Goal: Information Seeking & Learning: Learn about a topic

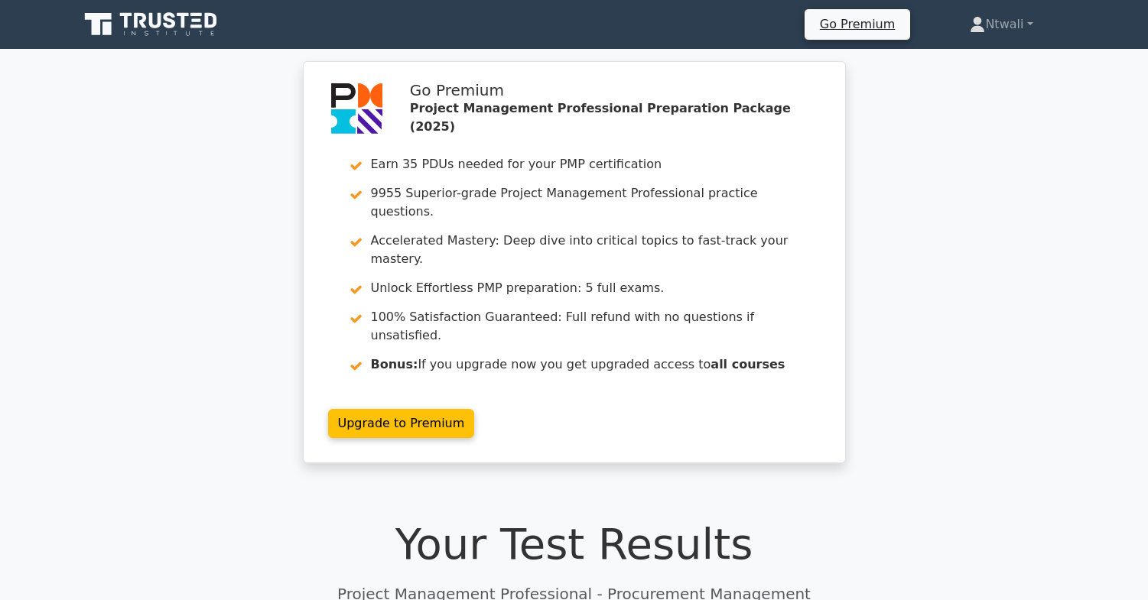
drag, startPoint x: 0, startPoint y: 0, endPoint x: 187, endPoint y: 191, distance: 267.6
click at [187, 191] on div "Go Premium Project Management Professional Preparation Package (2025) Earn 35 P…" at bounding box center [574, 271] width 1148 height 421
drag, startPoint x: 295, startPoint y: 2, endPoint x: 204, endPoint y: 160, distance: 182.5
click at [204, 160] on div "Go Premium Project Management Professional Preparation Package (2025) Earn 35 P…" at bounding box center [574, 271] width 1148 height 421
click at [203, 27] on icon at bounding box center [152, 24] width 147 height 29
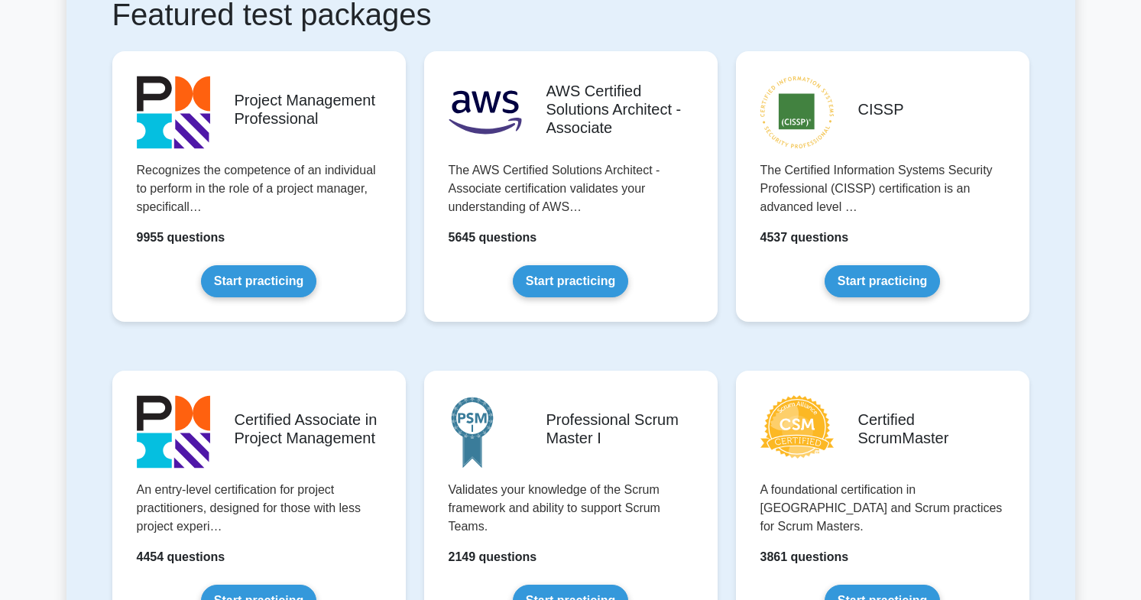
scroll to position [249, 0]
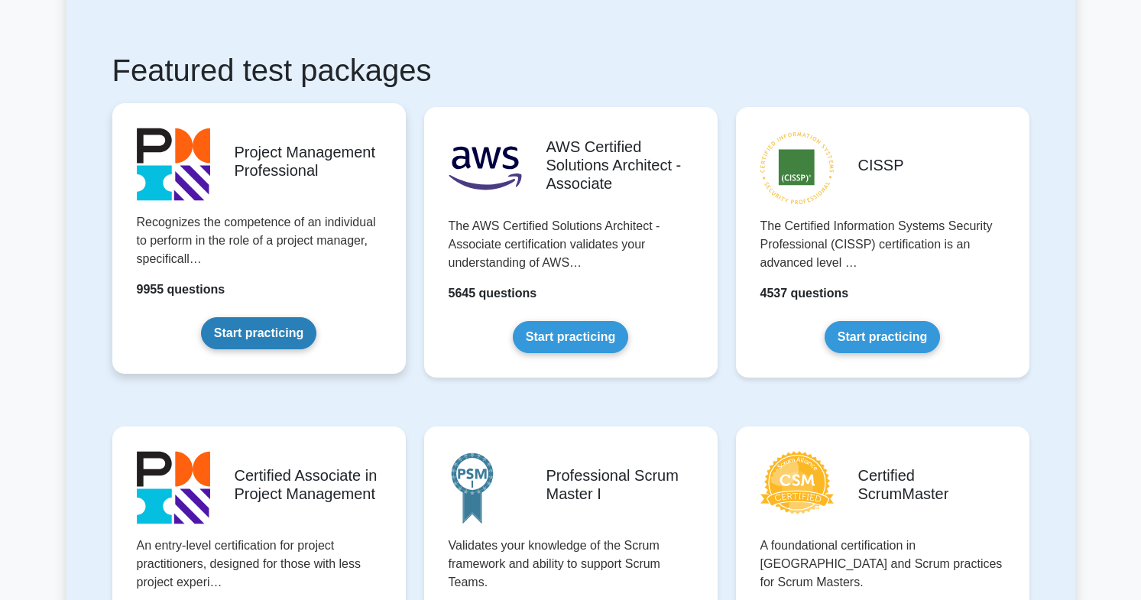
click at [271, 323] on link "Start practicing" at bounding box center [258, 333] width 115 height 32
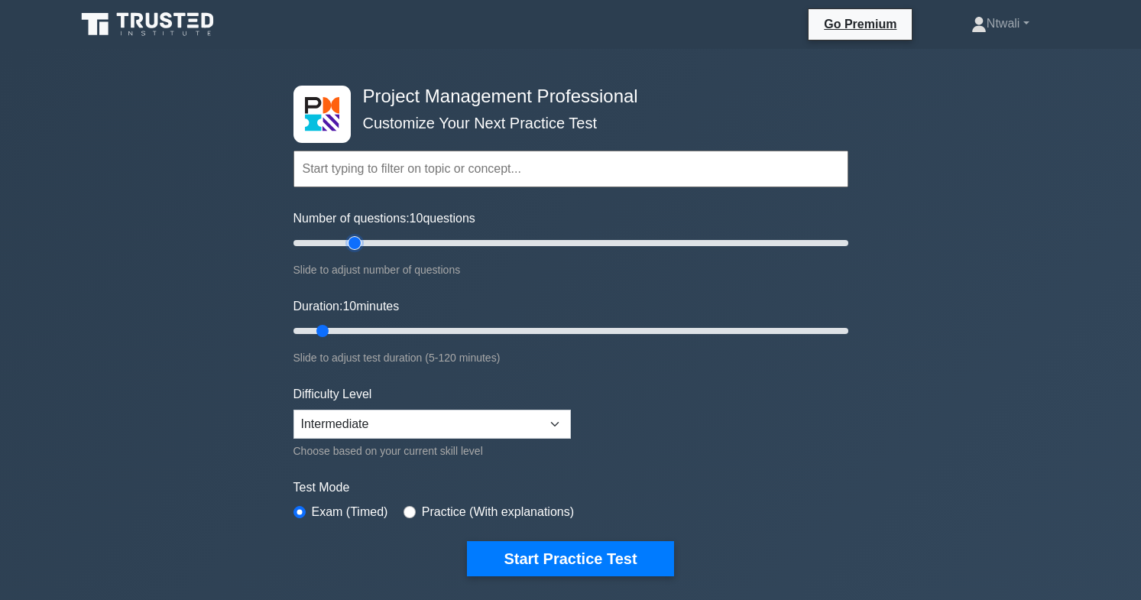
click at [349, 245] on input "Number of questions: 10 questions" at bounding box center [571, 243] width 555 height 18
click at [361, 245] on input "Number of questions: 25 questions" at bounding box center [571, 243] width 555 height 18
drag, startPoint x: 361, startPoint y: 245, endPoint x: 372, endPoint y: 246, distance: 10.7
type input "30"
click at [372, 246] on input "Number of questions: 30 questions" at bounding box center [571, 243] width 555 height 18
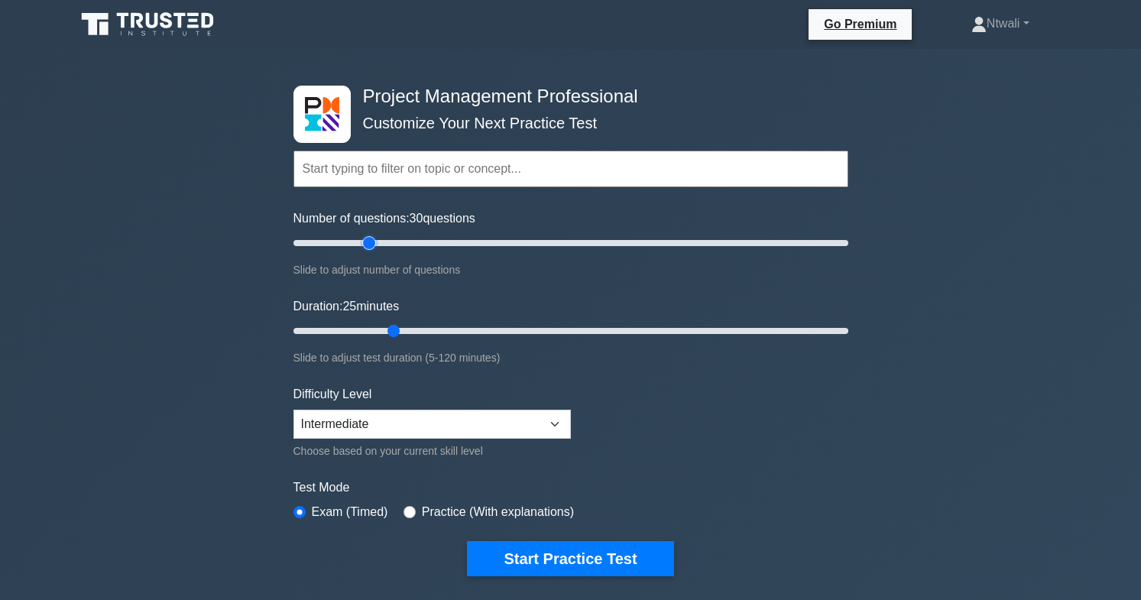
drag, startPoint x: 378, startPoint y: 335, endPoint x: 391, endPoint y: 332, distance: 13.4
click at [391, 332] on input "Duration: 25 minutes" at bounding box center [571, 331] width 555 height 18
drag, startPoint x: 391, startPoint y: 332, endPoint x: 404, endPoint y: 333, distance: 12.3
click at [404, 333] on input "Duration: 25 minutes" at bounding box center [571, 331] width 555 height 18
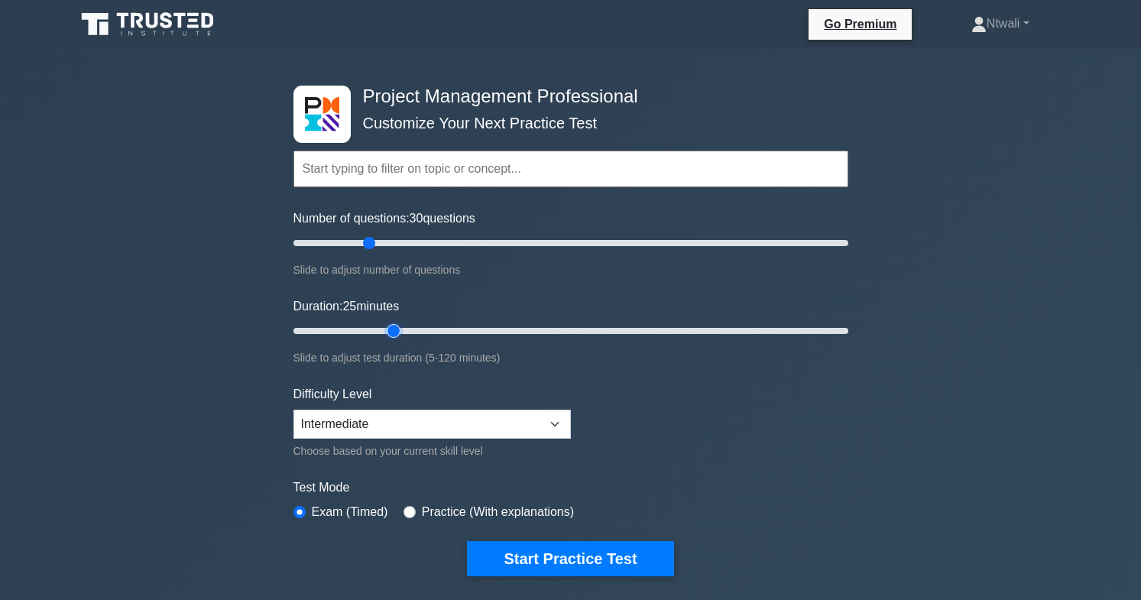
click at [404, 333] on input "Duration: 25 minutes" at bounding box center [571, 331] width 555 height 18
drag, startPoint x: 404, startPoint y: 333, endPoint x: 413, endPoint y: 333, distance: 9.2
type input "30"
click at [413, 333] on input "Duration: 30 minutes" at bounding box center [571, 331] width 555 height 18
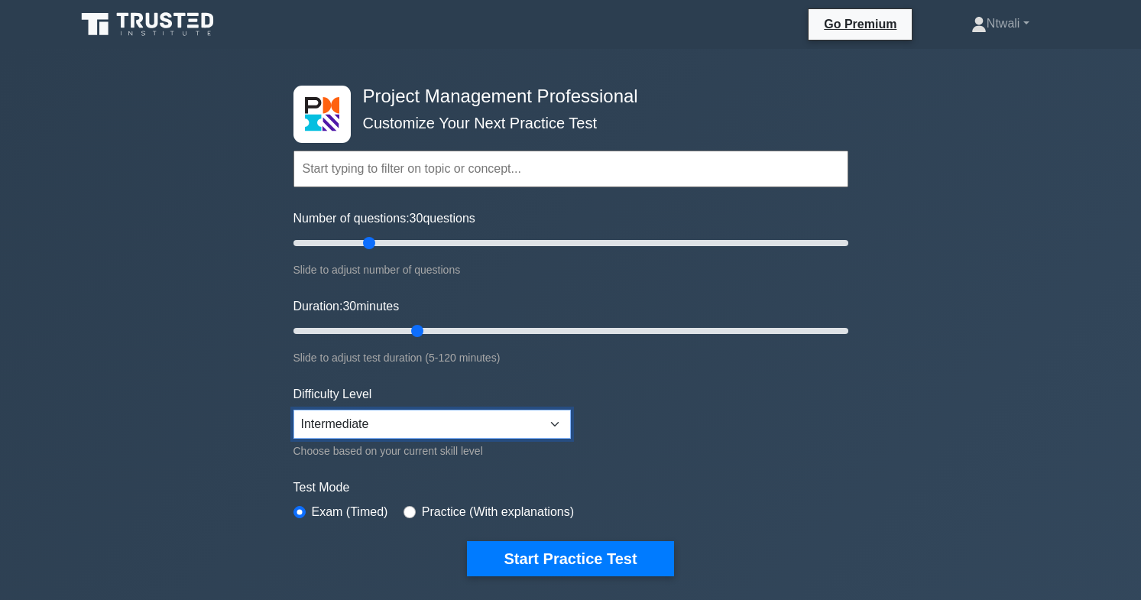
click at [503, 419] on select "Beginner Intermediate Expert" at bounding box center [433, 424] width 278 height 29
click at [294, 410] on select "Beginner Intermediate Expert" at bounding box center [433, 424] width 278 height 29
click at [404, 515] on input "radio" at bounding box center [410, 512] width 12 height 12
radio input "true"
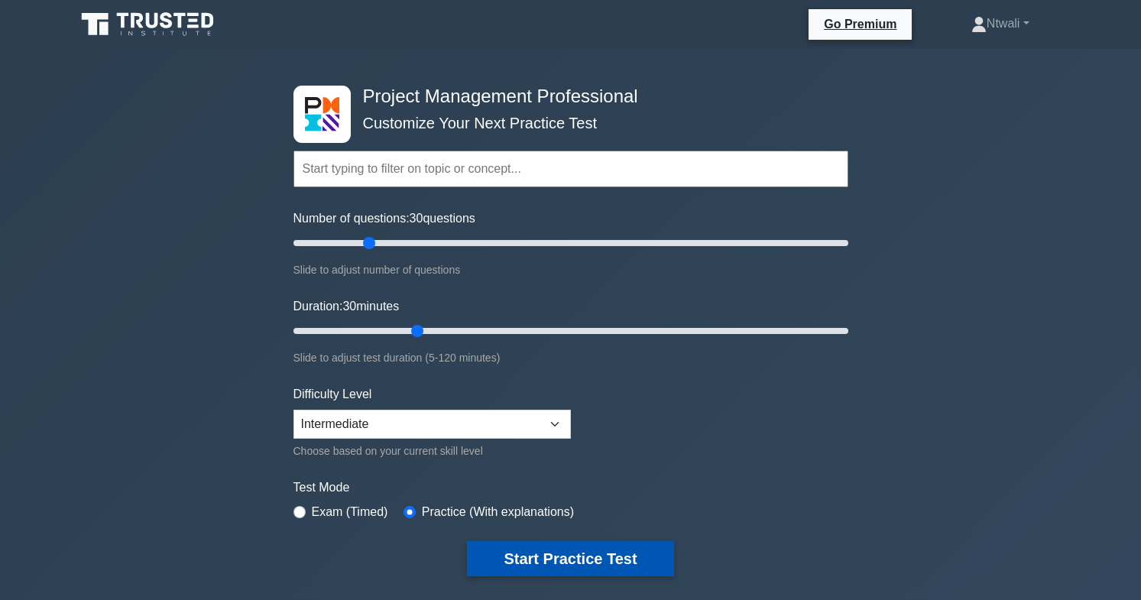
click at [527, 554] on button "Start Practice Test" at bounding box center [570, 558] width 206 height 35
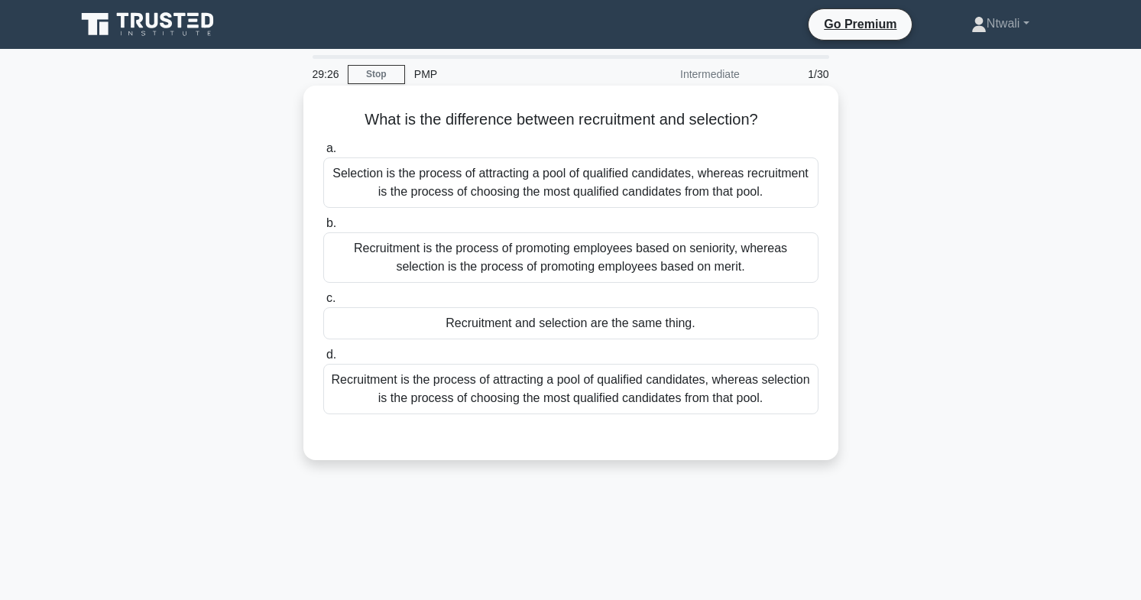
click at [529, 398] on div "Recruitment is the process of attracting a pool of qualified candidates, wherea…" at bounding box center [570, 389] width 495 height 50
click at [323, 360] on input "d. Recruitment is the process of attracting a pool of qualified candidates, whe…" at bounding box center [323, 355] width 0 height 10
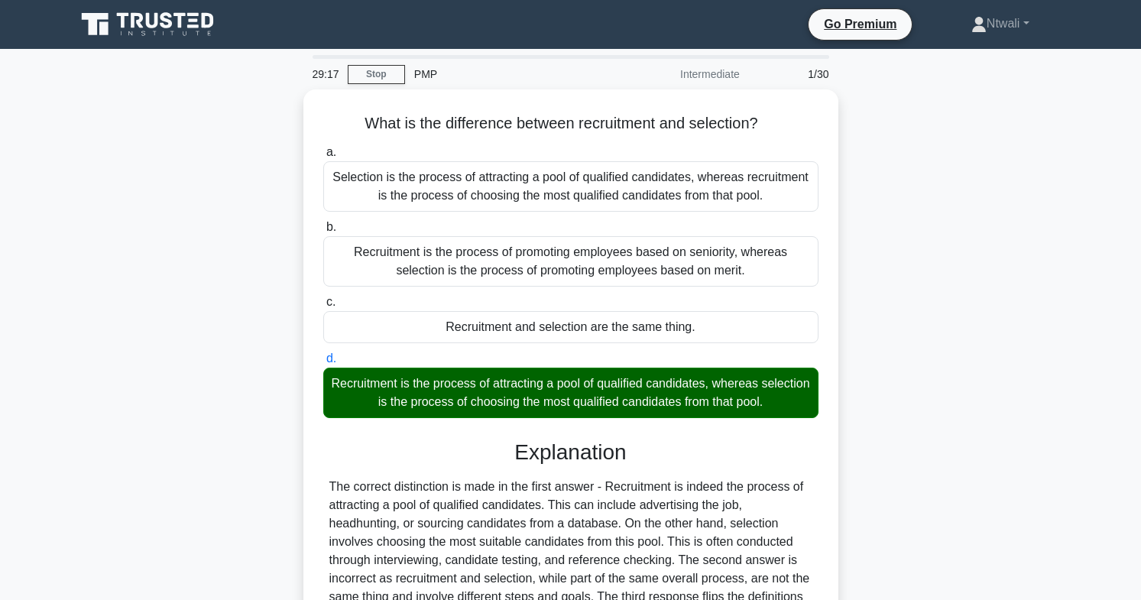
click at [323, 148] on input "a. Selection is the process of attracting a pool of qualified candidates, where…" at bounding box center [323, 153] width 0 height 10
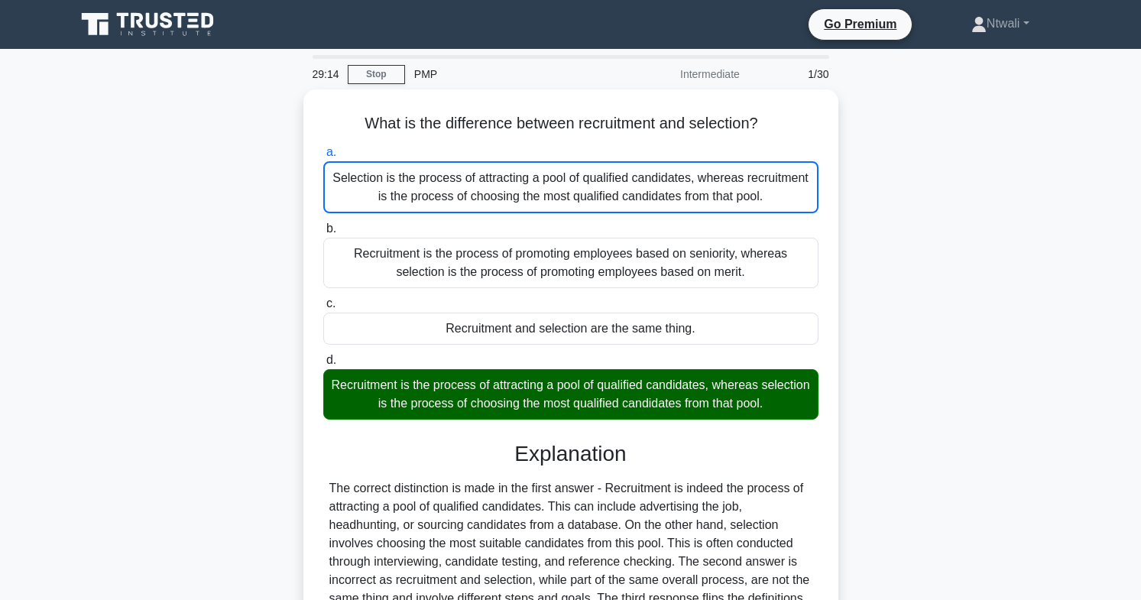
click at [908, 384] on div "What is the difference between recruitment and selection? .spinner_0XTQ{transfo…" at bounding box center [571, 439] width 1009 height 701
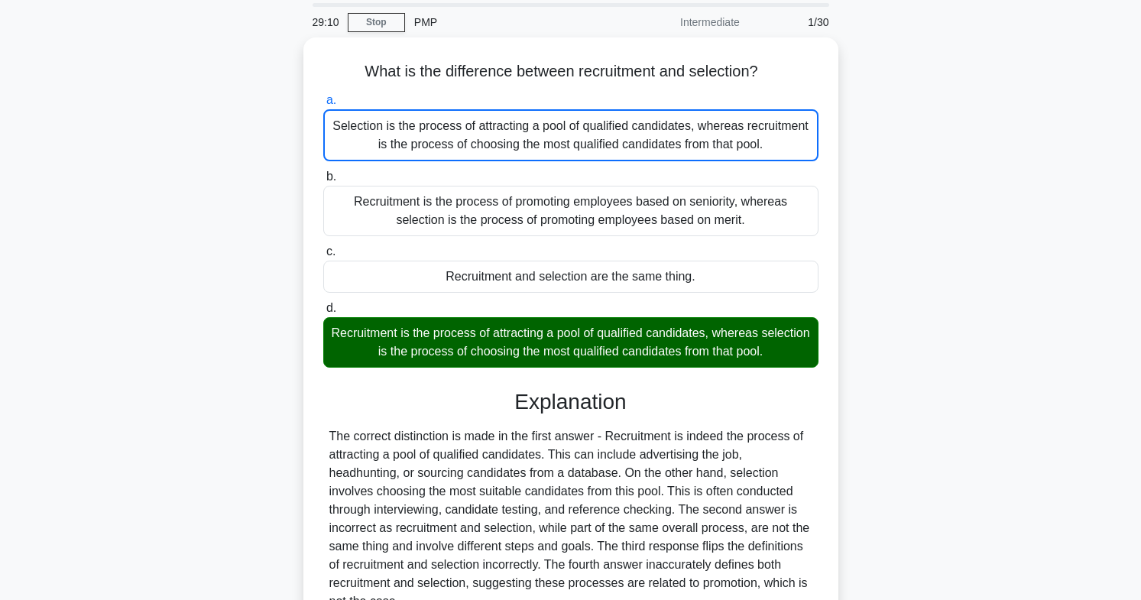
scroll to position [226, 0]
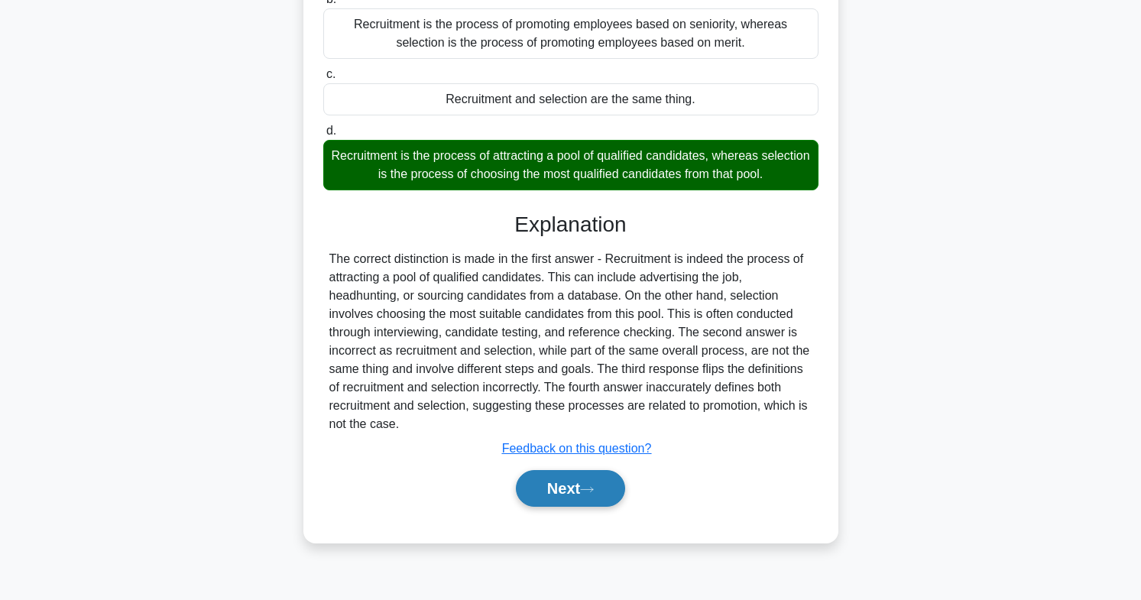
click at [606, 492] on button "Next" at bounding box center [570, 488] width 109 height 37
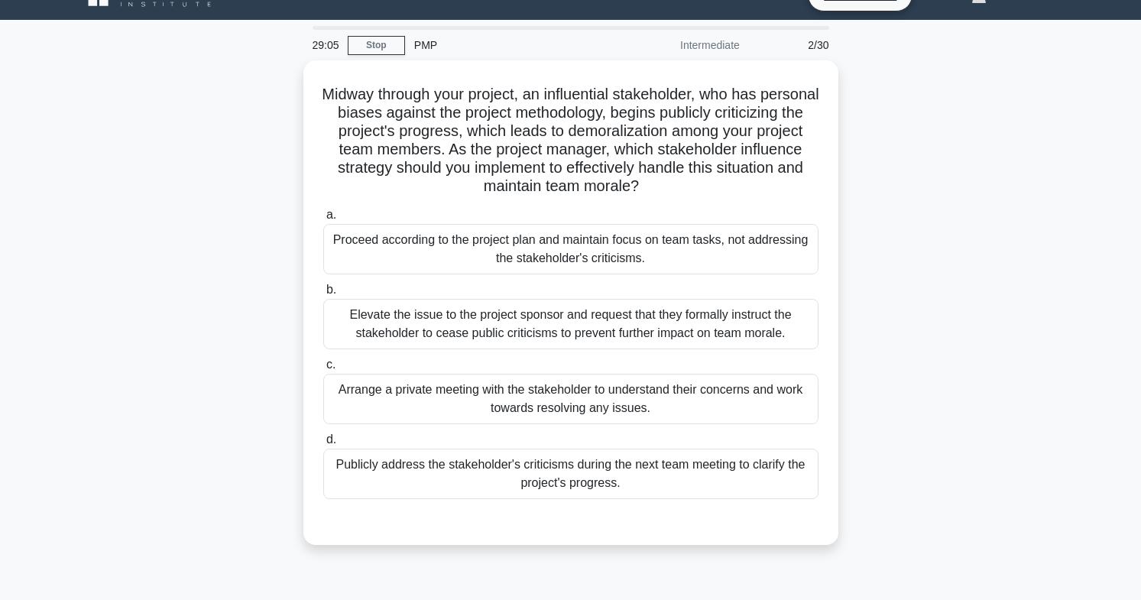
scroll to position [28, 0]
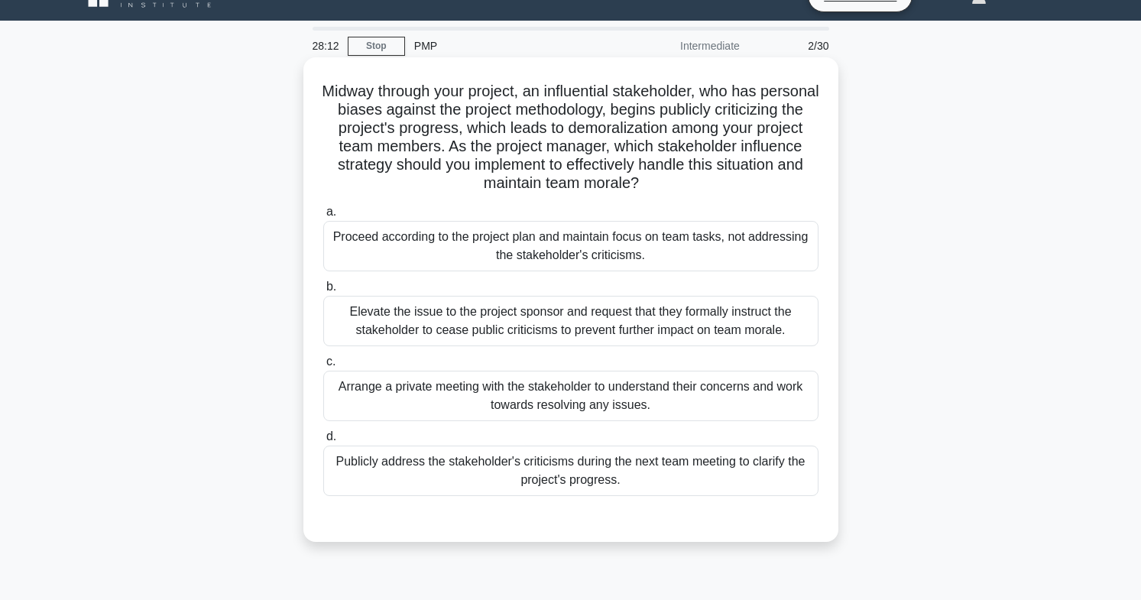
click at [676, 381] on div "Arrange a private meeting with the stakeholder to understand their concerns and…" at bounding box center [570, 396] width 495 height 50
click at [323, 367] on input "c. Arrange a private meeting with the stakeholder to understand their concerns …" at bounding box center [323, 362] width 0 height 10
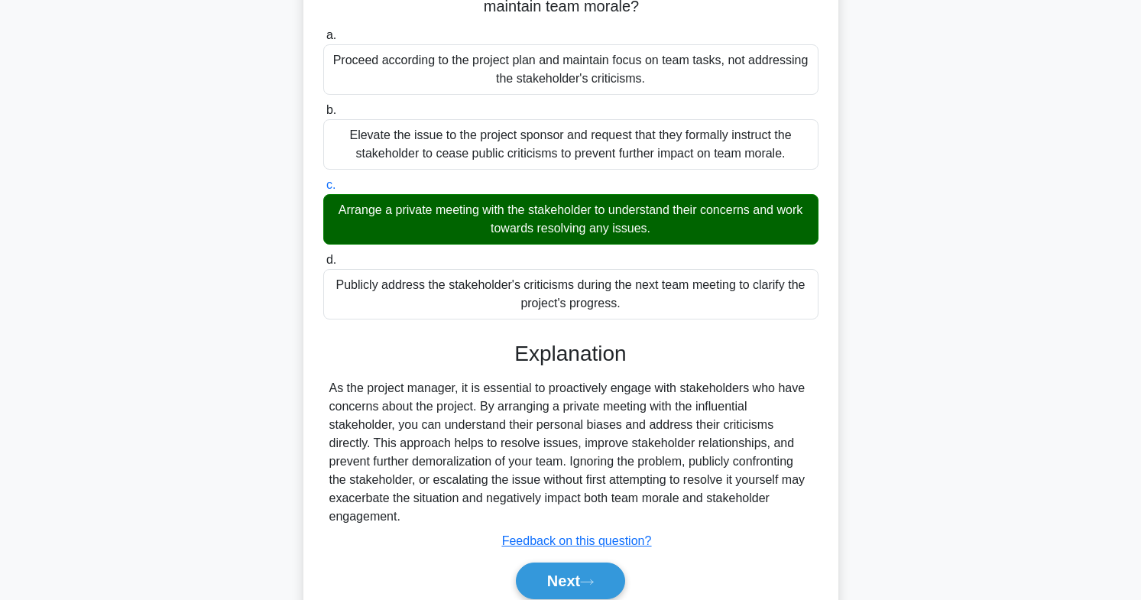
scroll to position [270, 0]
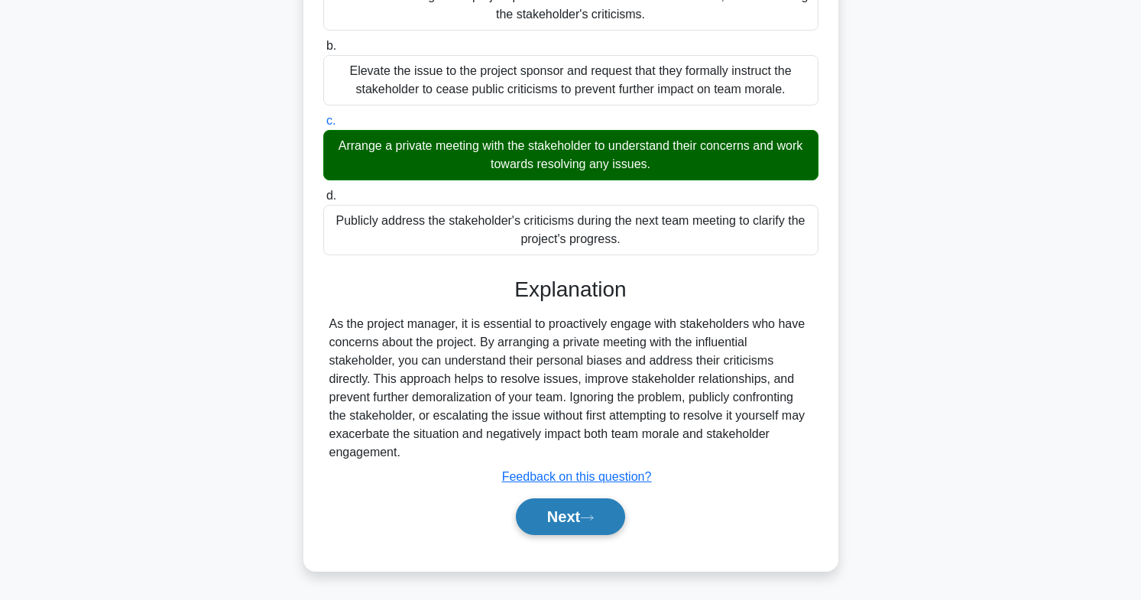
click at [614, 528] on button "Next" at bounding box center [570, 516] width 109 height 37
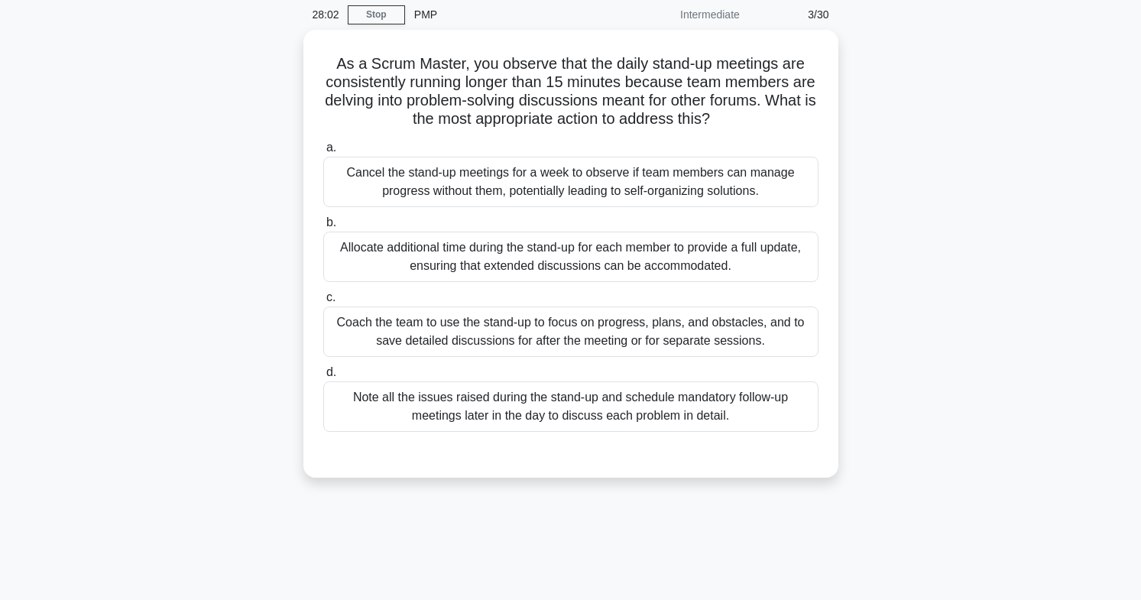
scroll to position [56, 0]
click at [492, 331] on div "Coach the team to use the stand-up to focus on progress, plans, and obstacles, …" at bounding box center [570, 332] width 495 height 50
click at [323, 303] on input "c. Coach the team to use the stand-up to focus on progress, plans, and obstacle…" at bounding box center [323, 298] width 0 height 10
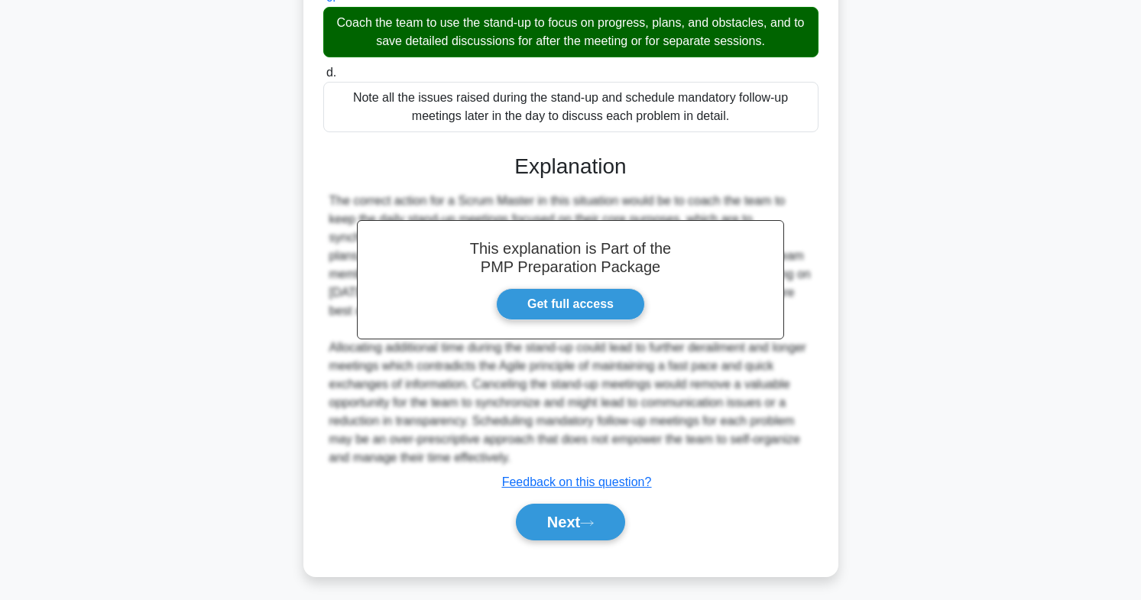
scroll to position [362, 0]
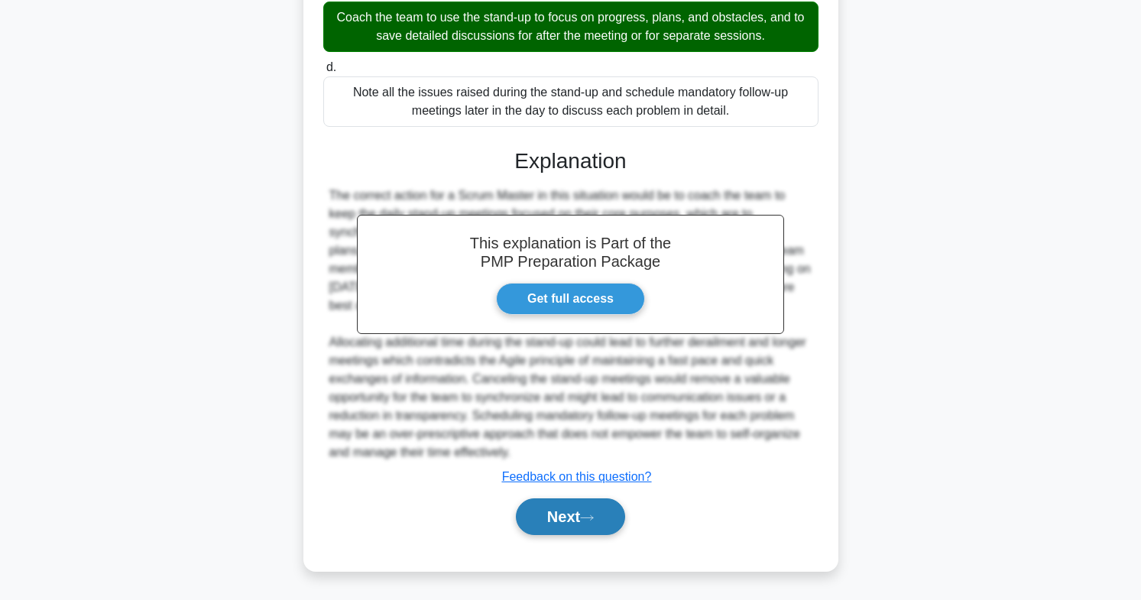
click at [603, 516] on button "Next" at bounding box center [570, 516] width 109 height 37
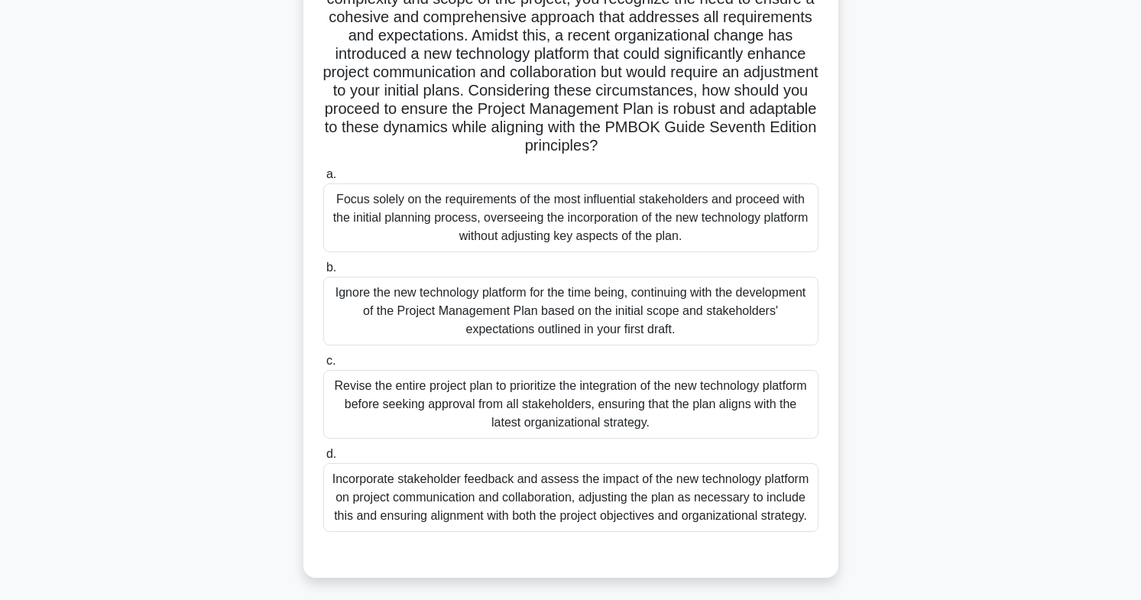
scroll to position [226, 0]
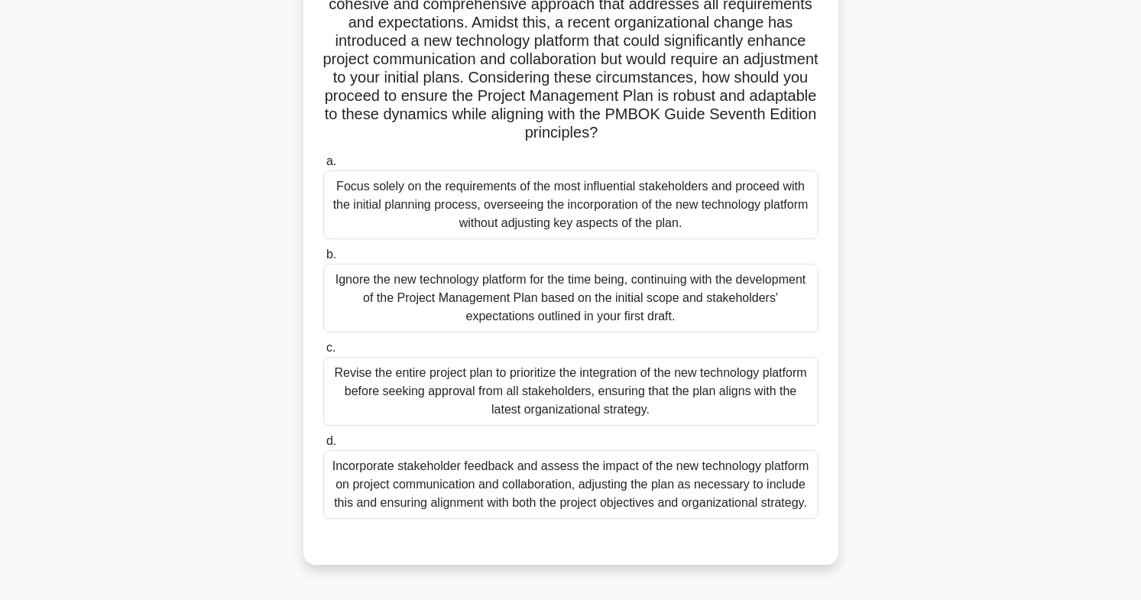
click at [755, 473] on div "Incorporate stakeholder feedback and assess the impact of the new technology pl…" at bounding box center [570, 484] width 495 height 69
click at [323, 446] on input "d. Incorporate stakeholder feedback and assess the impact of the new technology…" at bounding box center [323, 442] width 0 height 10
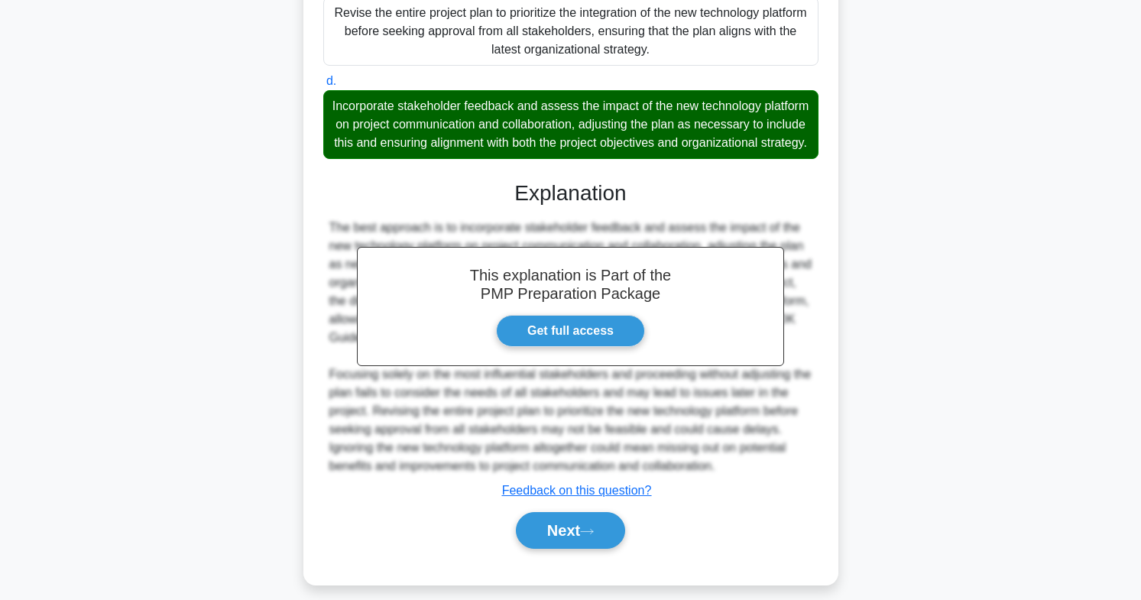
scroll to position [618, 0]
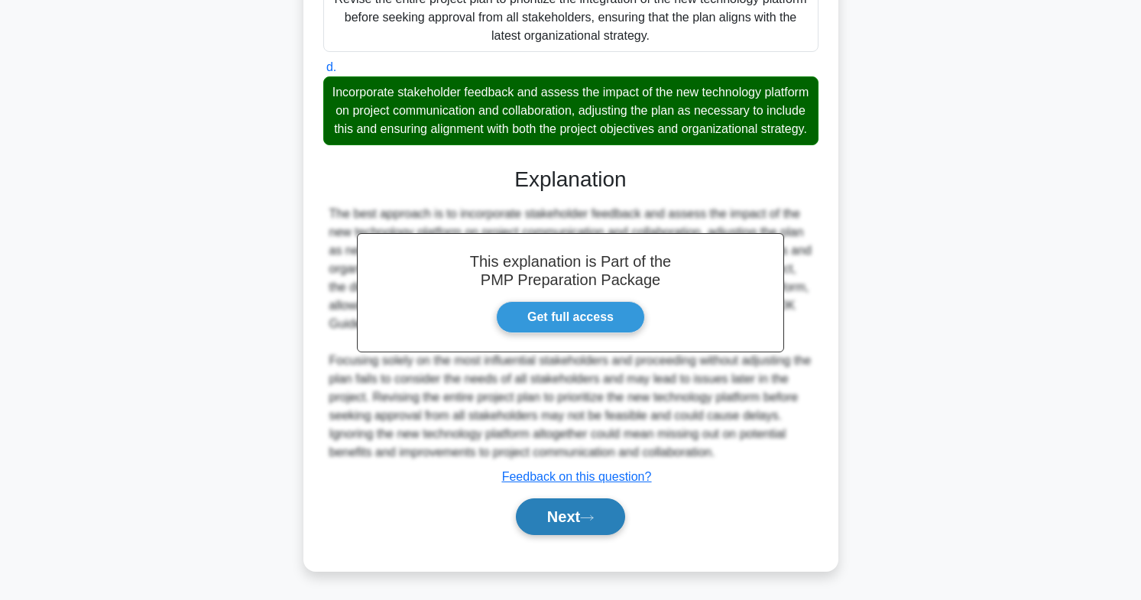
click at [595, 510] on button "Next" at bounding box center [570, 516] width 109 height 37
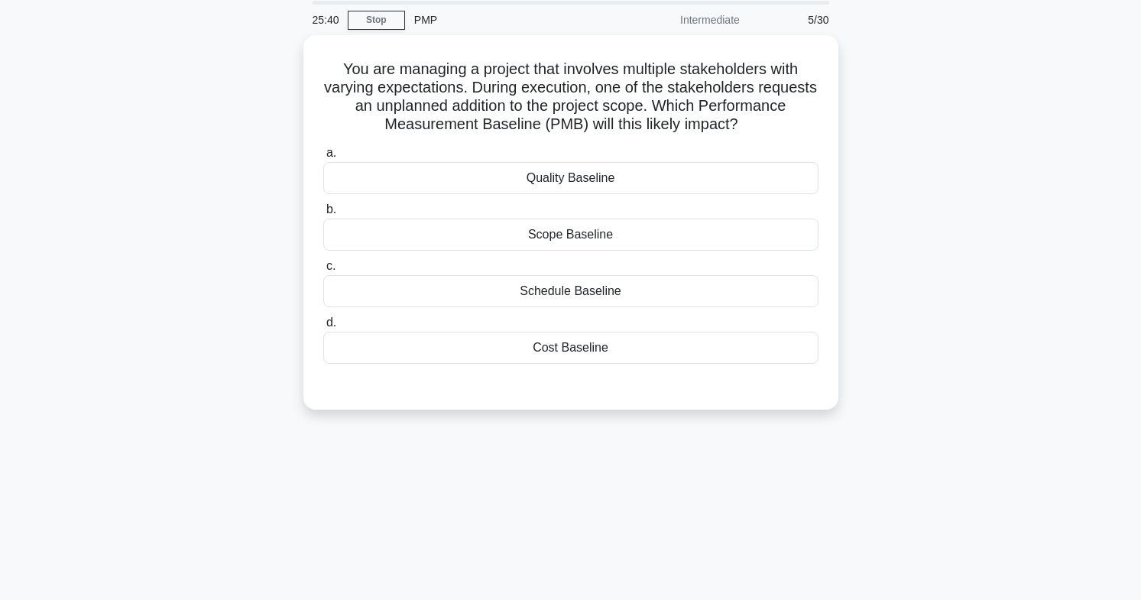
scroll to position [44, 0]
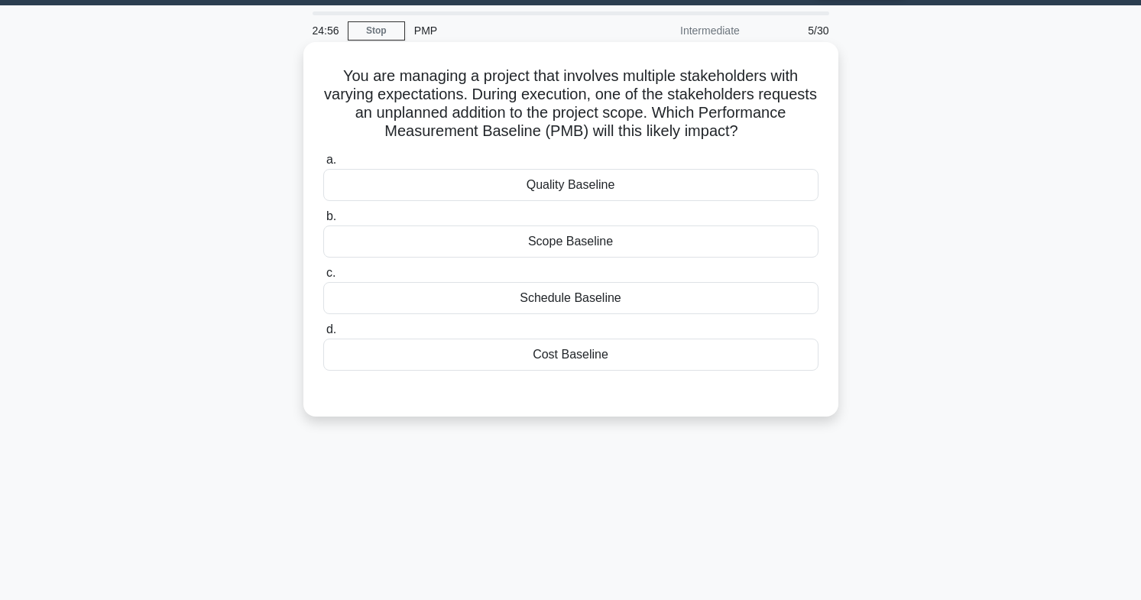
click at [651, 292] on div "Schedule Baseline" at bounding box center [570, 298] width 495 height 32
click at [323, 278] on input "c. Schedule Baseline" at bounding box center [323, 273] width 0 height 10
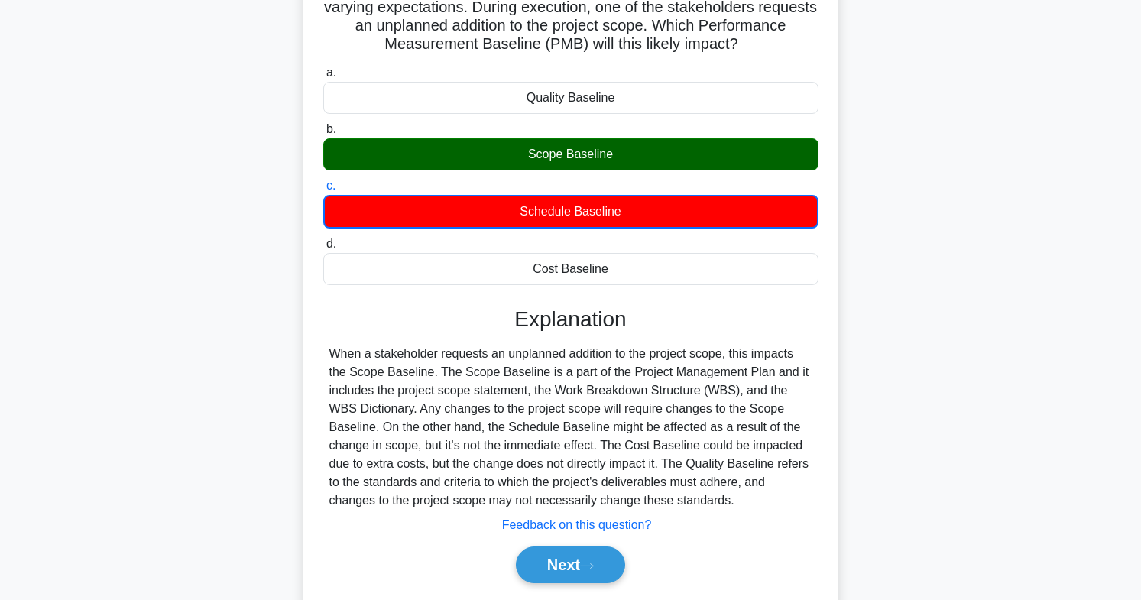
scroll to position [226, 0]
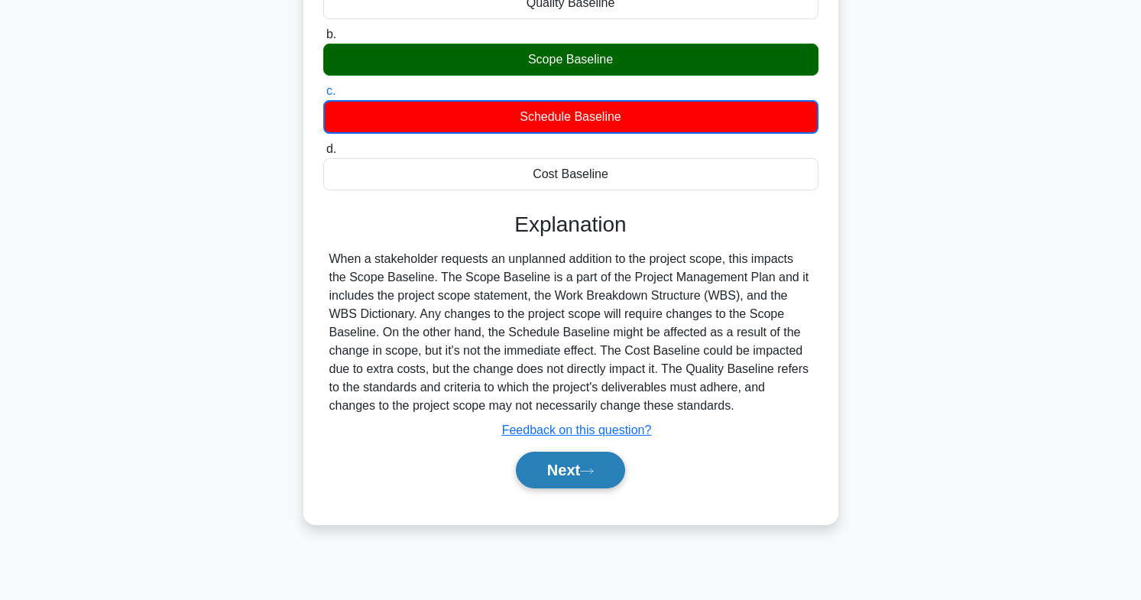
click at [594, 476] on icon at bounding box center [587, 471] width 14 height 8
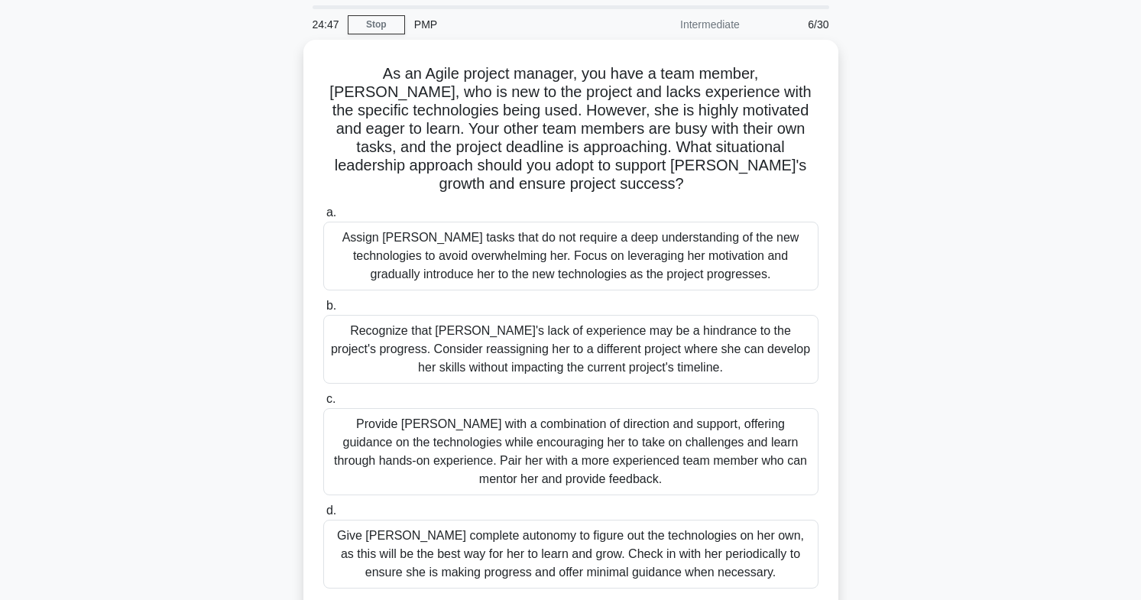
scroll to position [51, 0]
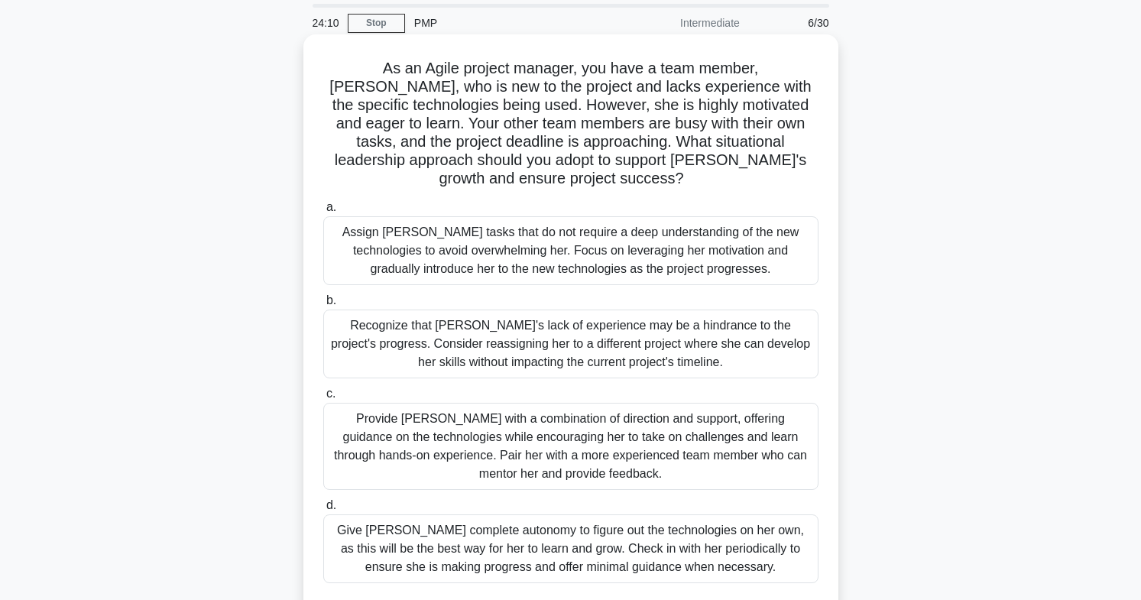
click at [642, 426] on div "Provide Sarah with a combination of direction and support, offering guidance on…" at bounding box center [570, 446] width 495 height 87
click at [323, 399] on input "c. Provide Sarah with a combination of direction and support, offering guidance…" at bounding box center [323, 394] width 0 height 10
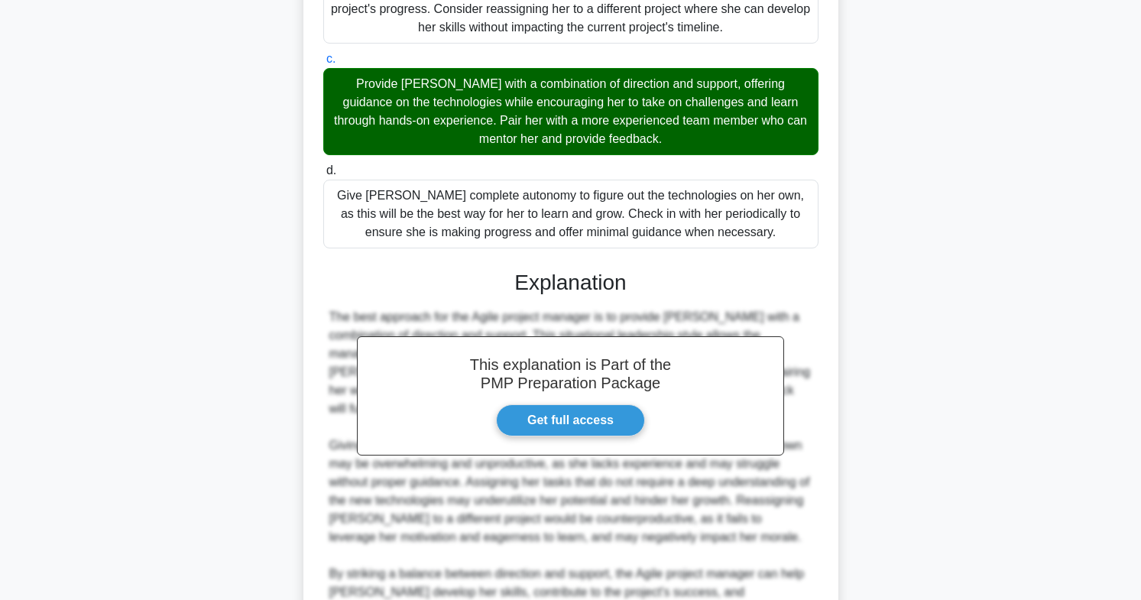
scroll to position [527, 0]
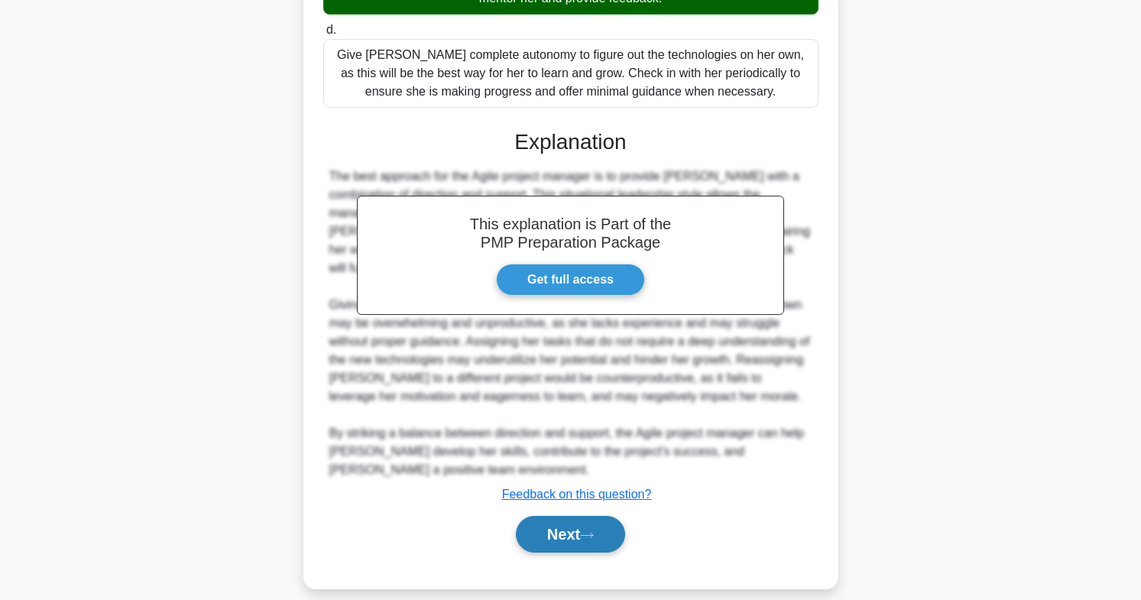
click at [580, 521] on button "Next" at bounding box center [570, 534] width 109 height 37
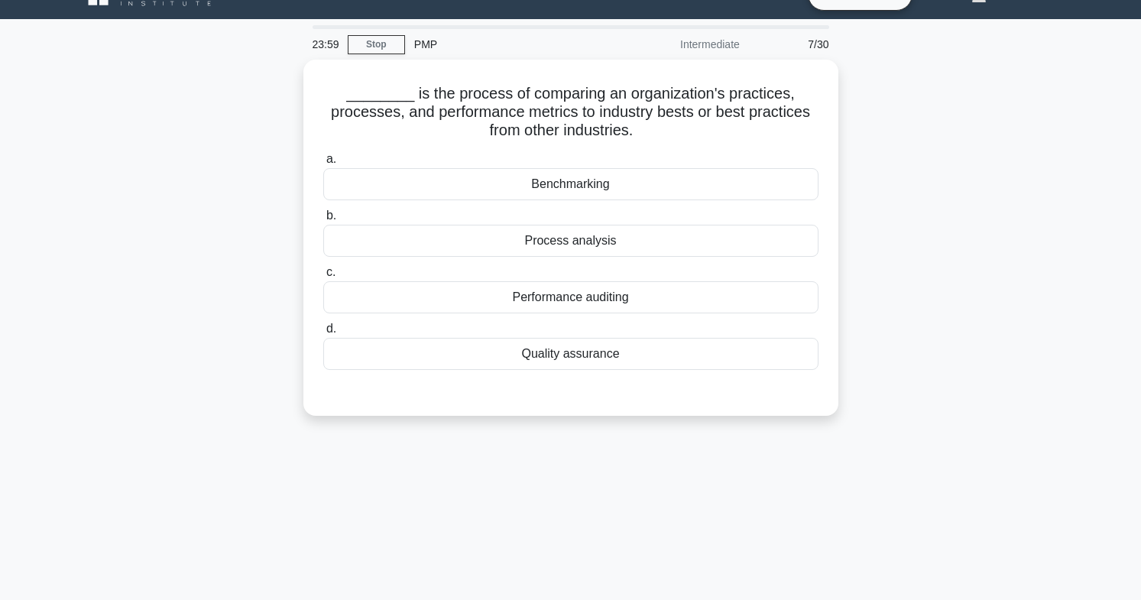
scroll to position [0, 0]
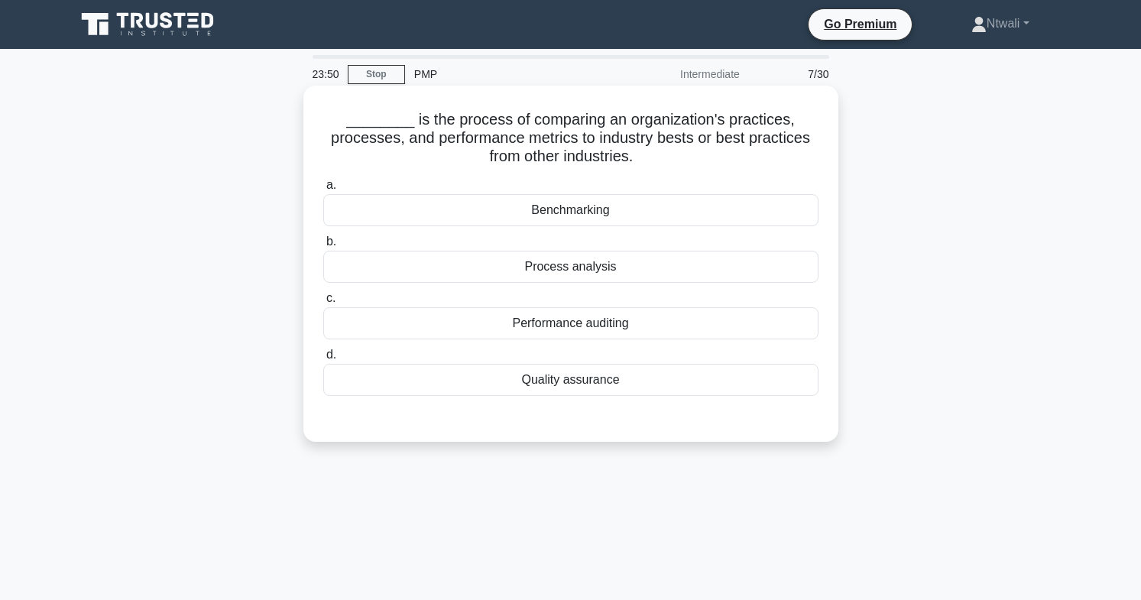
click at [672, 207] on div "Benchmarking" at bounding box center [570, 210] width 495 height 32
click at [323, 190] on input "a. Benchmarking" at bounding box center [323, 185] width 0 height 10
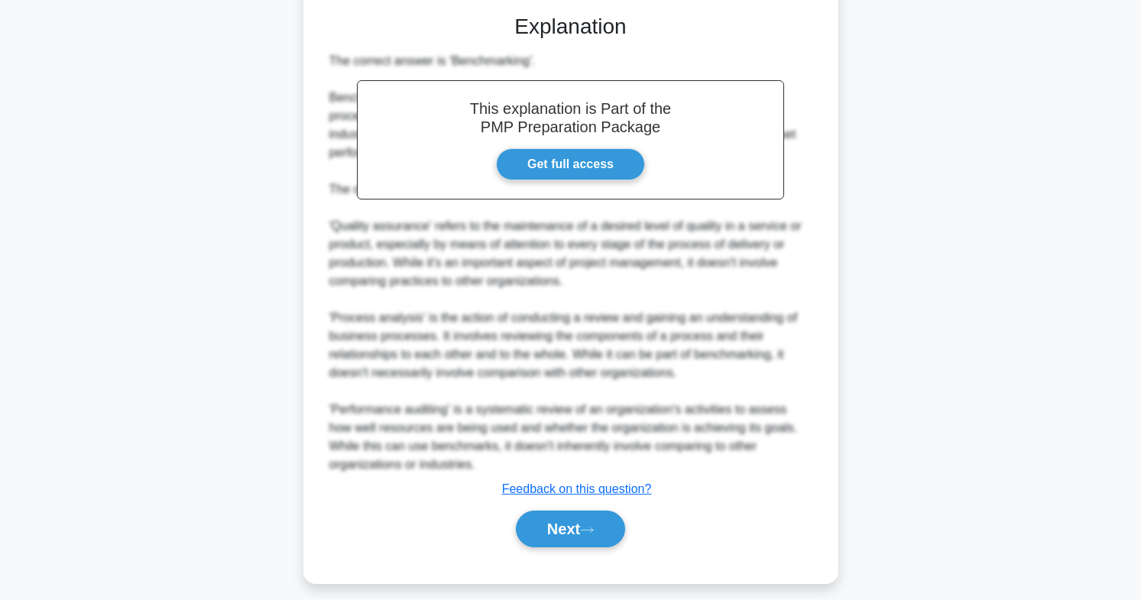
scroll to position [417, 0]
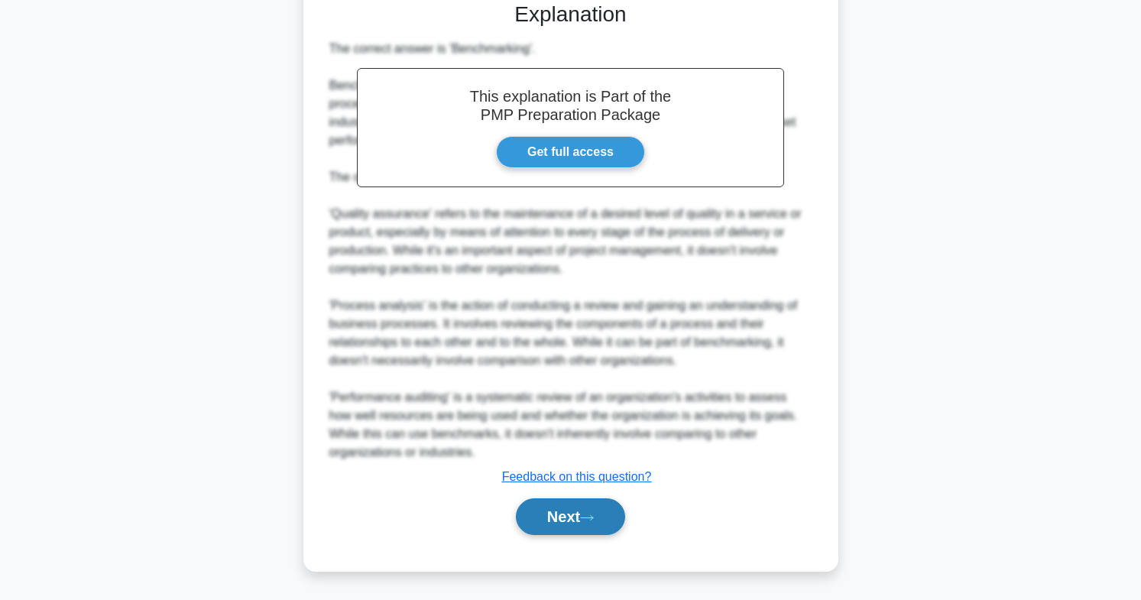
click at [590, 510] on button "Next" at bounding box center [570, 516] width 109 height 37
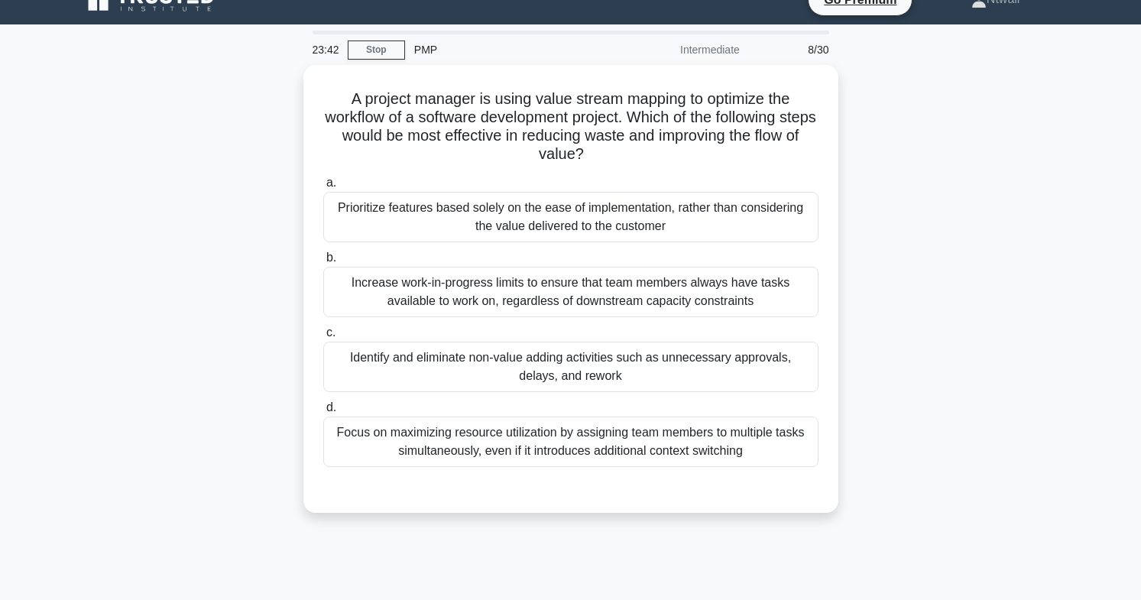
scroll to position [0, 0]
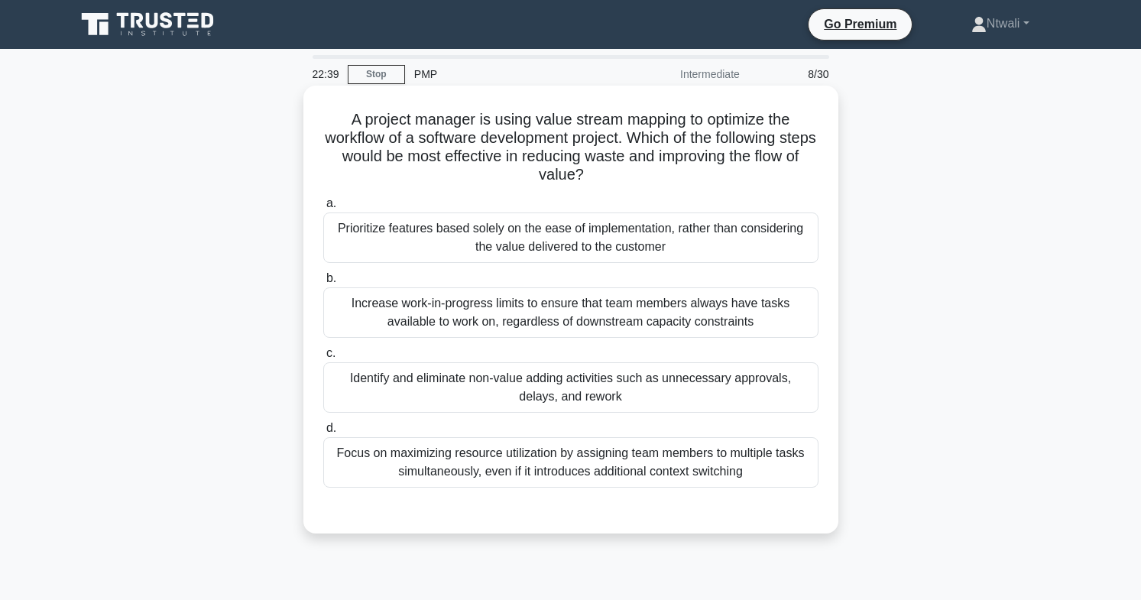
click at [690, 395] on div "Identify and eliminate non-value adding activities such as unnecessary approval…" at bounding box center [570, 387] width 495 height 50
click at [323, 359] on input "c. Identify and eliminate non-value adding activities such as unnecessary appro…" at bounding box center [323, 354] width 0 height 10
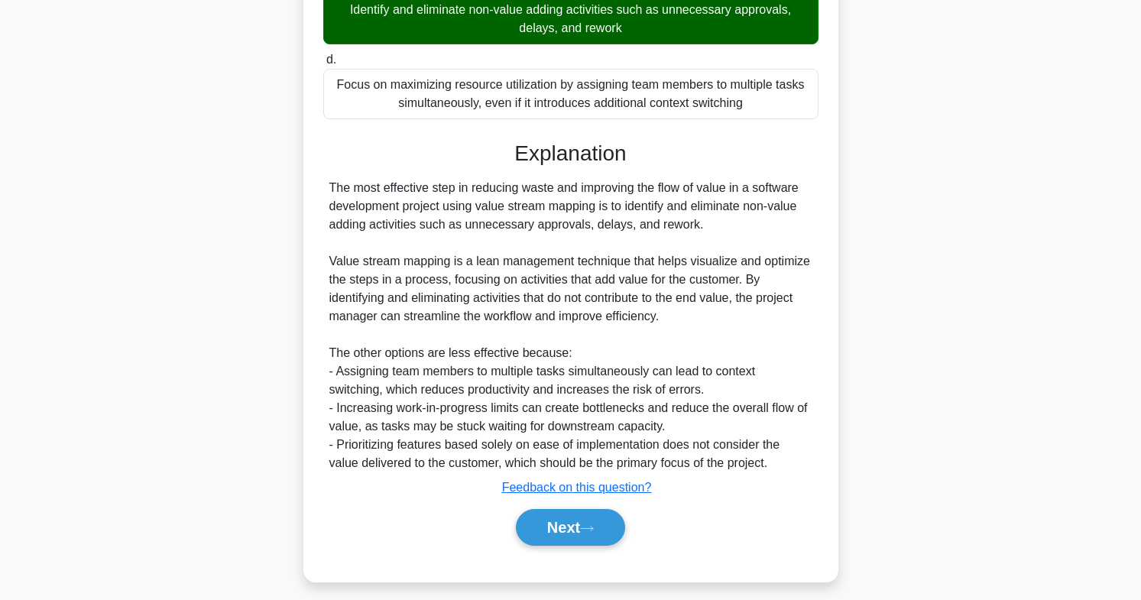
scroll to position [380, 0]
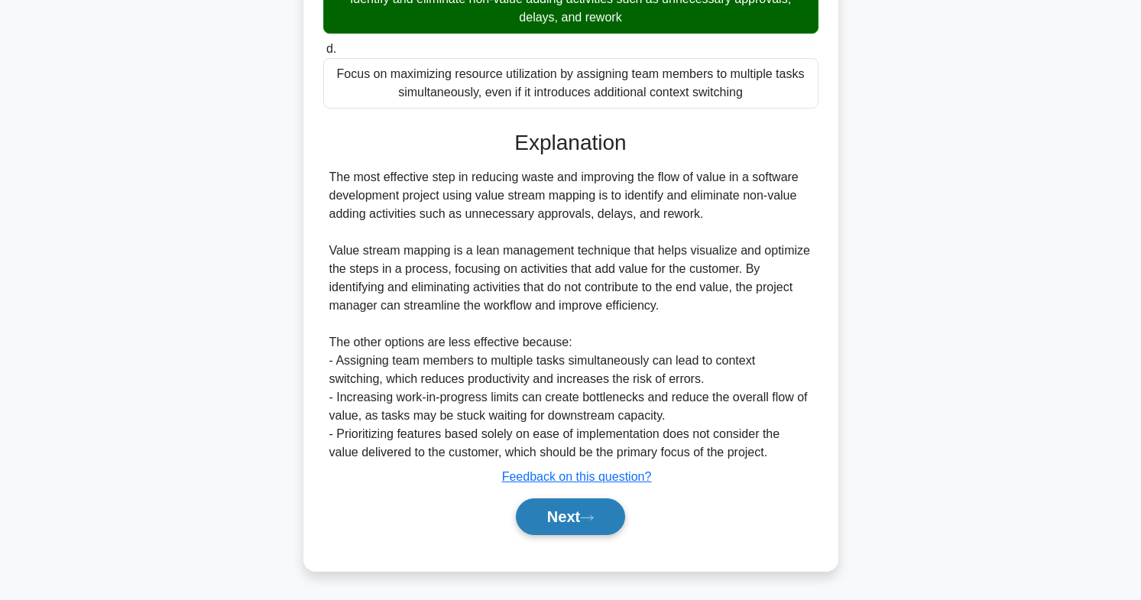
click at [589, 517] on icon at bounding box center [587, 518] width 14 height 8
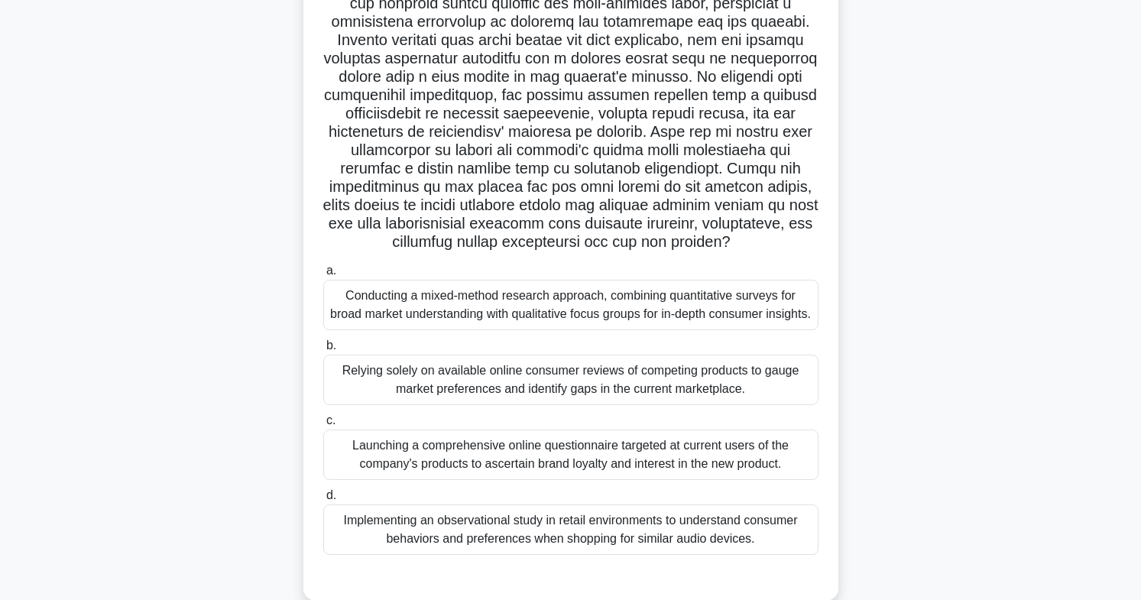
scroll to position [176, 0]
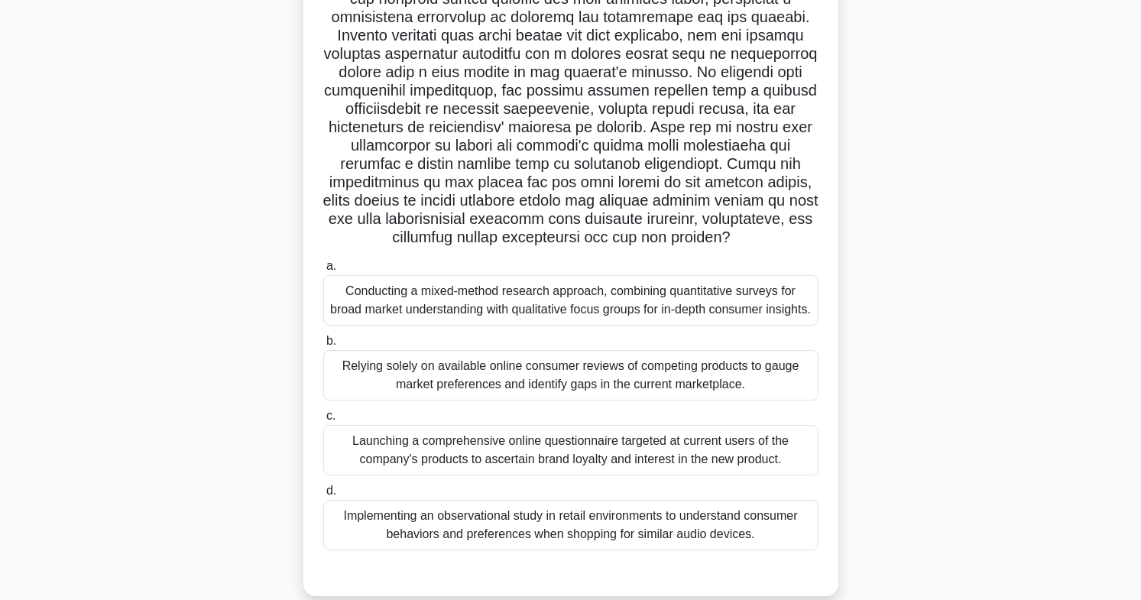
click at [729, 304] on div "Conducting a mixed-method research approach, combining quantitative surveys for…" at bounding box center [570, 300] width 495 height 50
click at [323, 271] on input "a. Conducting a mixed-method research approach, combining quantitative surveys …" at bounding box center [323, 266] width 0 height 10
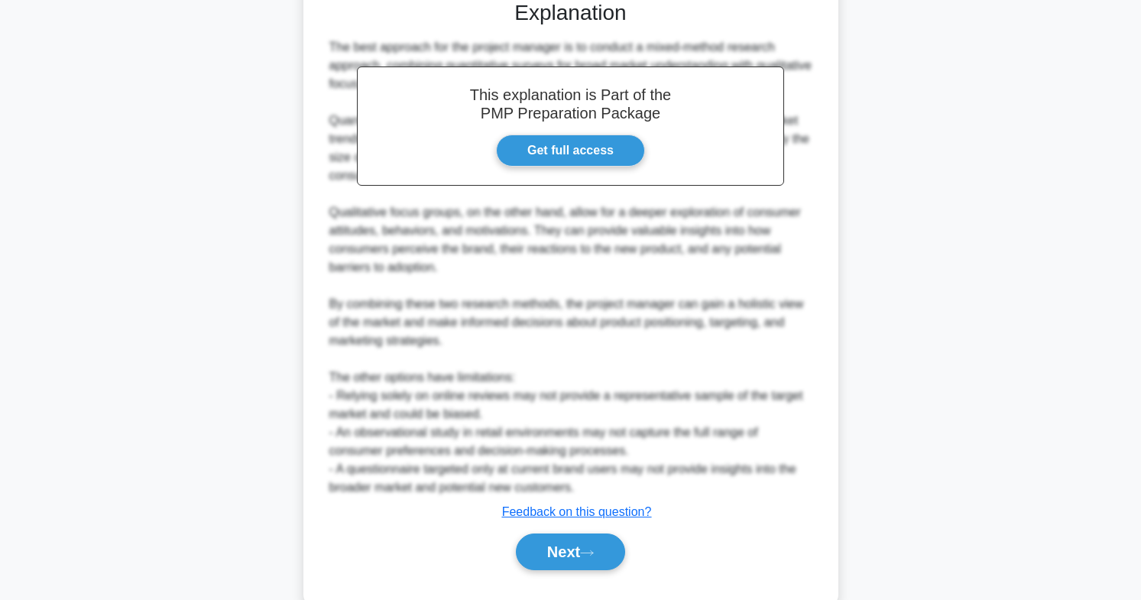
scroll to position [754, 0]
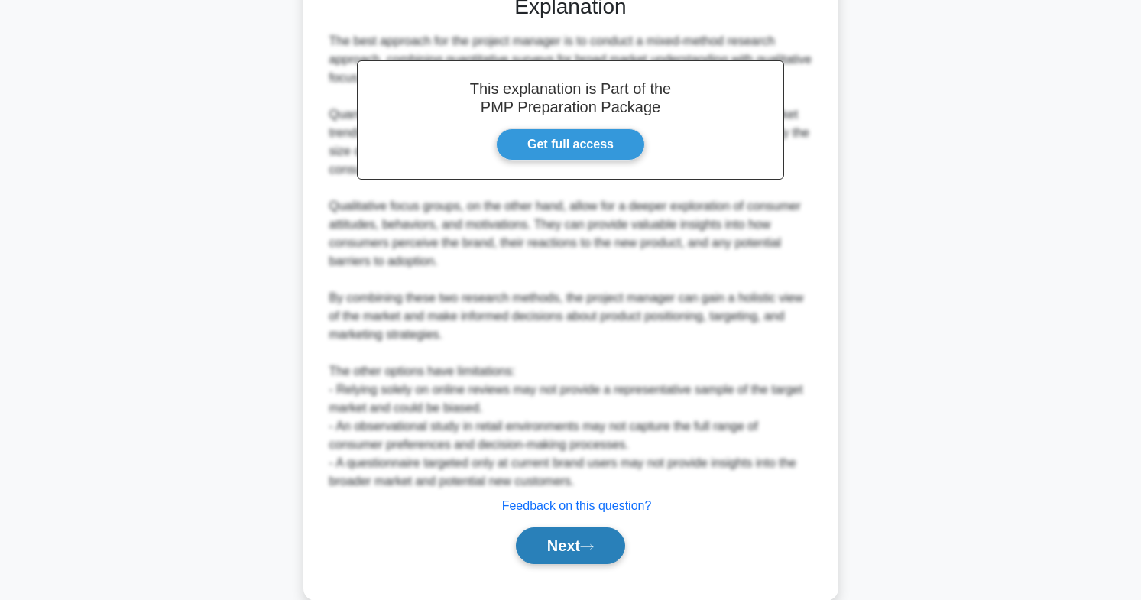
click at [570, 564] on button "Next" at bounding box center [570, 546] width 109 height 37
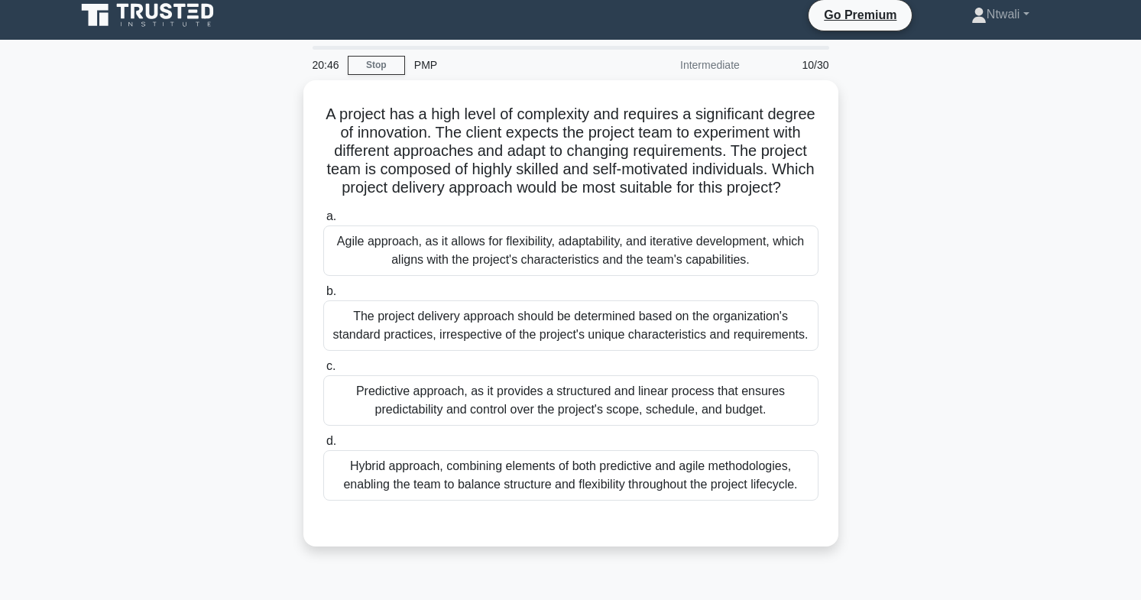
scroll to position [10, 0]
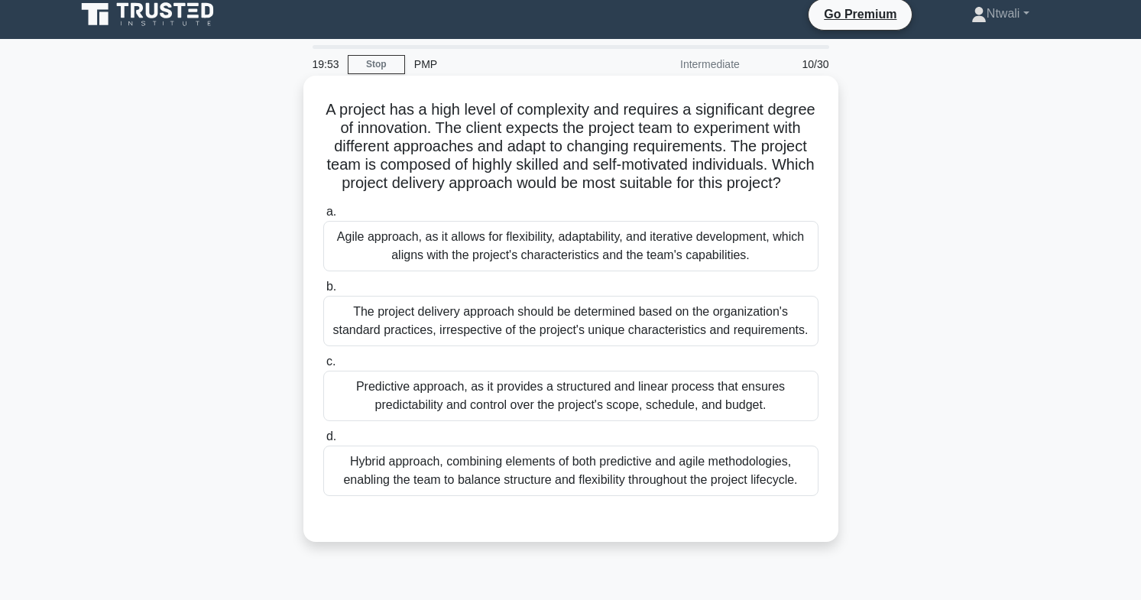
click at [693, 271] on div "Agile approach, as it allows for flexibility, adaptability, and iterative devel…" at bounding box center [570, 246] width 495 height 50
click at [323, 217] on input "a. Agile approach, as it allows for flexibility, adaptability, and iterative de…" at bounding box center [323, 212] width 0 height 10
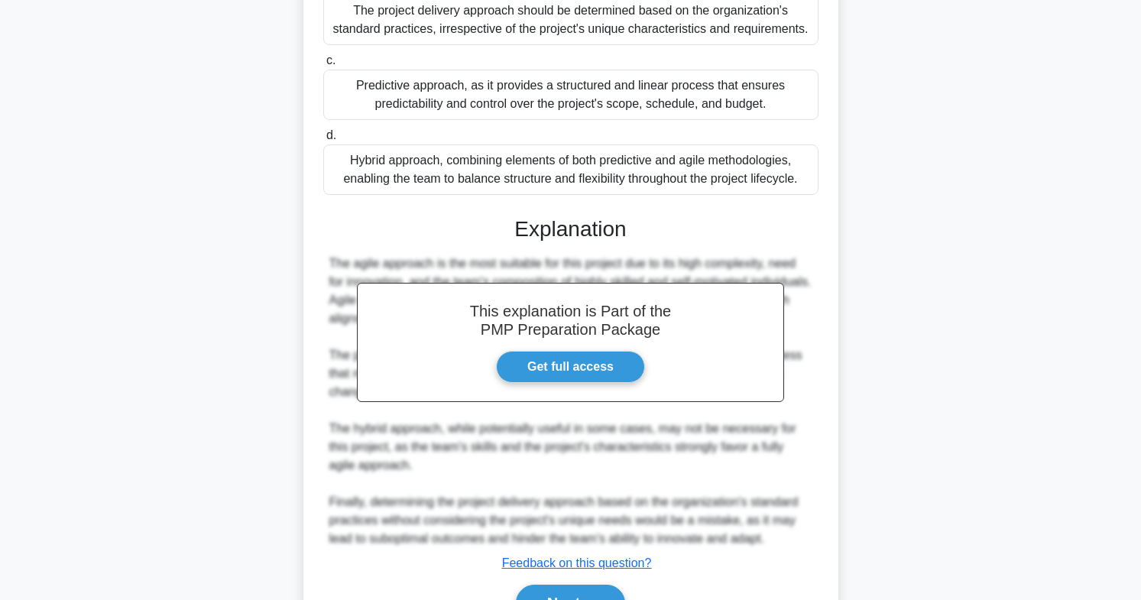
scroll to position [435, 0]
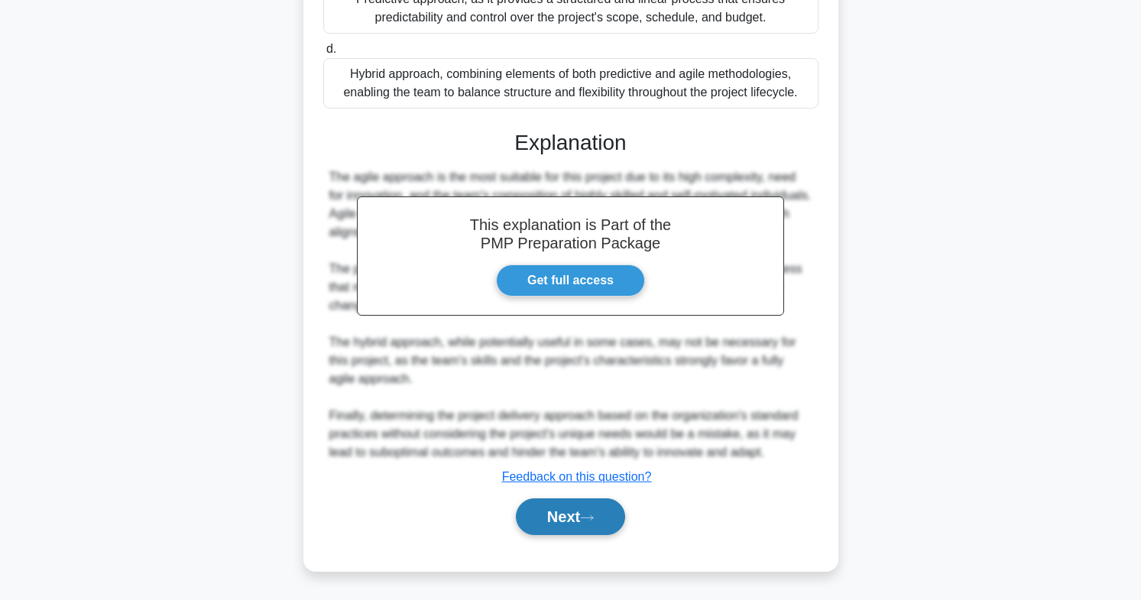
click at [612, 510] on button "Next" at bounding box center [570, 516] width 109 height 37
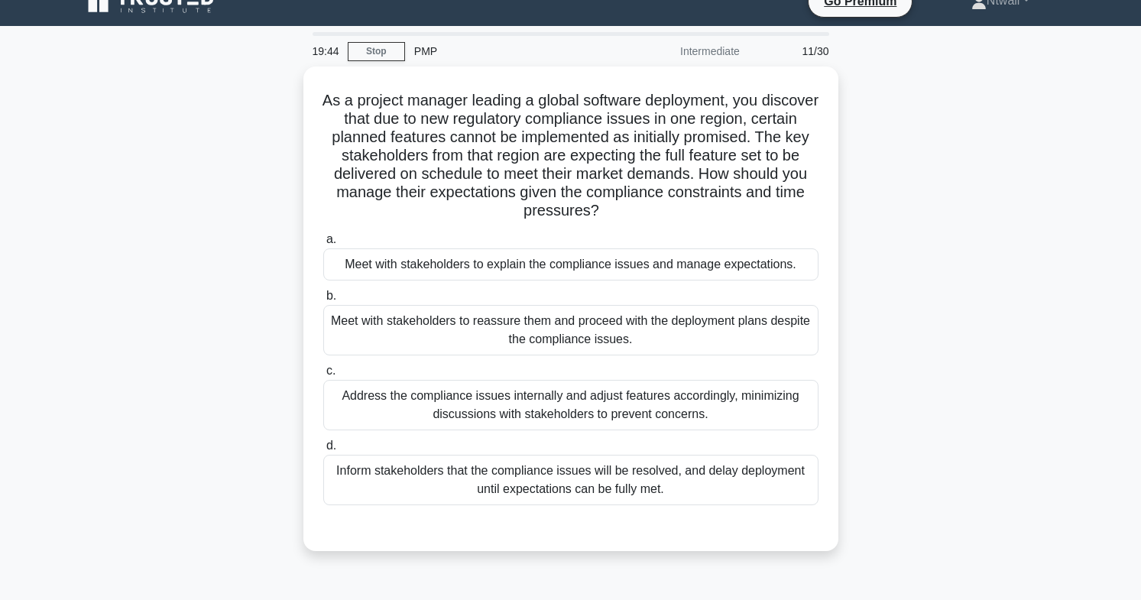
scroll to position [28, 0]
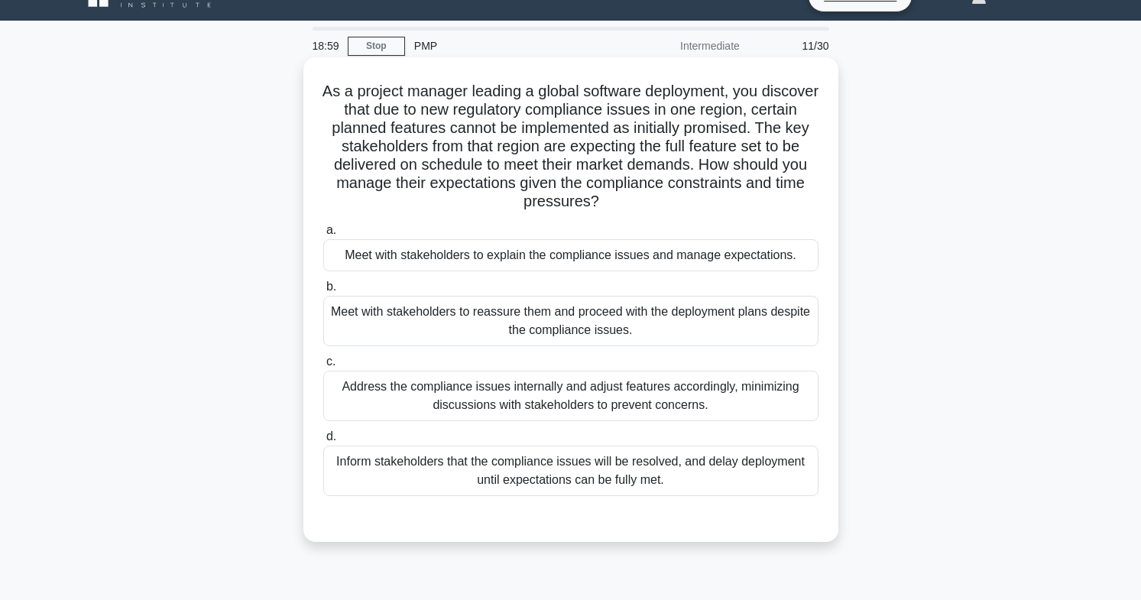
click at [717, 253] on div "Meet with stakeholders to explain the compliance issues and manage expectations." at bounding box center [570, 255] width 495 height 32
click at [323, 235] on input "a. Meet with stakeholders to explain the compliance issues and manage expectati…" at bounding box center [323, 231] width 0 height 10
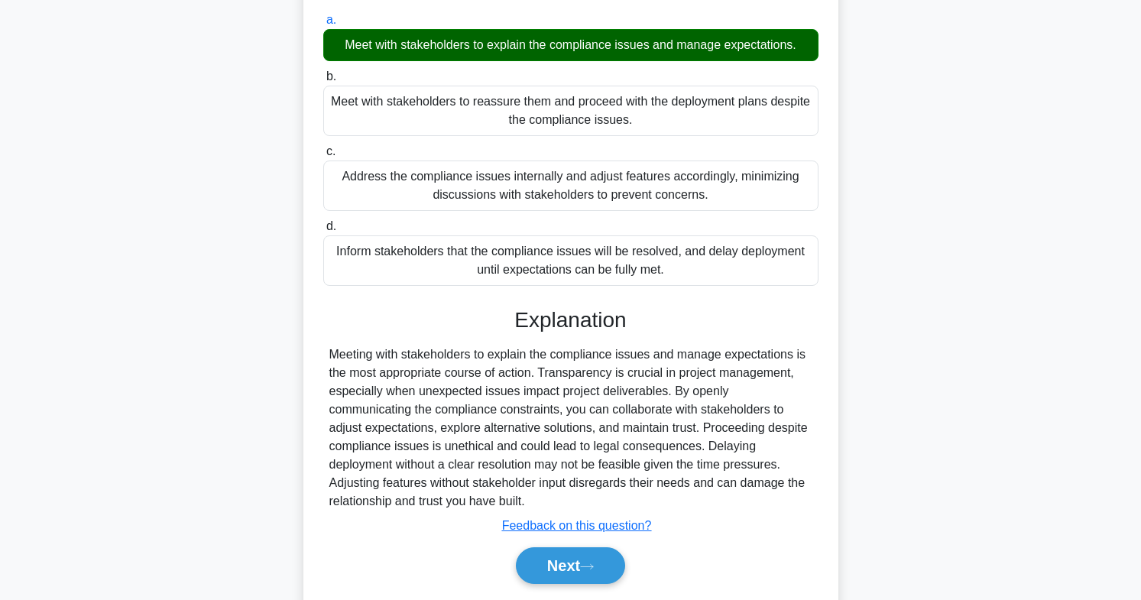
scroll to position [276, 0]
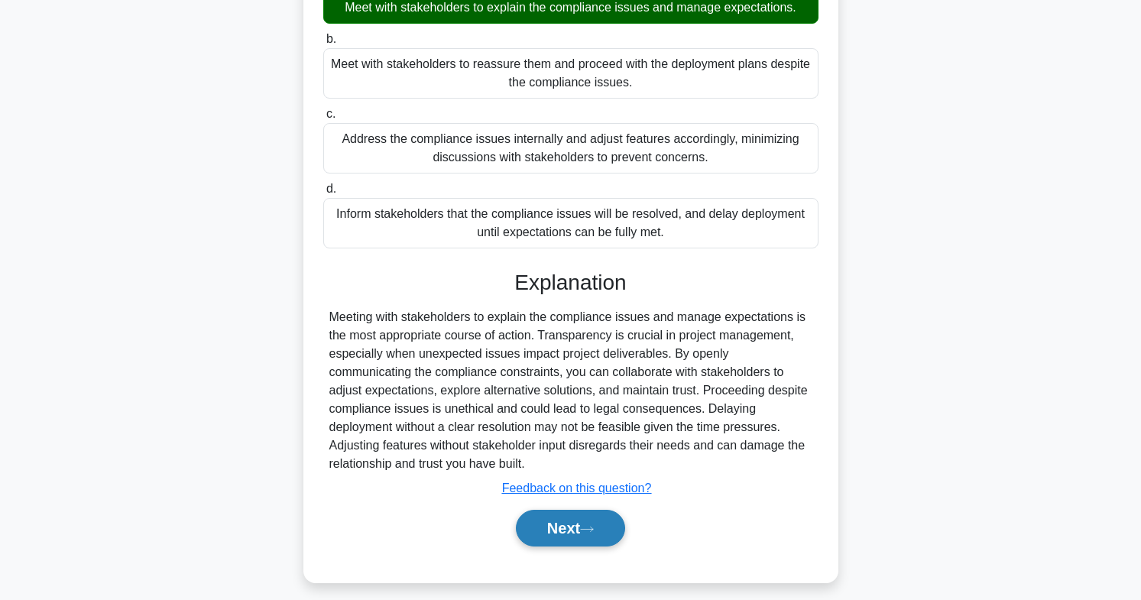
click at [596, 536] on button "Next" at bounding box center [570, 528] width 109 height 37
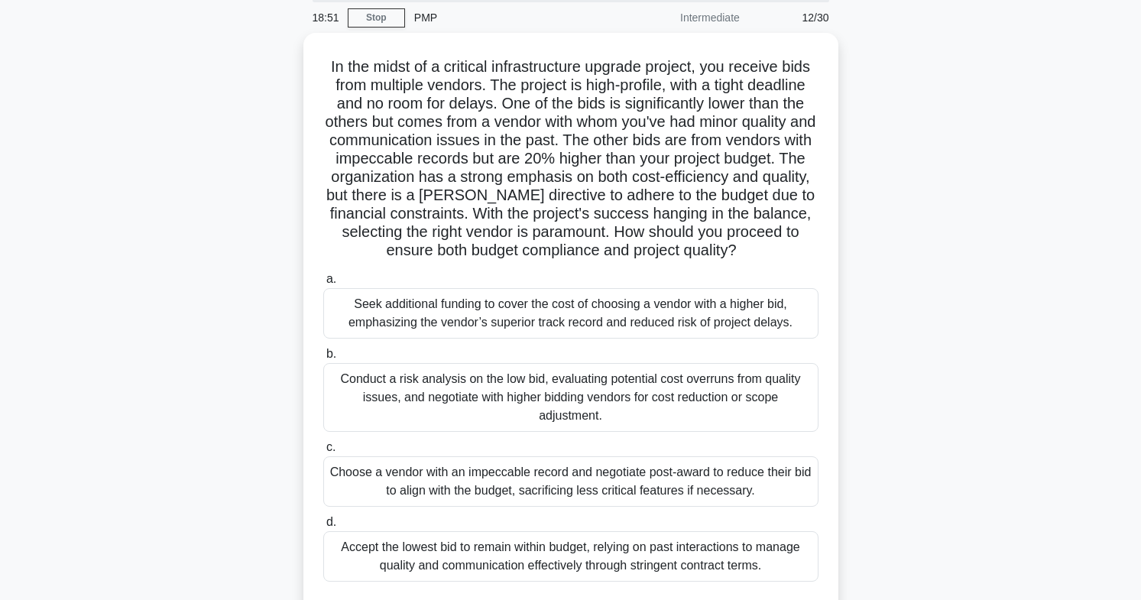
scroll to position [57, 0]
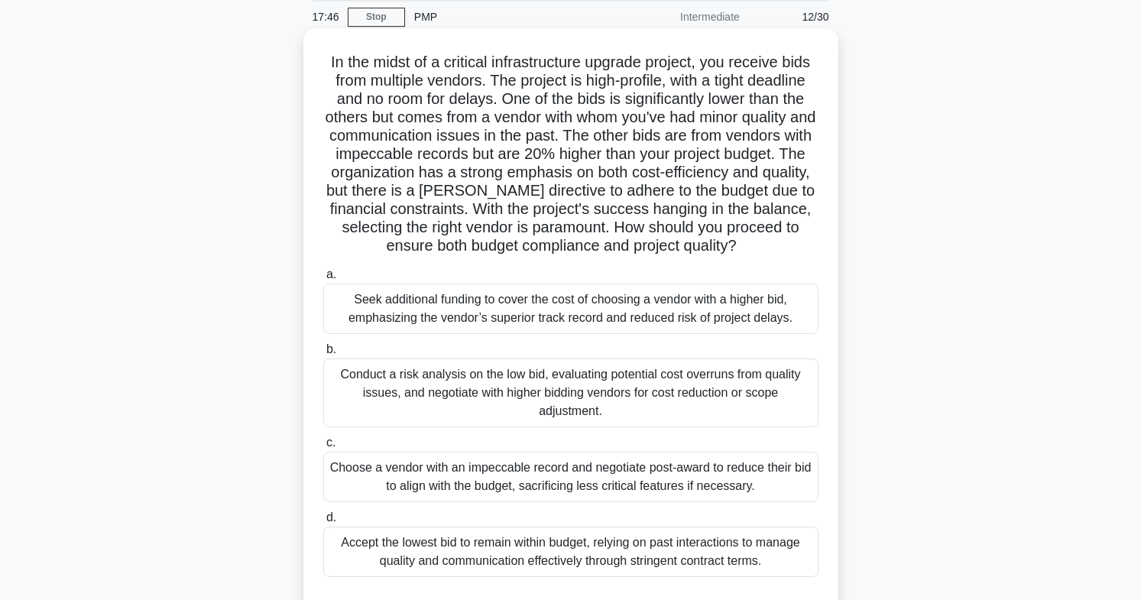
click at [686, 378] on div "Conduct a risk analysis on the low bid, evaluating potential cost overruns from…" at bounding box center [570, 393] width 495 height 69
click at [323, 355] on input "b. Conduct a risk analysis on the low bid, evaluating potential cost overruns f…" at bounding box center [323, 350] width 0 height 10
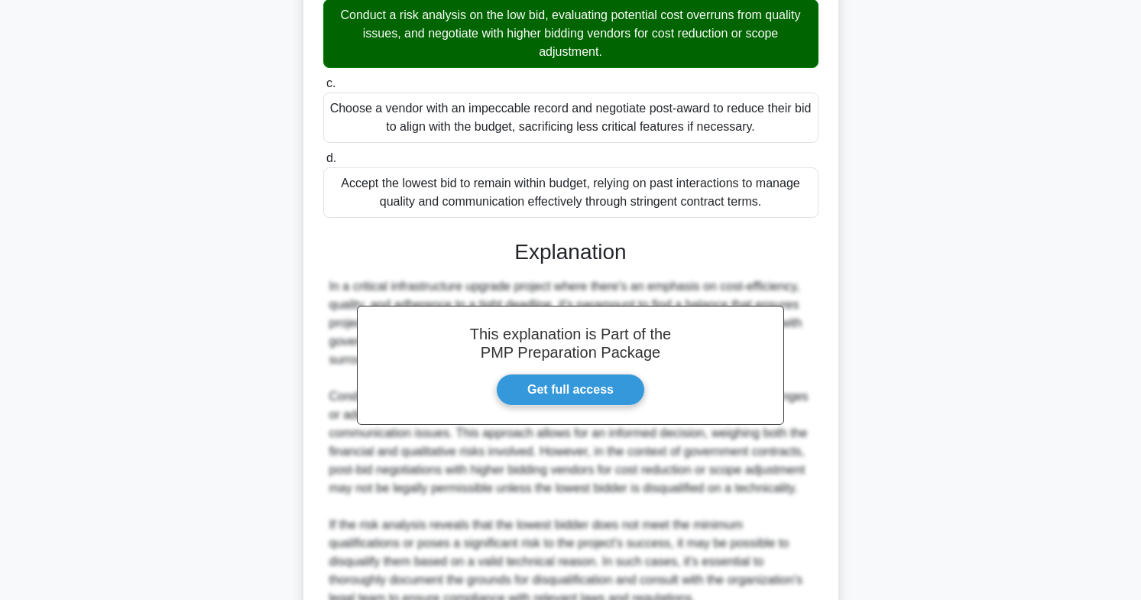
scroll to position [784, 0]
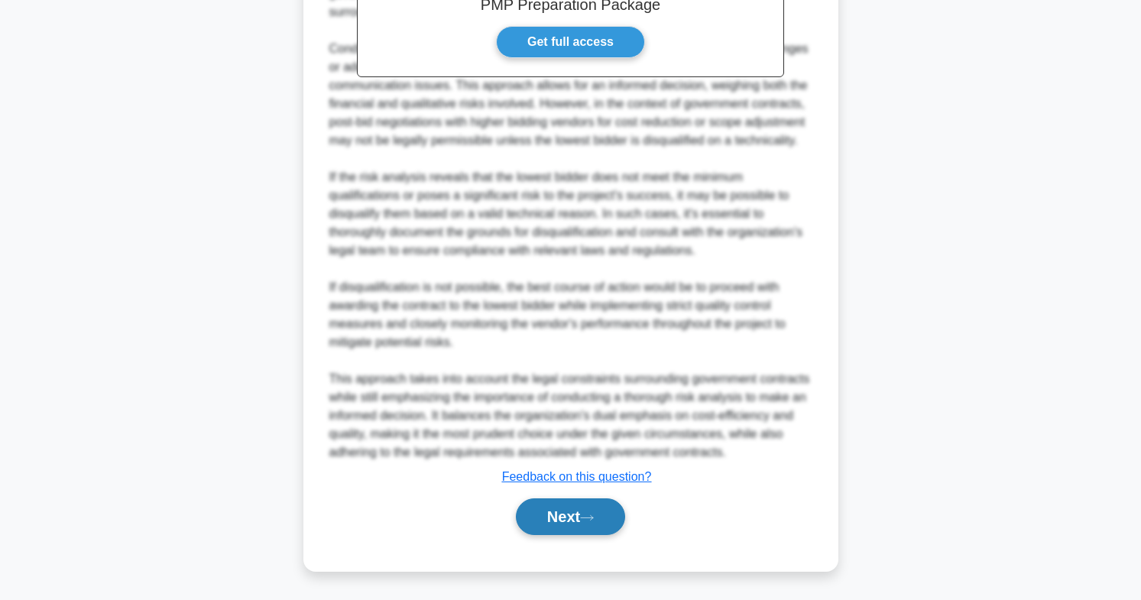
click at [535, 530] on button "Next" at bounding box center [570, 516] width 109 height 37
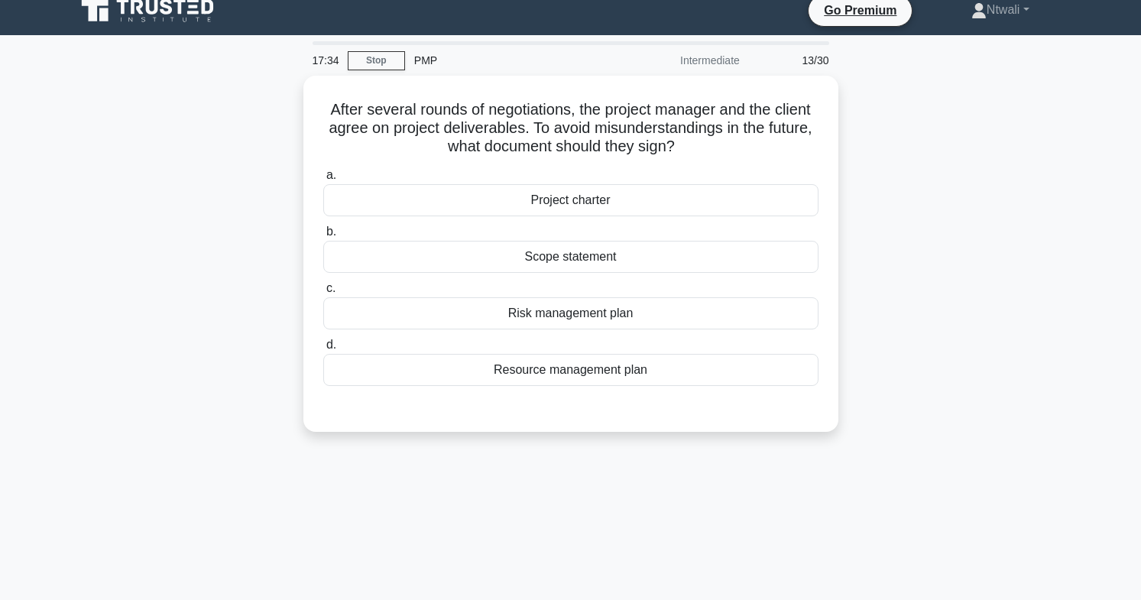
scroll to position [13, 0]
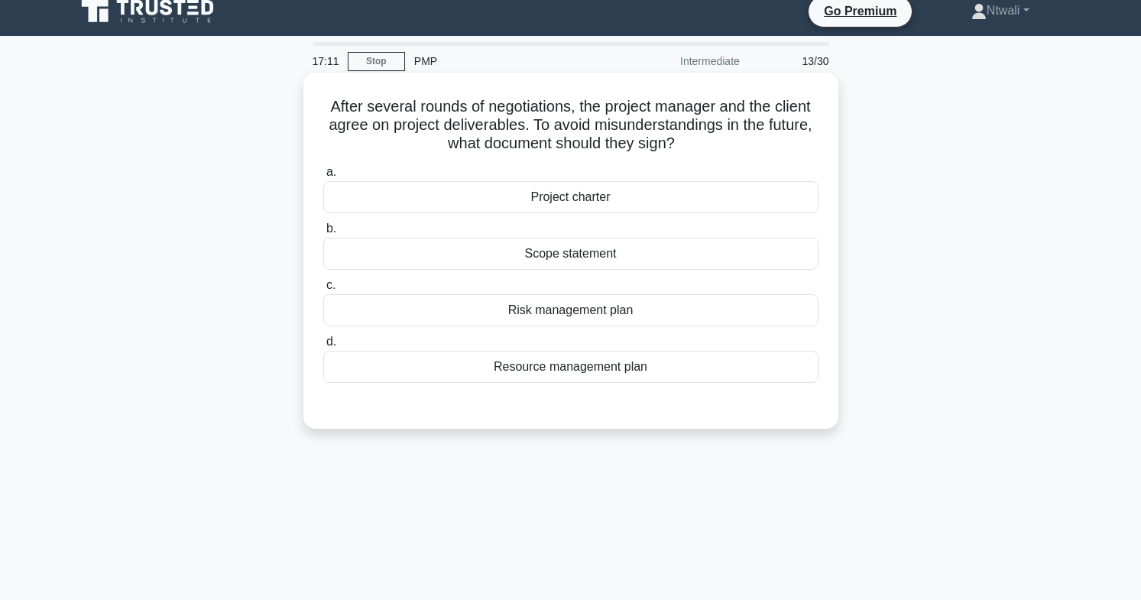
click at [804, 189] on div "Project charter" at bounding box center [570, 197] width 495 height 32
click at [323, 177] on input "a. Project charter" at bounding box center [323, 172] width 0 height 10
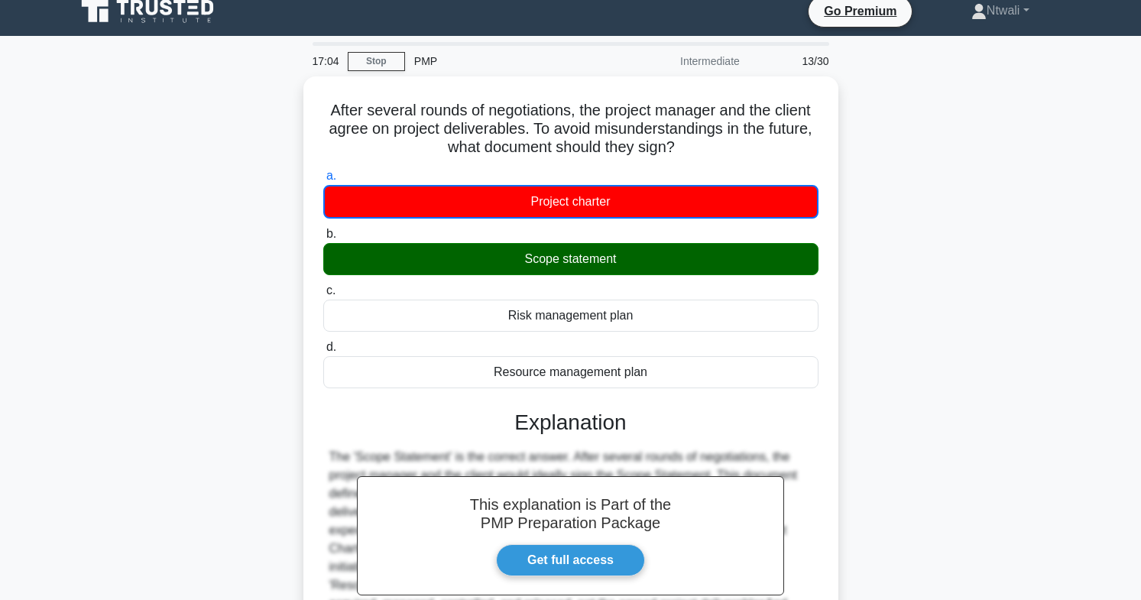
drag, startPoint x: 1140, startPoint y: 242, endPoint x: 1119, endPoint y: 277, distance: 40.8
click at [1119, 277] on main "17:04 Stop PMP Intermediate 13/30 After several rounds of negotiations, the pro…" at bounding box center [570, 424] width 1141 height 777
click at [1119, 277] on main "17:03 Stop PMP Intermediate 13/30 After several rounds of negotiations, the pro…" at bounding box center [570, 424] width 1141 height 777
drag, startPoint x: 1141, startPoint y: 258, endPoint x: 1150, endPoint y: 296, distance: 38.6
click at [1141, 296] on html "Go Premium Ntwali" at bounding box center [570, 400] width 1141 height 826
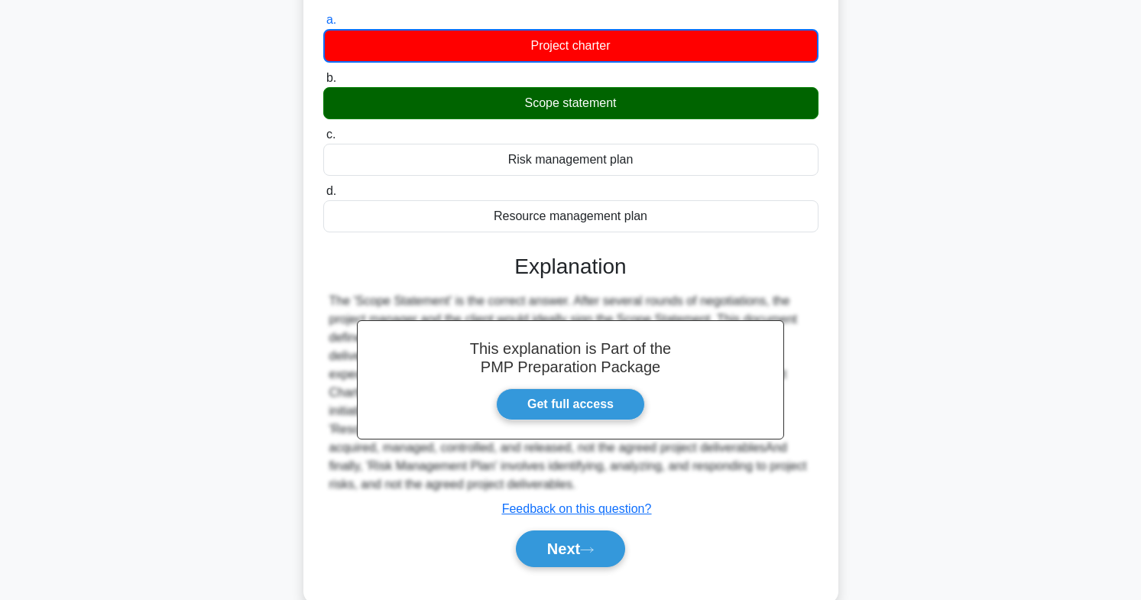
scroll to position [226, 0]
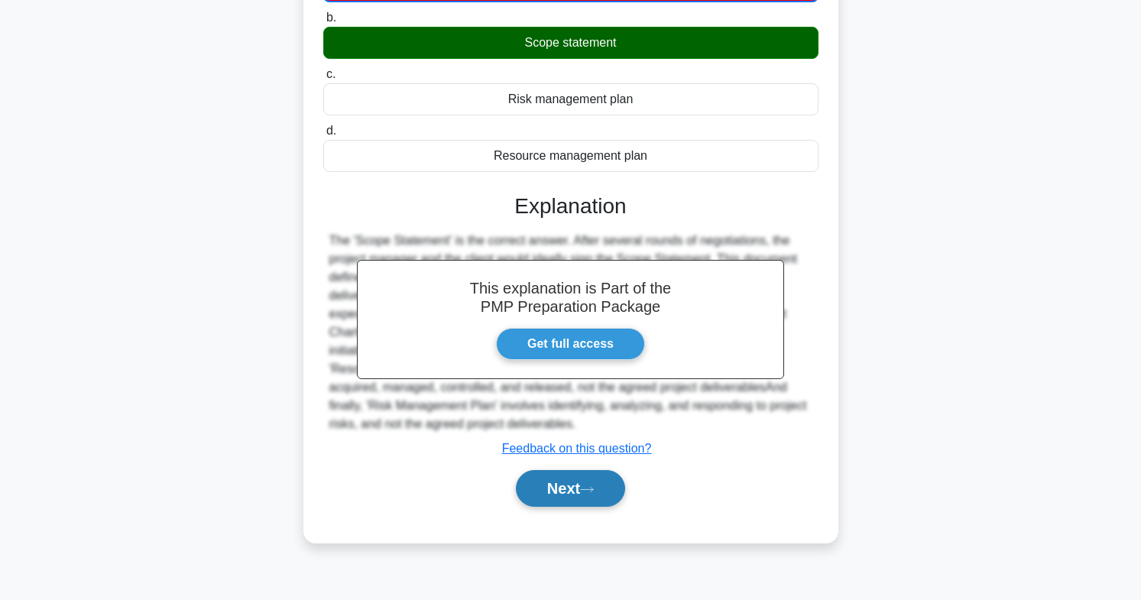
click at [573, 501] on button "Next" at bounding box center [570, 488] width 109 height 37
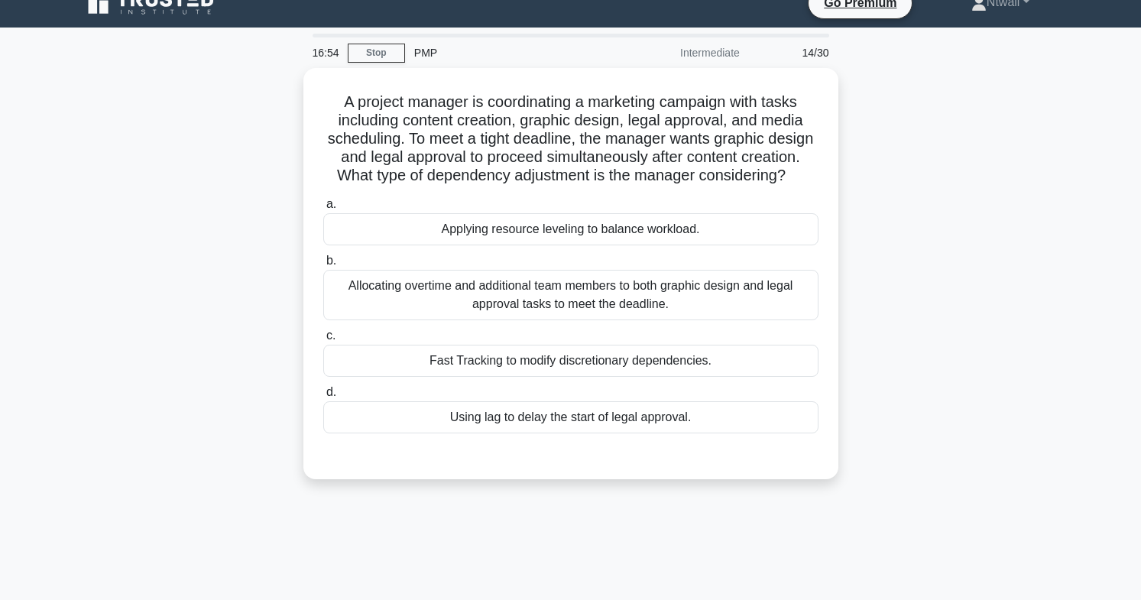
scroll to position [29, 0]
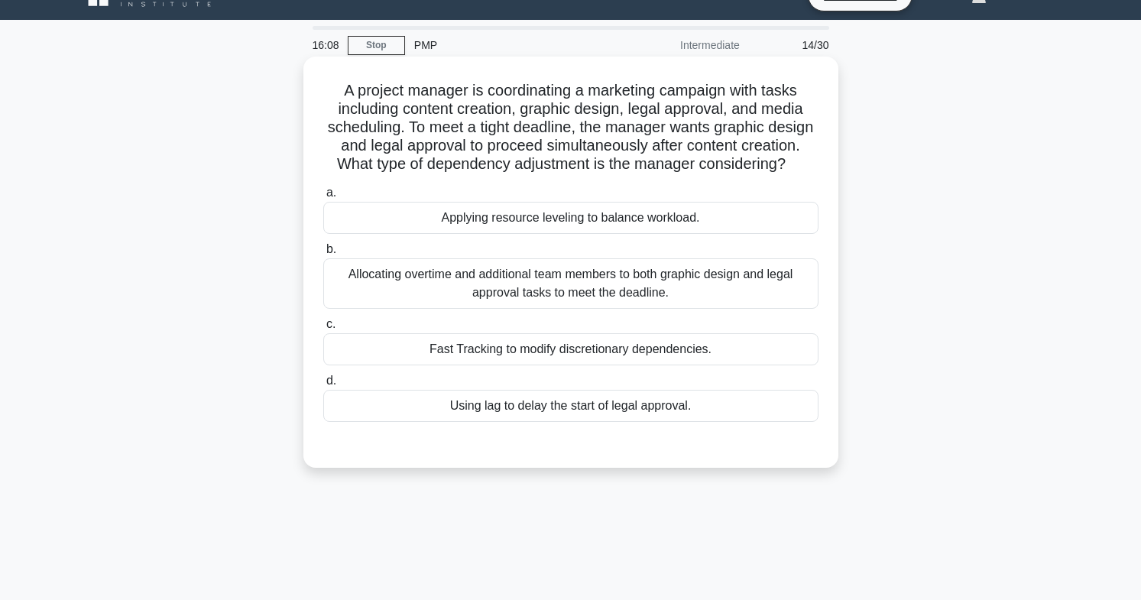
click at [651, 363] on div "Fast Tracking to modify discretionary dependencies." at bounding box center [570, 349] width 495 height 32
click at [323, 330] on input "c. Fast Tracking to modify discretionary dependencies." at bounding box center [323, 325] width 0 height 10
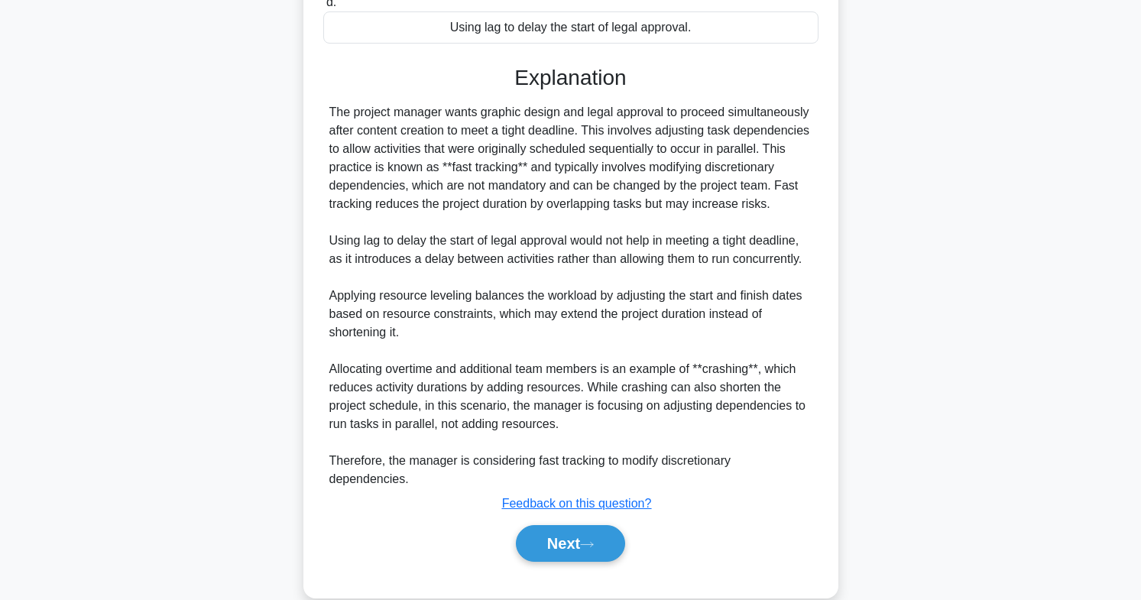
scroll to position [435, 0]
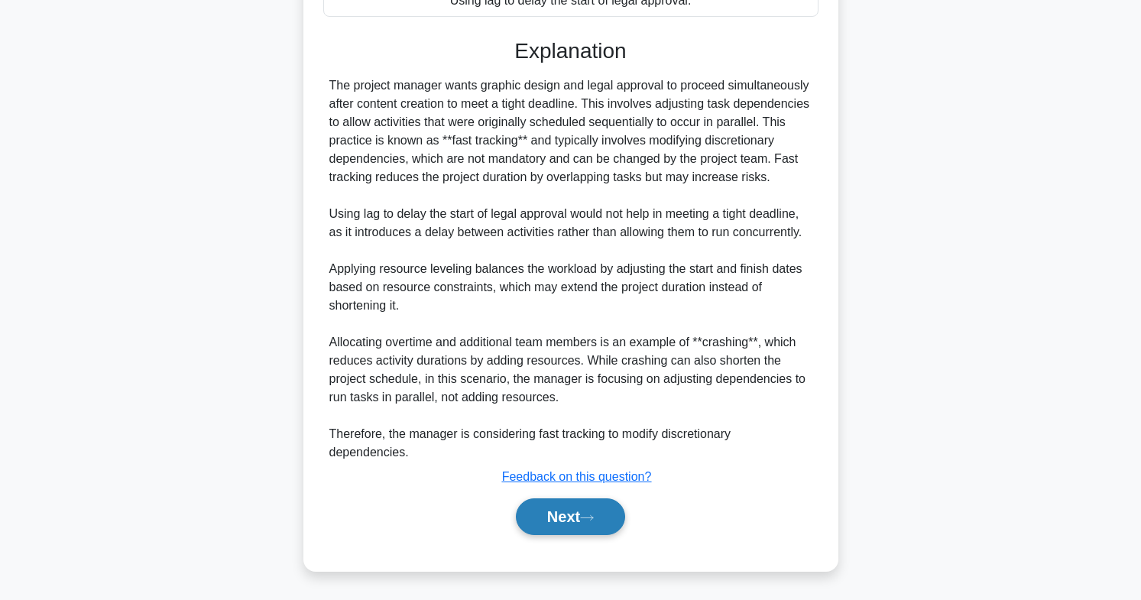
click at [603, 534] on button "Next" at bounding box center [570, 516] width 109 height 37
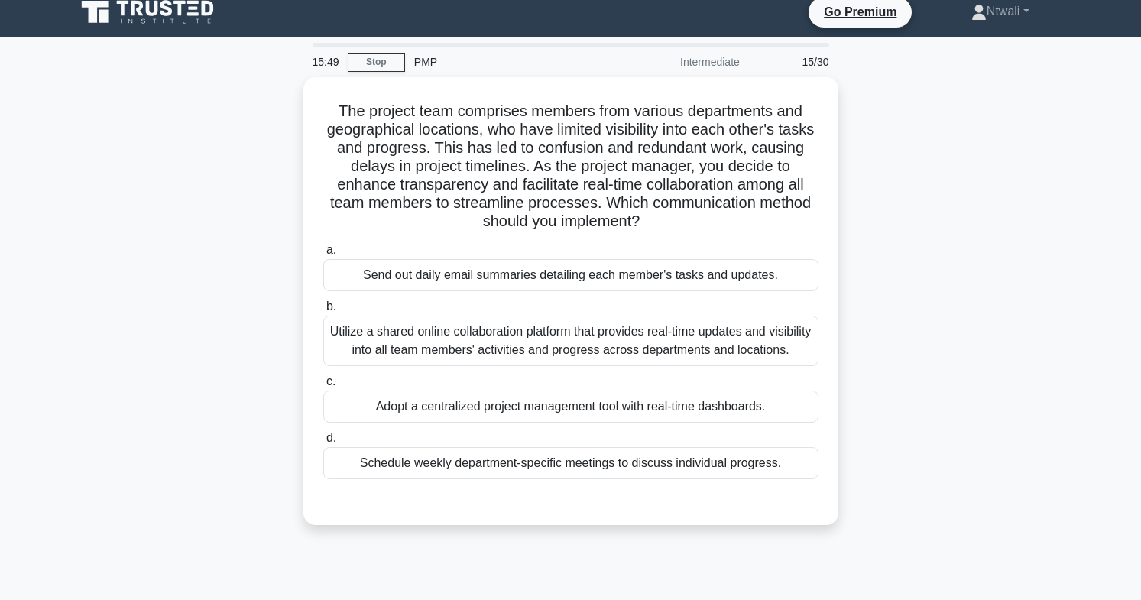
scroll to position [36, 0]
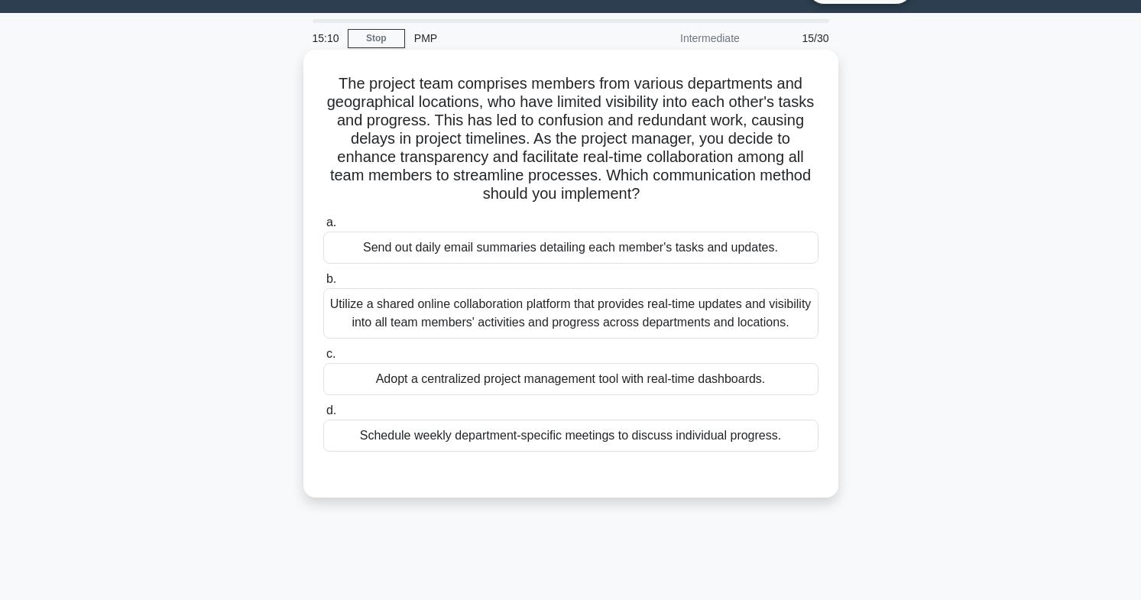
click at [794, 336] on div "Utilize a shared online collaboration platform that provides real-time updates …" at bounding box center [570, 313] width 495 height 50
click at [323, 284] on input "b. Utilize a shared online collaboration platform that provides real-time updat…" at bounding box center [323, 279] width 0 height 10
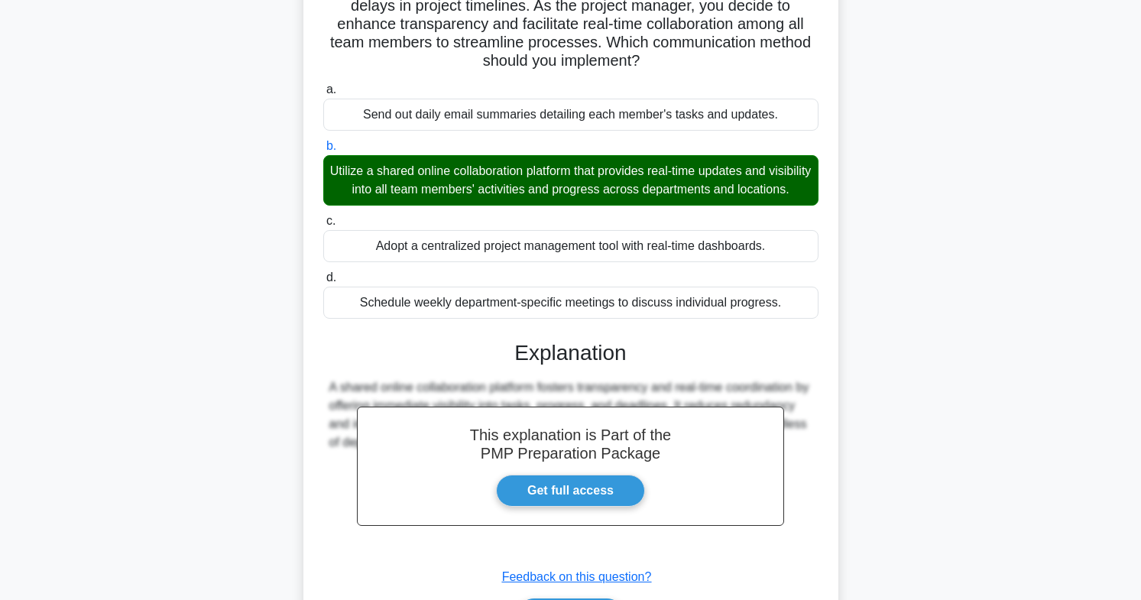
scroll to position [288, 0]
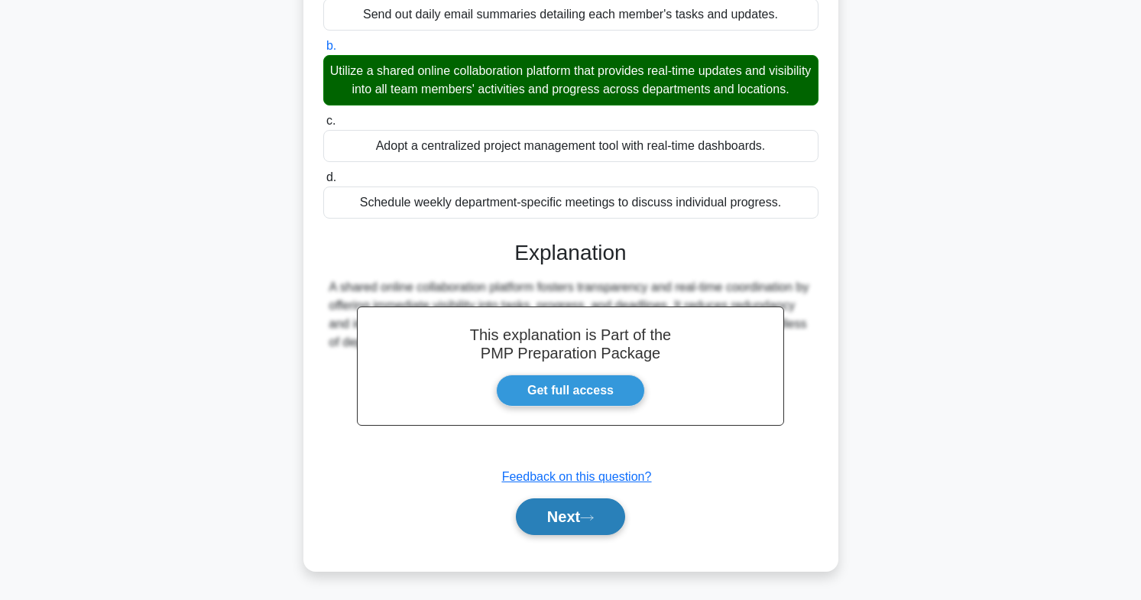
click at [579, 515] on button "Next" at bounding box center [570, 516] width 109 height 37
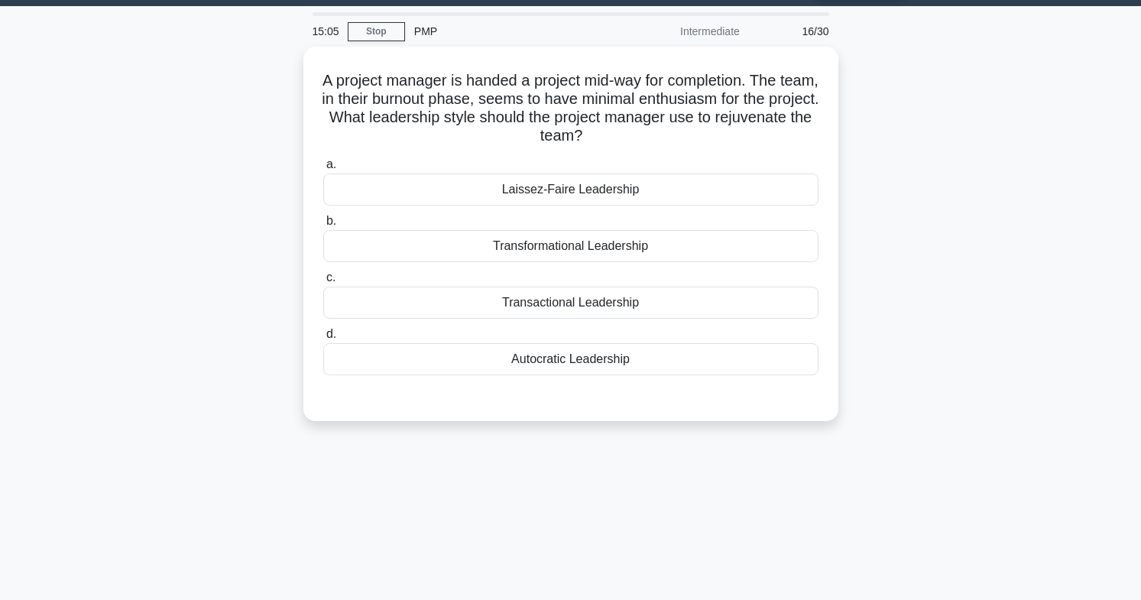
scroll to position [0, 0]
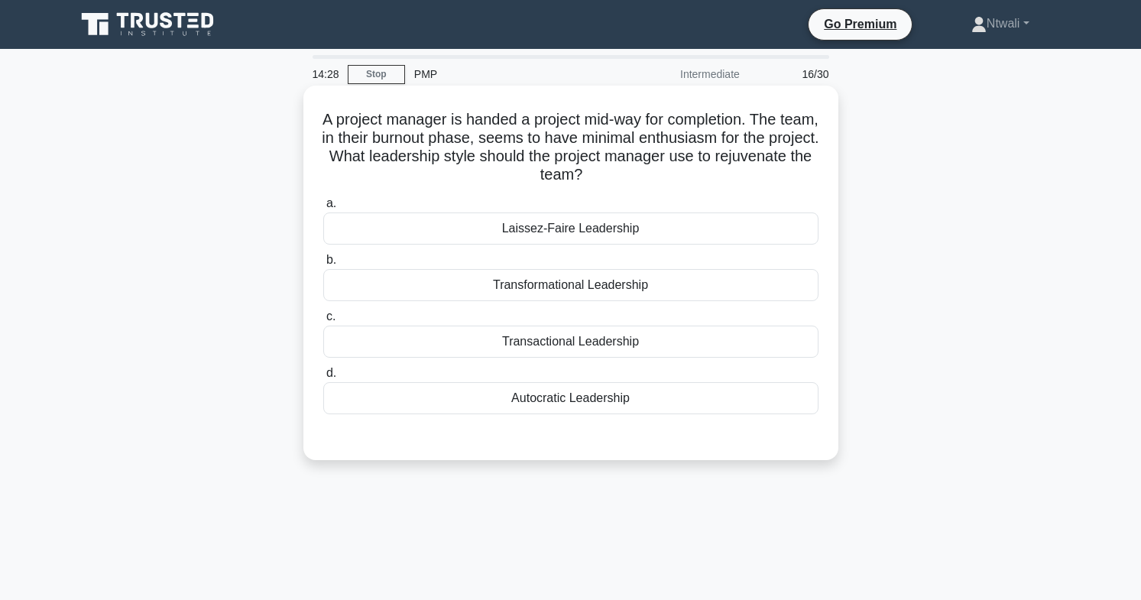
click at [796, 291] on div "Transformational Leadership" at bounding box center [570, 285] width 495 height 32
click at [323, 265] on input "b. Transformational Leadership" at bounding box center [323, 260] width 0 height 10
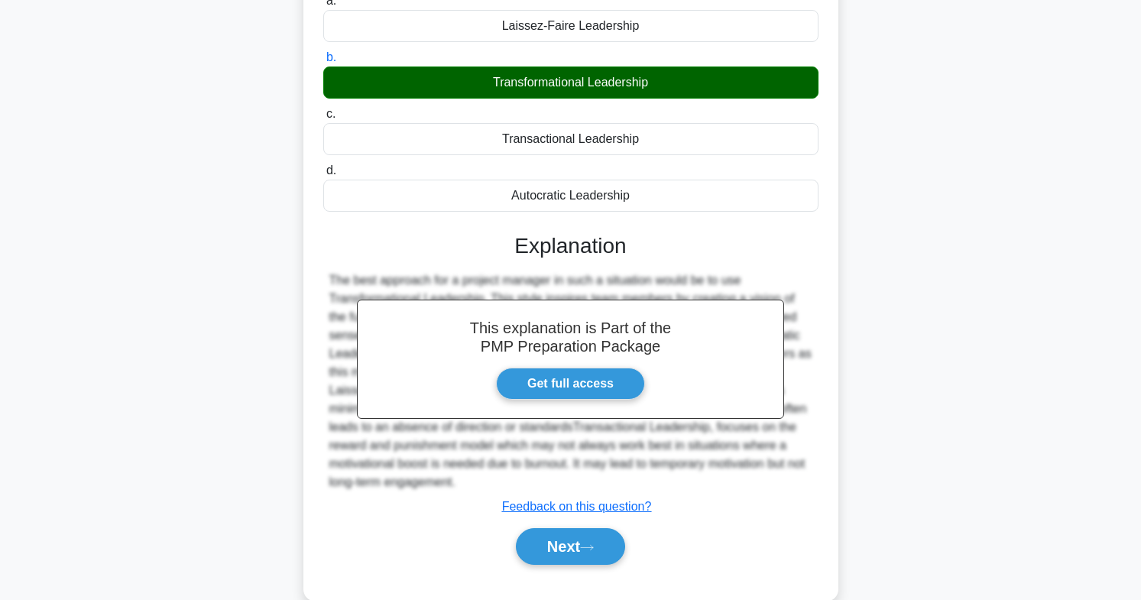
scroll to position [233, 0]
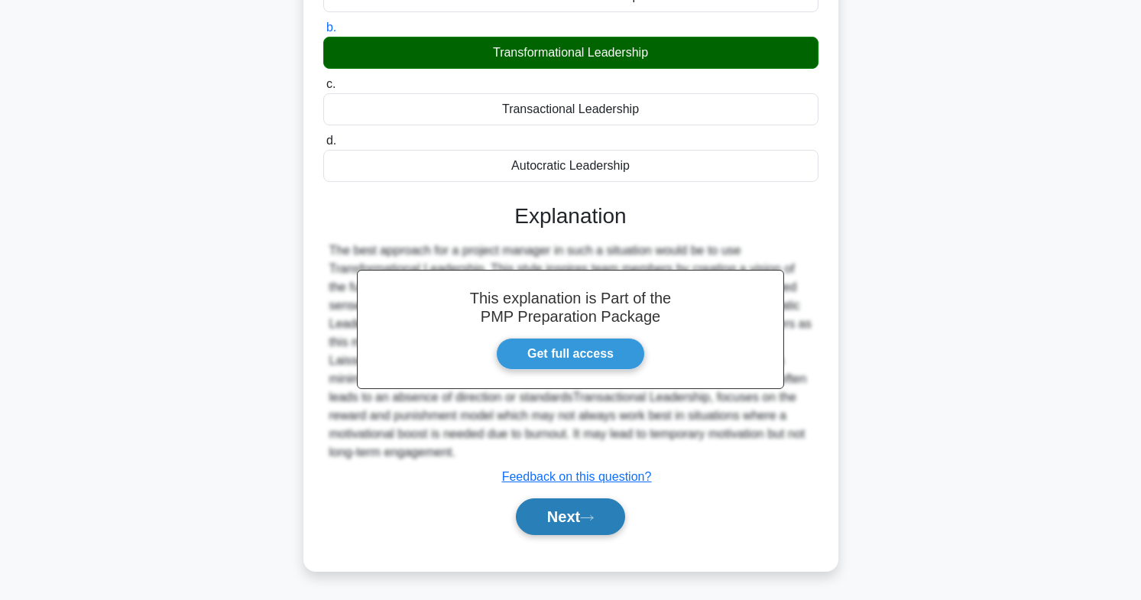
click at [547, 525] on button "Next" at bounding box center [570, 516] width 109 height 37
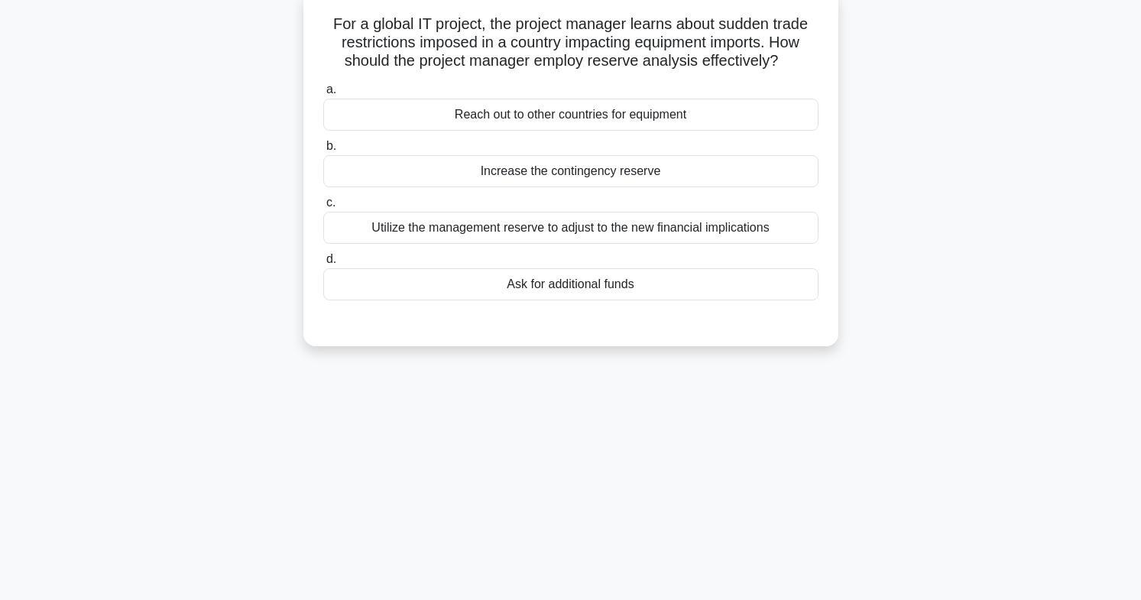
scroll to position [0, 0]
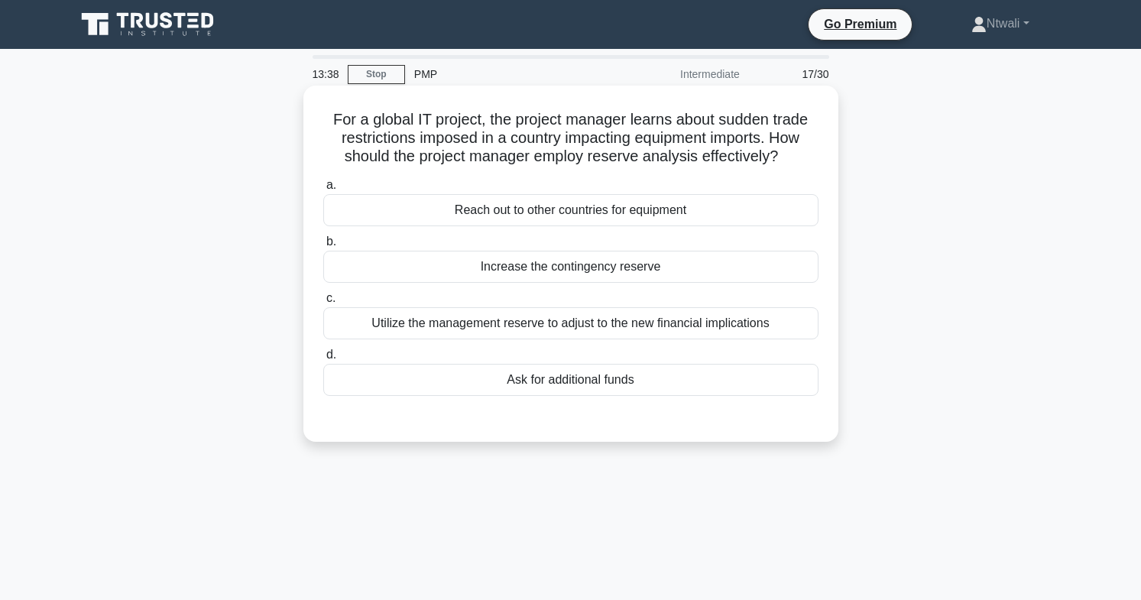
click at [783, 330] on div "Utilize the management reserve to adjust to the new financial implications" at bounding box center [570, 323] width 495 height 32
click at [323, 304] on input "c. Utilize the management reserve to adjust to the new financial implications" at bounding box center [323, 299] width 0 height 10
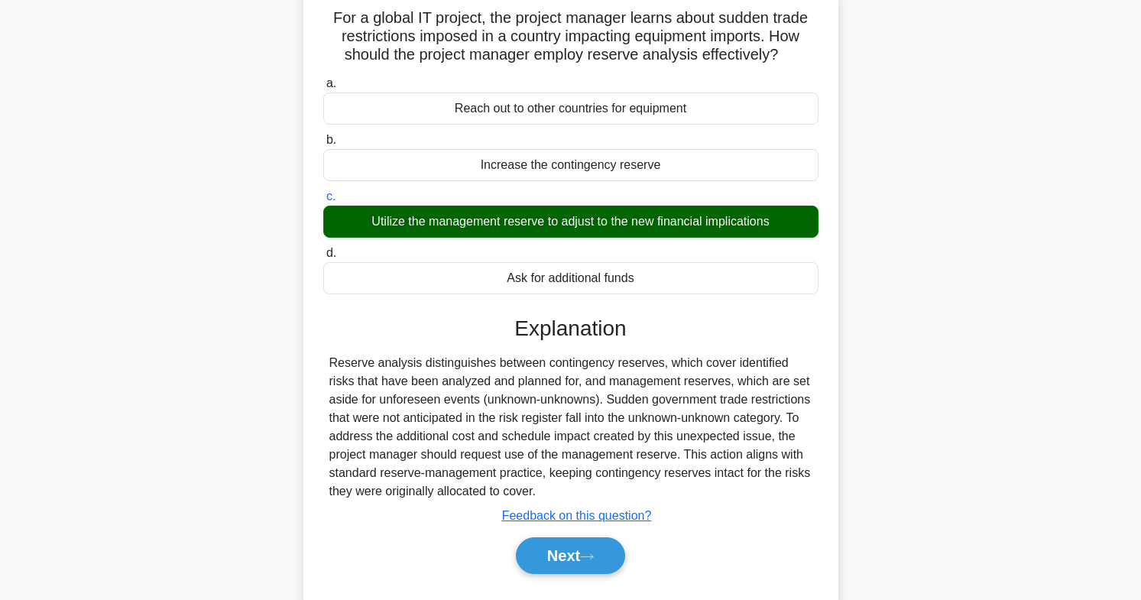
scroll to position [226, 0]
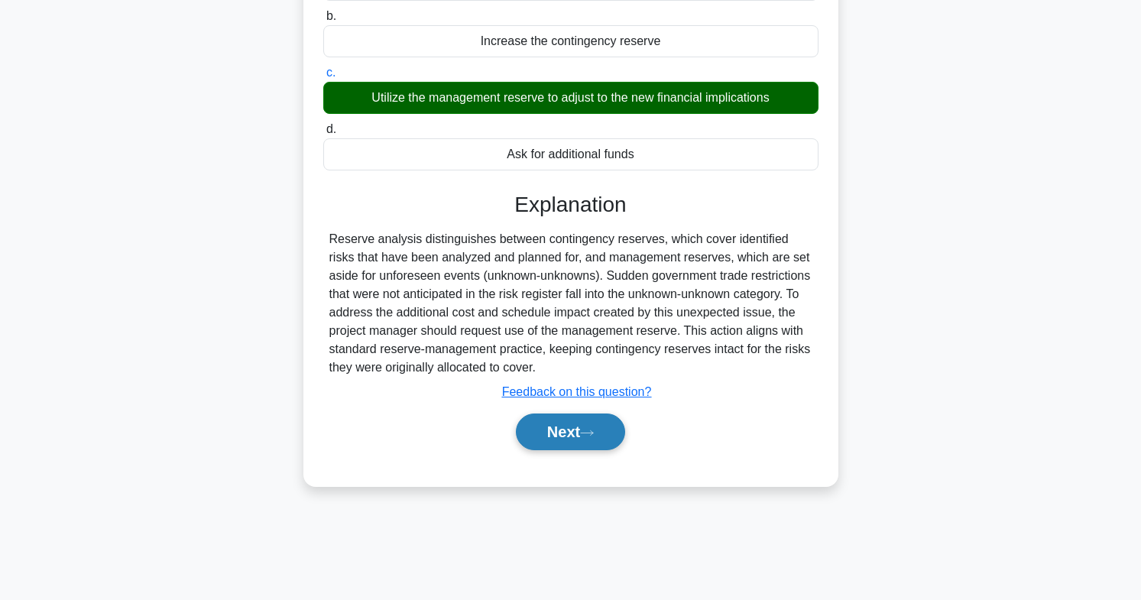
click at [595, 444] on button "Next" at bounding box center [570, 432] width 109 height 37
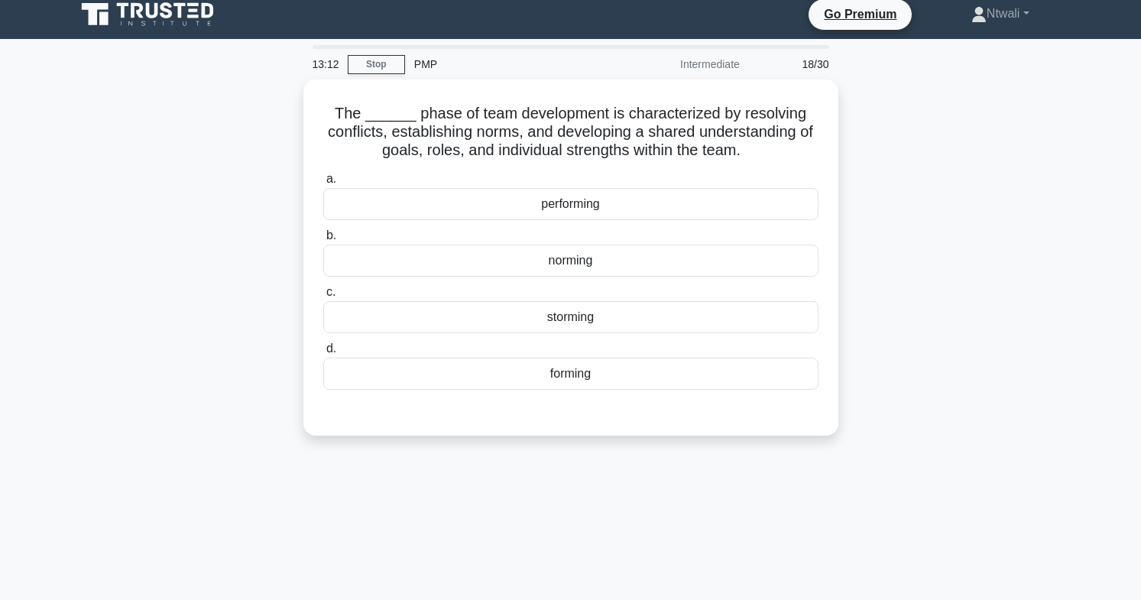
scroll to position [0, 0]
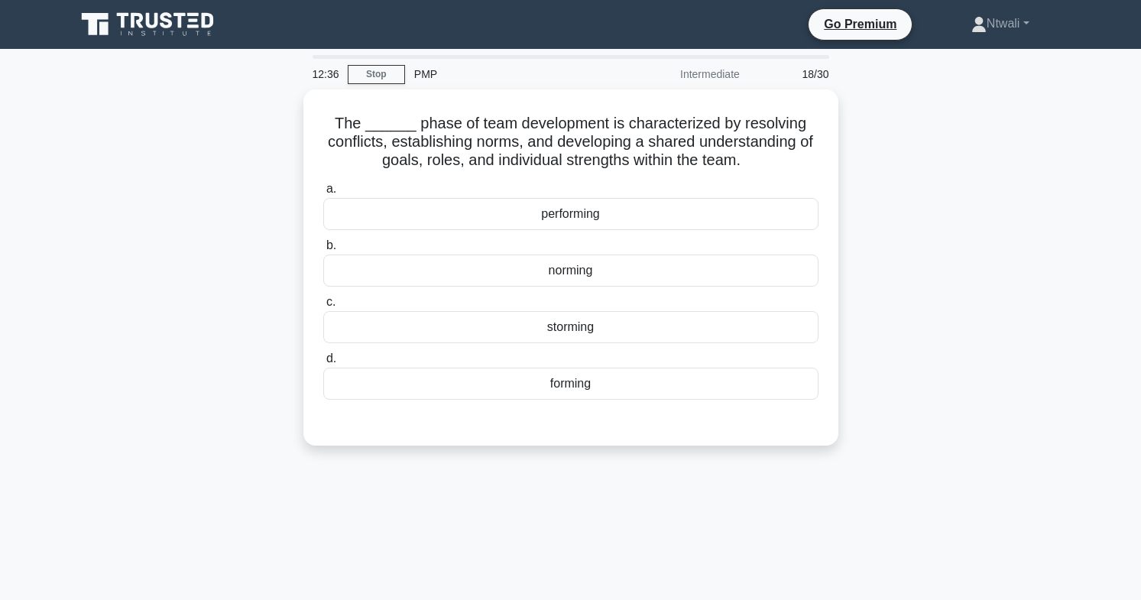
click at [768, 285] on div "norming" at bounding box center [570, 271] width 495 height 32
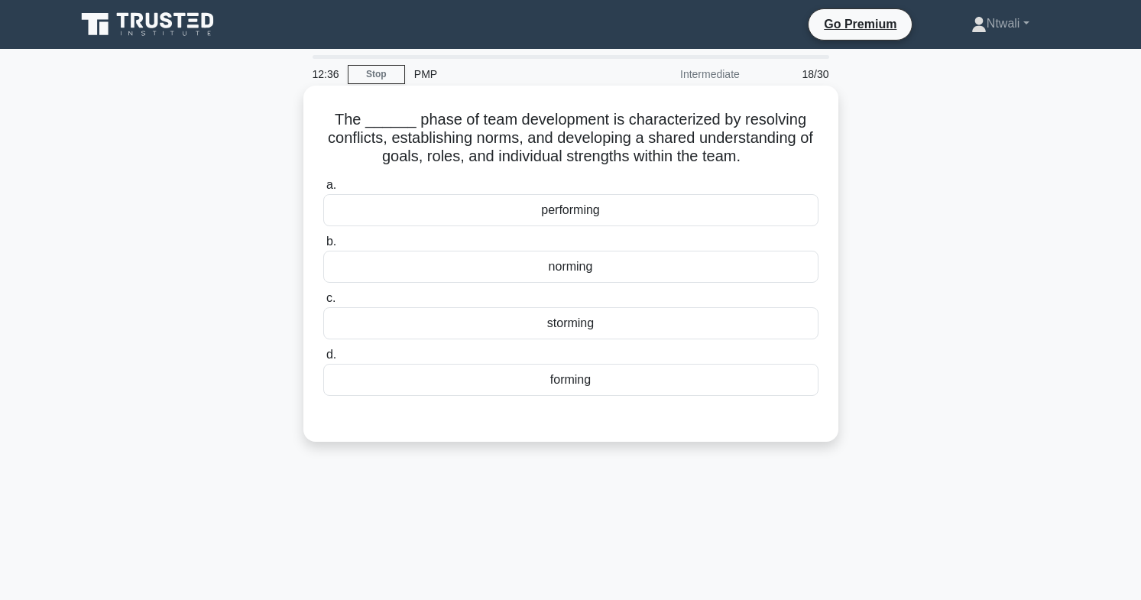
click at [323, 247] on input "b. norming" at bounding box center [323, 242] width 0 height 10
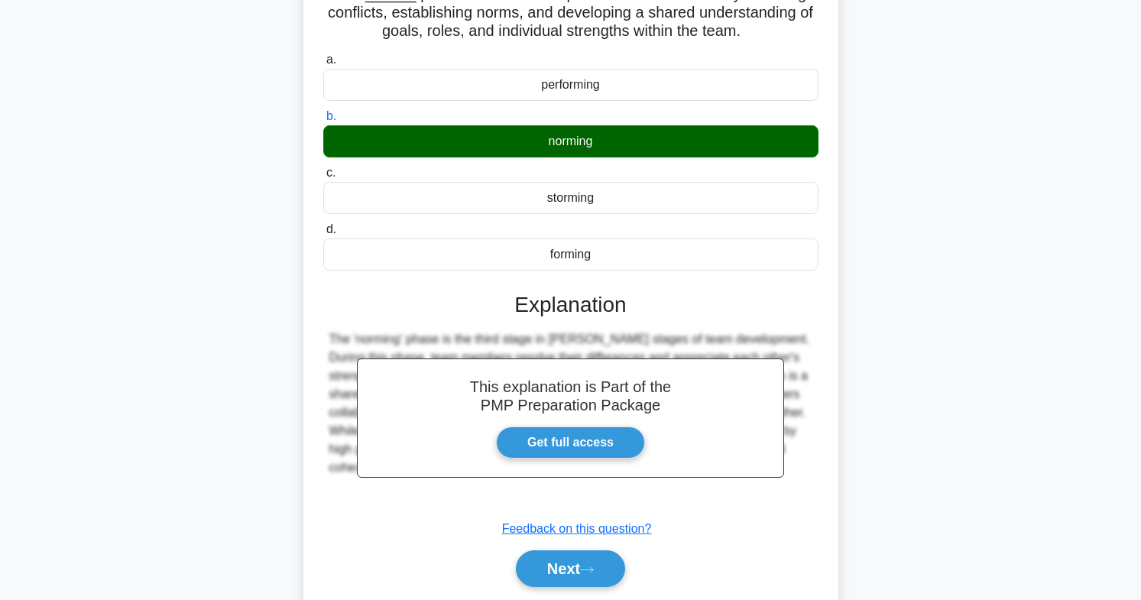
scroll to position [226, 0]
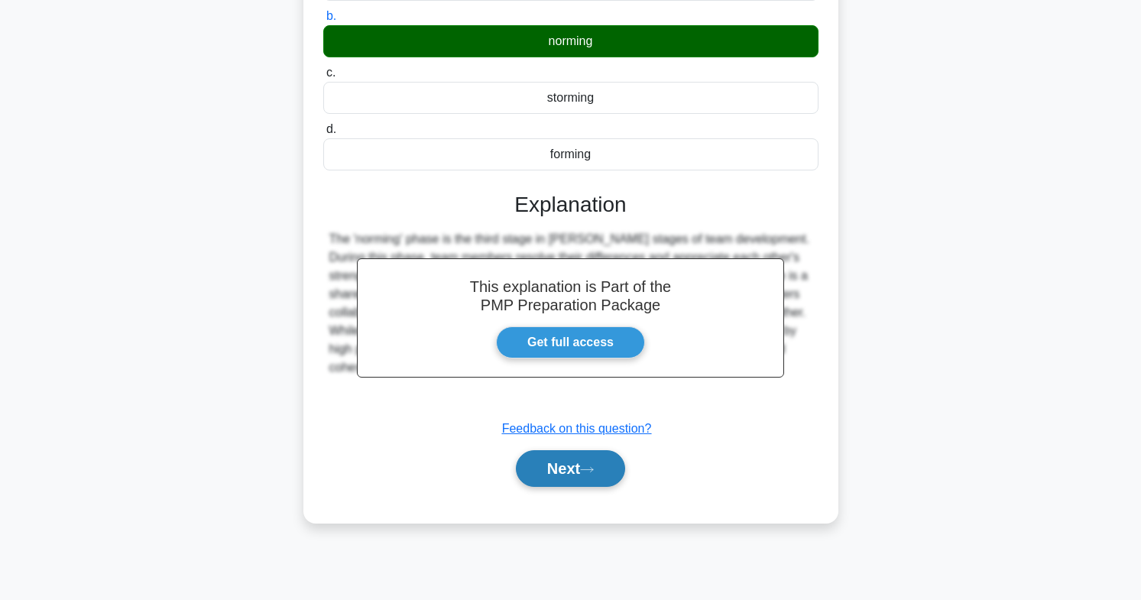
click at [598, 479] on button "Next" at bounding box center [570, 468] width 109 height 37
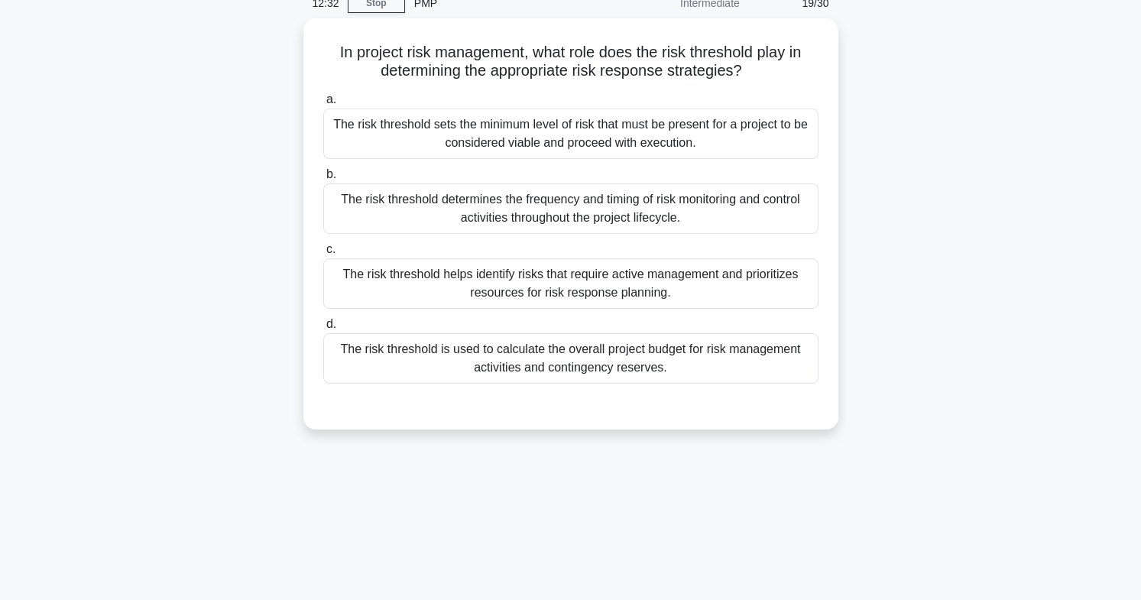
scroll to position [0, 0]
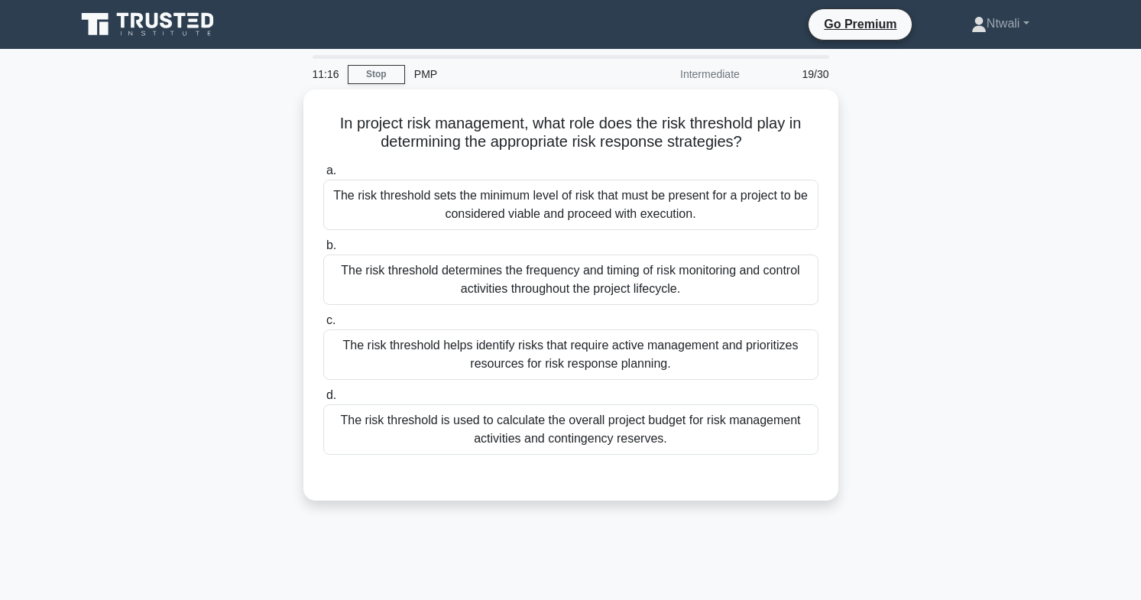
click at [806, 349] on div "The risk threshold helps identify risks that require active management and prio…" at bounding box center [570, 355] width 495 height 50
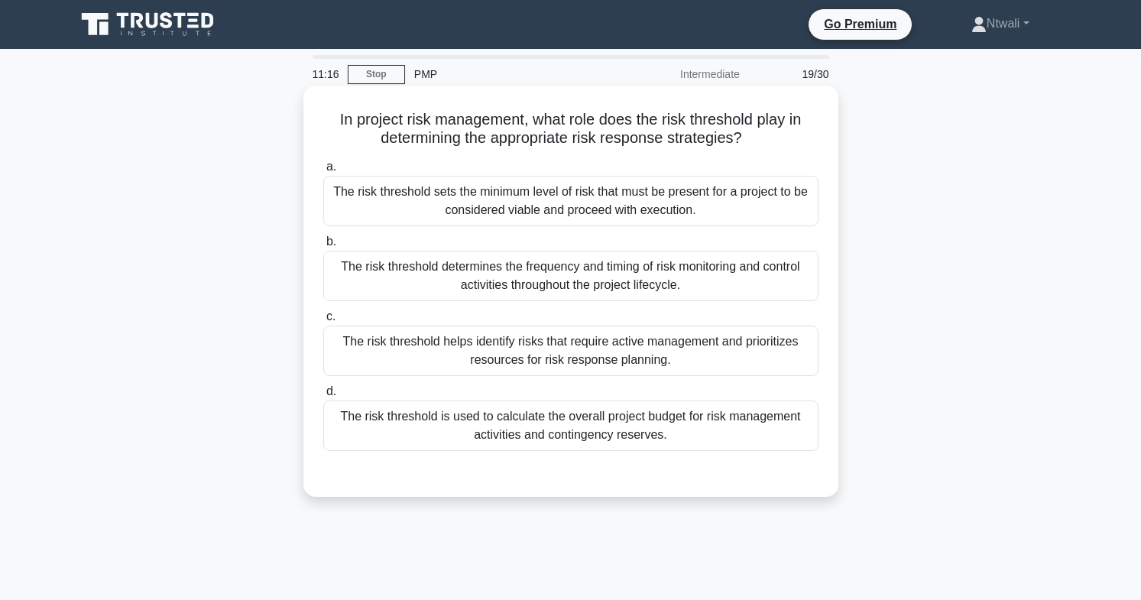
click at [323, 322] on input "c. The risk threshold helps identify risks that require active management and p…" at bounding box center [323, 317] width 0 height 10
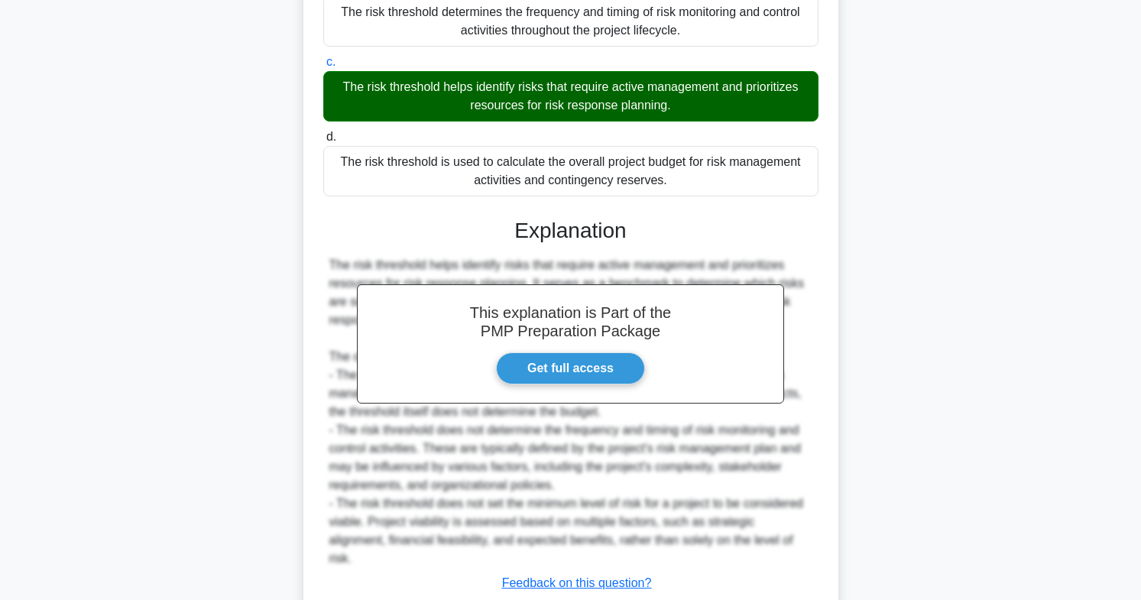
scroll to position [343, 0]
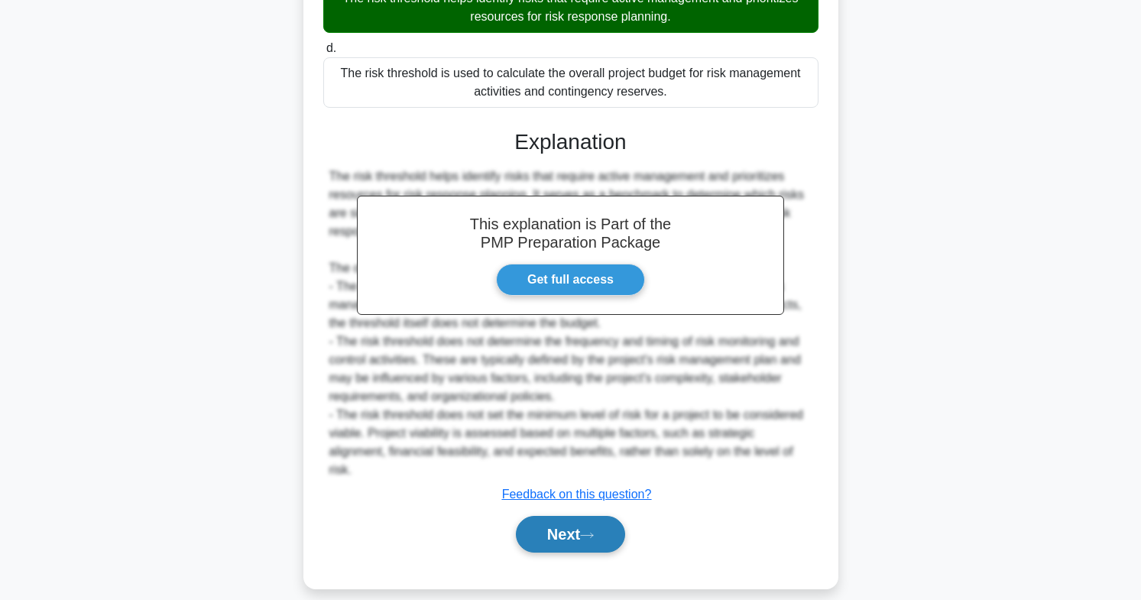
click at [602, 524] on button "Next" at bounding box center [570, 534] width 109 height 37
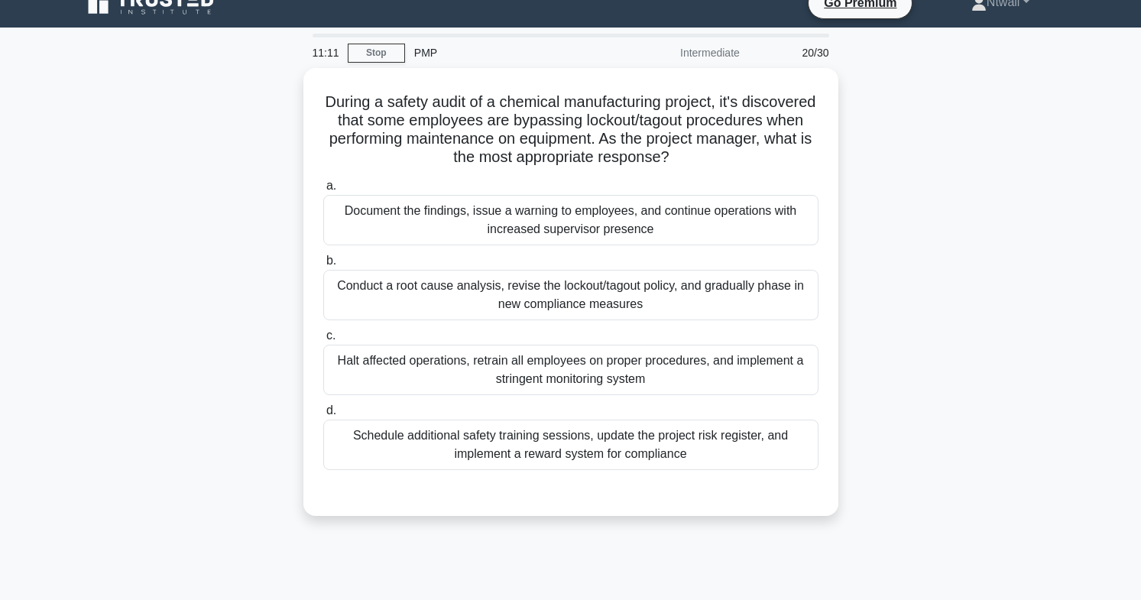
scroll to position [0, 0]
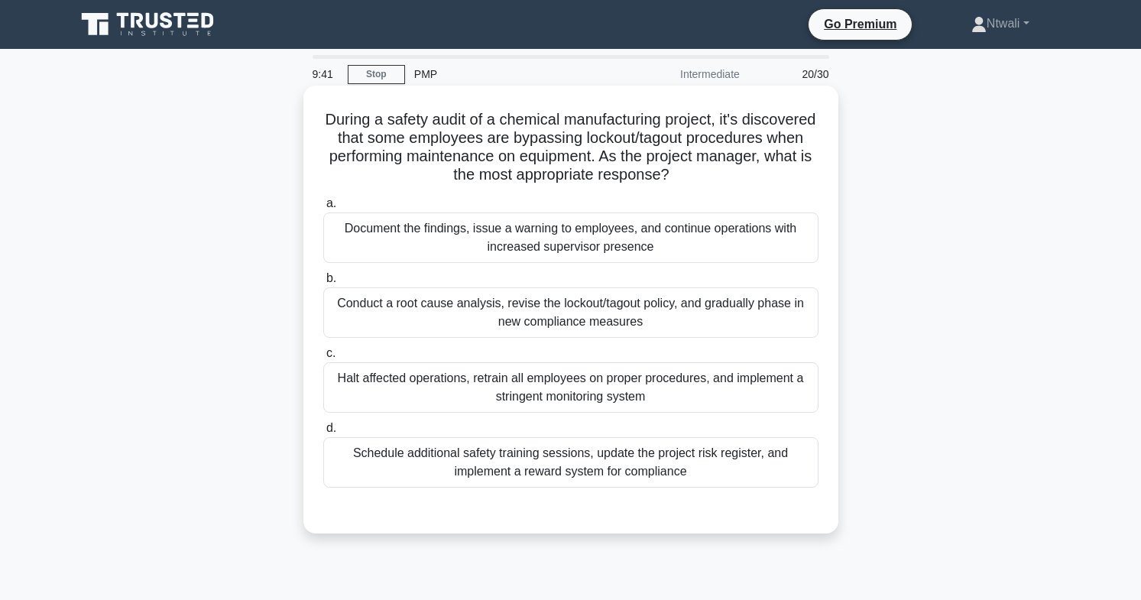
click at [614, 314] on div "Conduct a root cause analysis, revise the lockout/tagout policy, and gradually …" at bounding box center [570, 312] width 495 height 50
click at [323, 284] on input "b. Conduct a root cause analysis, revise the lockout/tagout policy, and gradual…" at bounding box center [323, 279] width 0 height 10
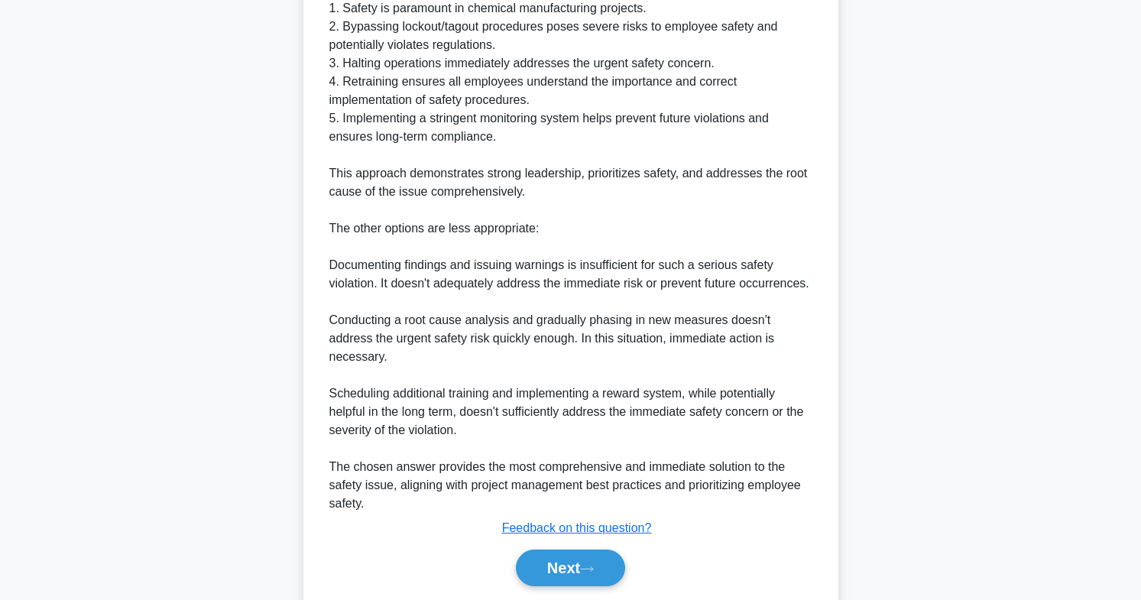
scroll to position [657, 0]
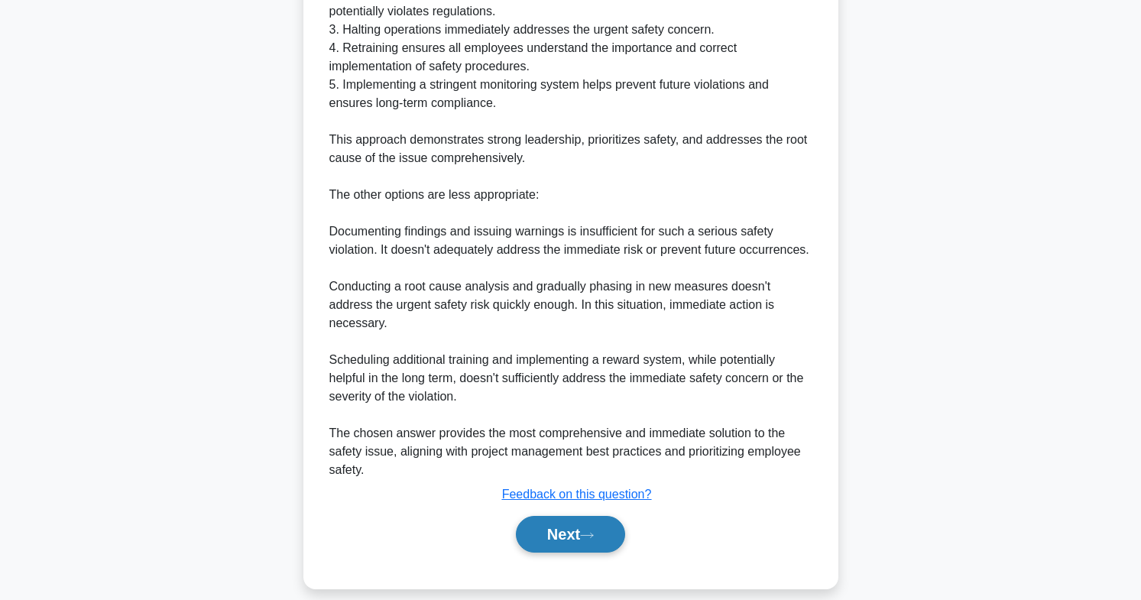
click at [602, 534] on button "Next" at bounding box center [570, 534] width 109 height 37
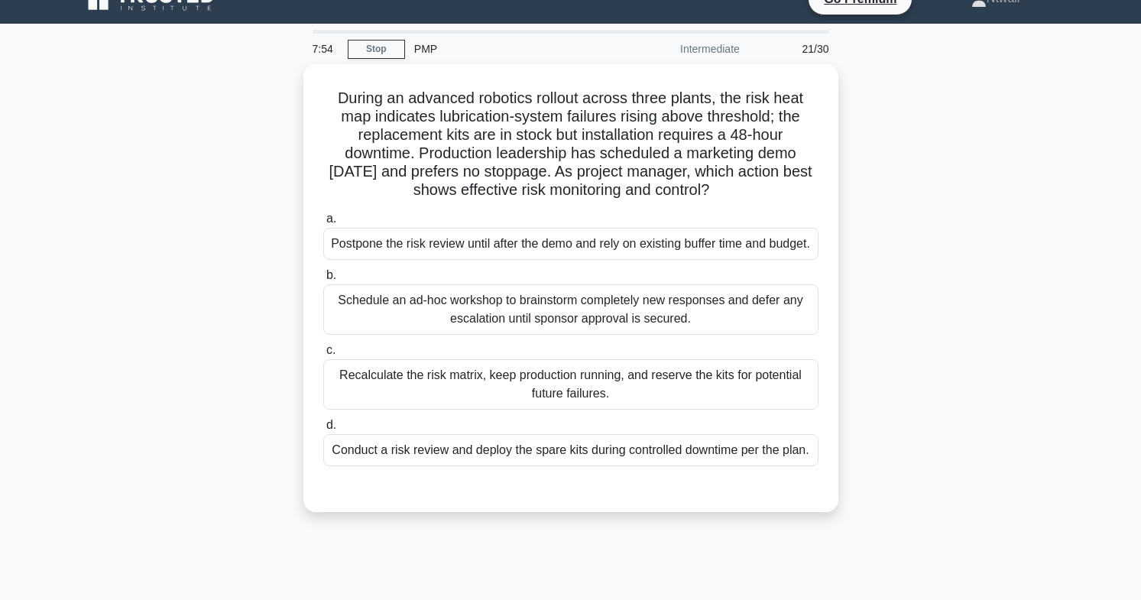
scroll to position [18, 0]
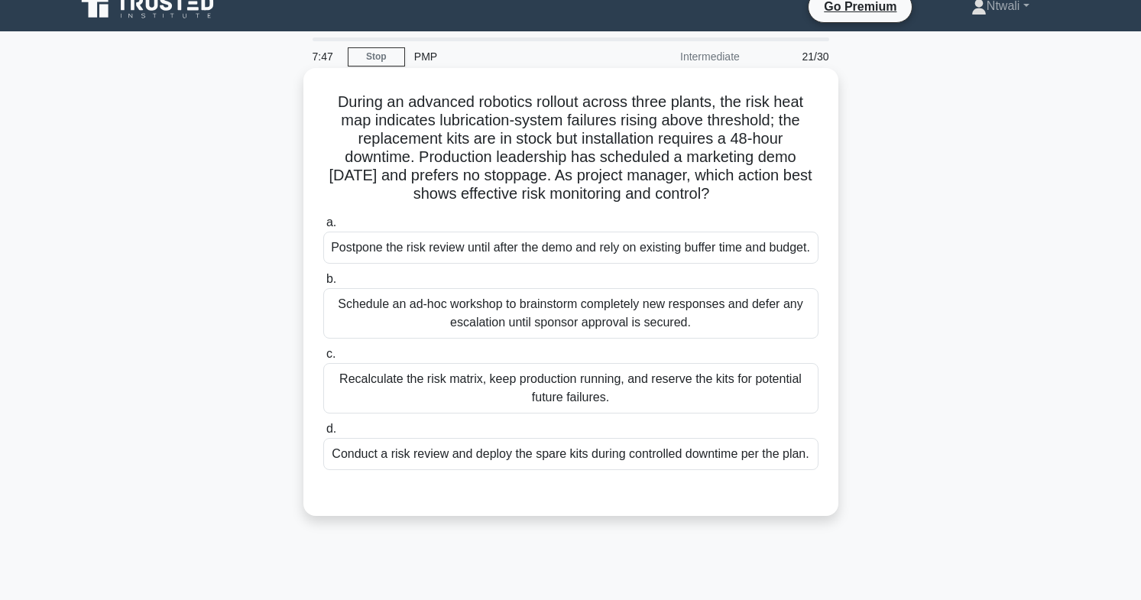
click at [625, 339] on div "Schedule an ad-hoc workshop to brainstorm completely new responses and defer an…" at bounding box center [570, 313] width 495 height 50
click at [323, 284] on input "b. Schedule an ad-hoc workshop to brainstorm completely new responses and defer…" at bounding box center [323, 279] width 0 height 10
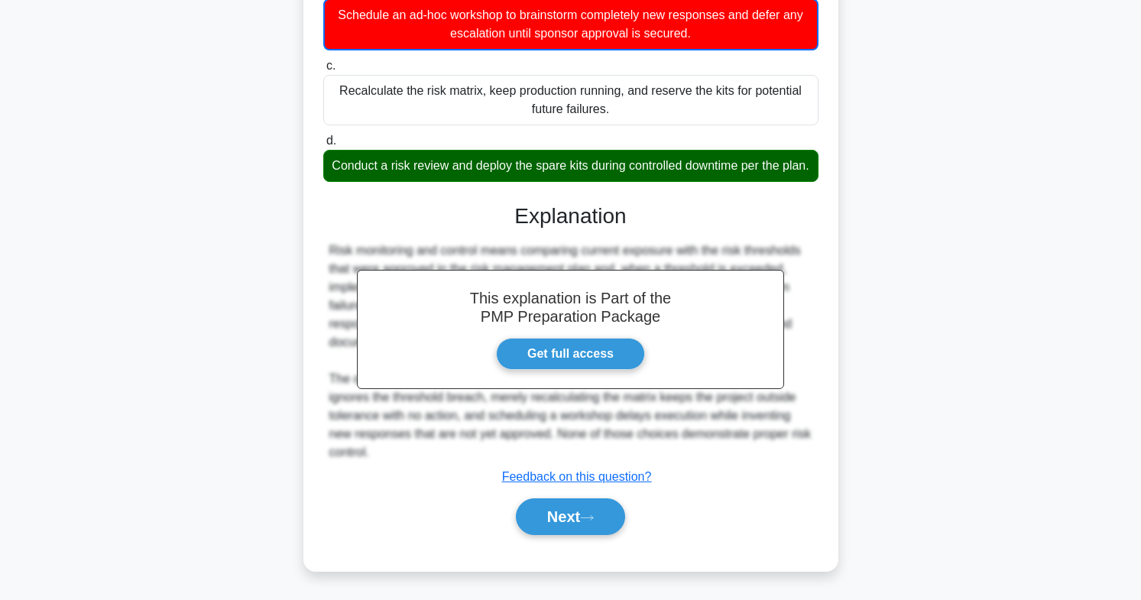
scroll to position [345, 0]
click at [547, 535] on button "Next" at bounding box center [570, 516] width 109 height 37
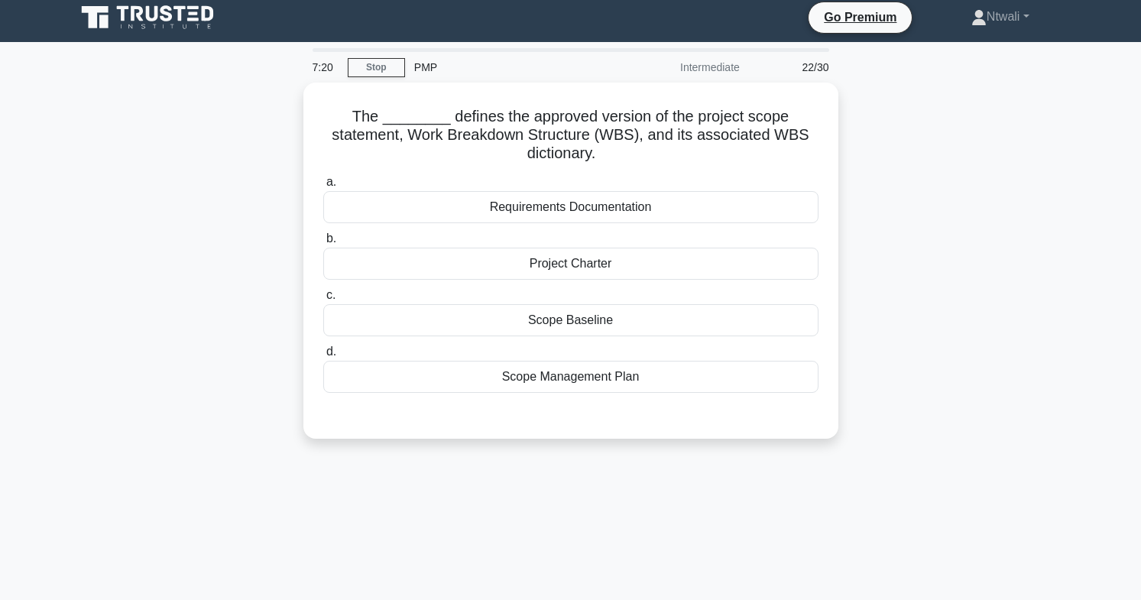
scroll to position [0, 0]
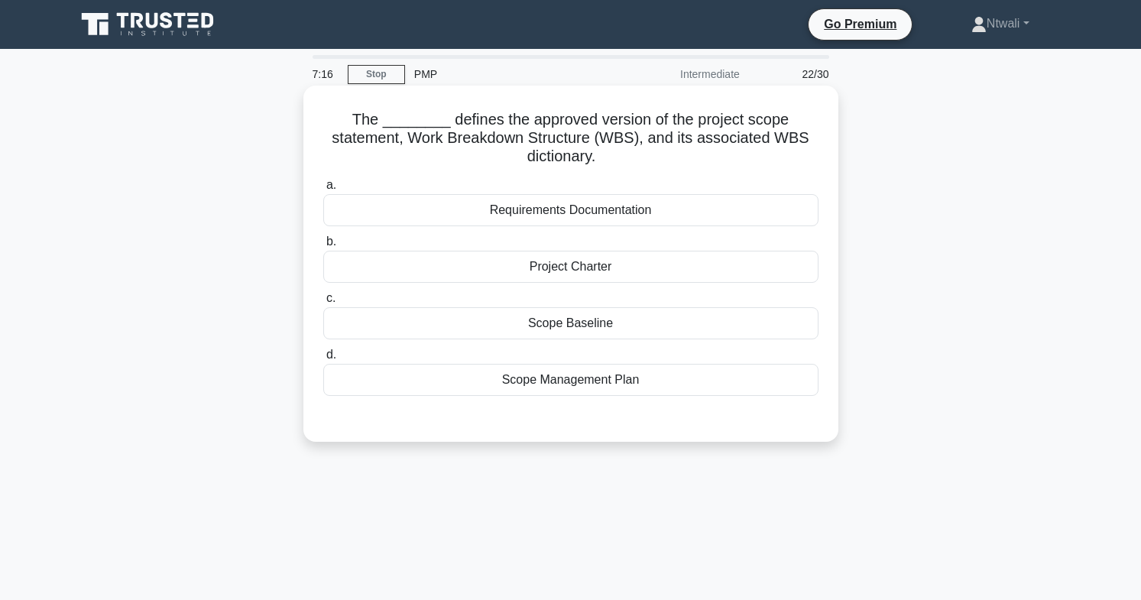
click at [368, 389] on div "Scope Management Plan" at bounding box center [570, 380] width 495 height 32
click at [323, 360] on input "d. Scope Management Plan" at bounding box center [323, 355] width 0 height 10
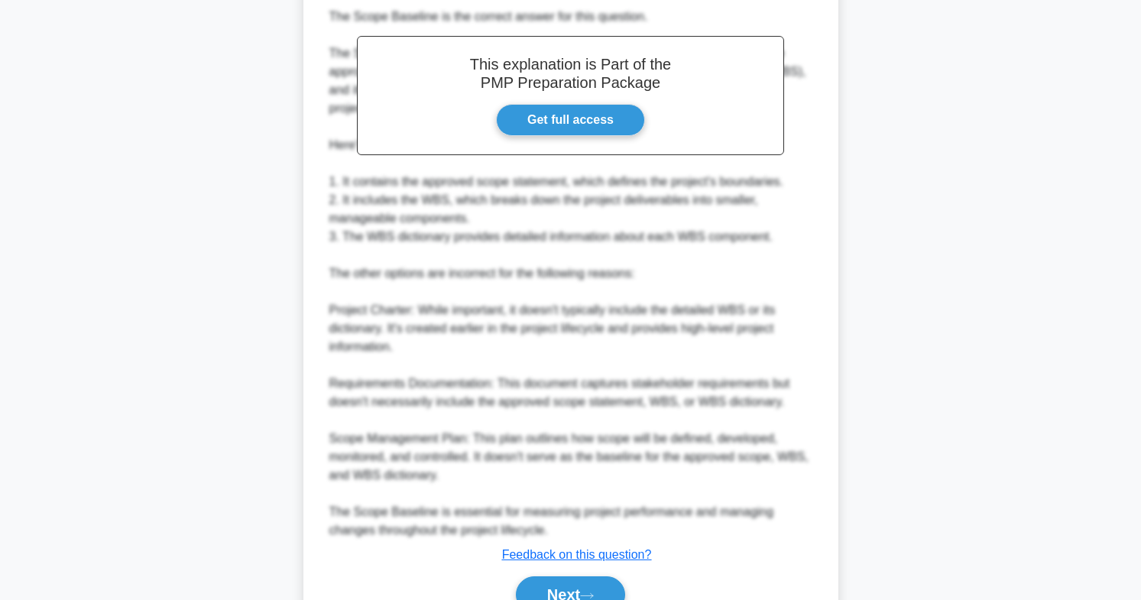
scroll to position [528, 0]
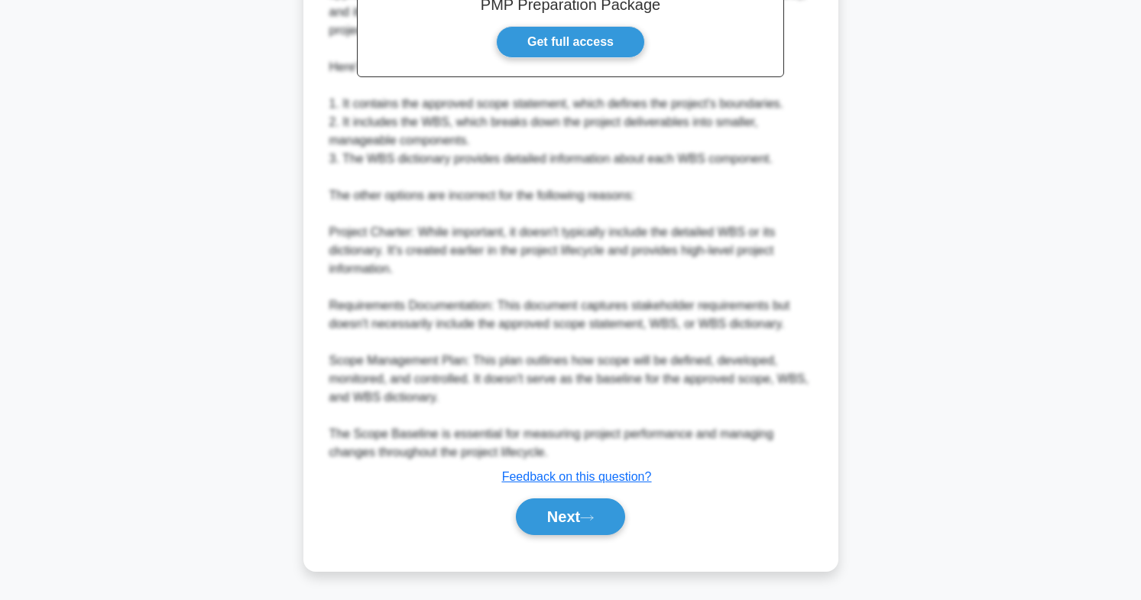
click at [545, 554] on div "The ________ defines the approved version of the project scope statement, Work …" at bounding box center [571, 64] width 523 height 1001
click at [528, 522] on button "Next" at bounding box center [570, 516] width 109 height 37
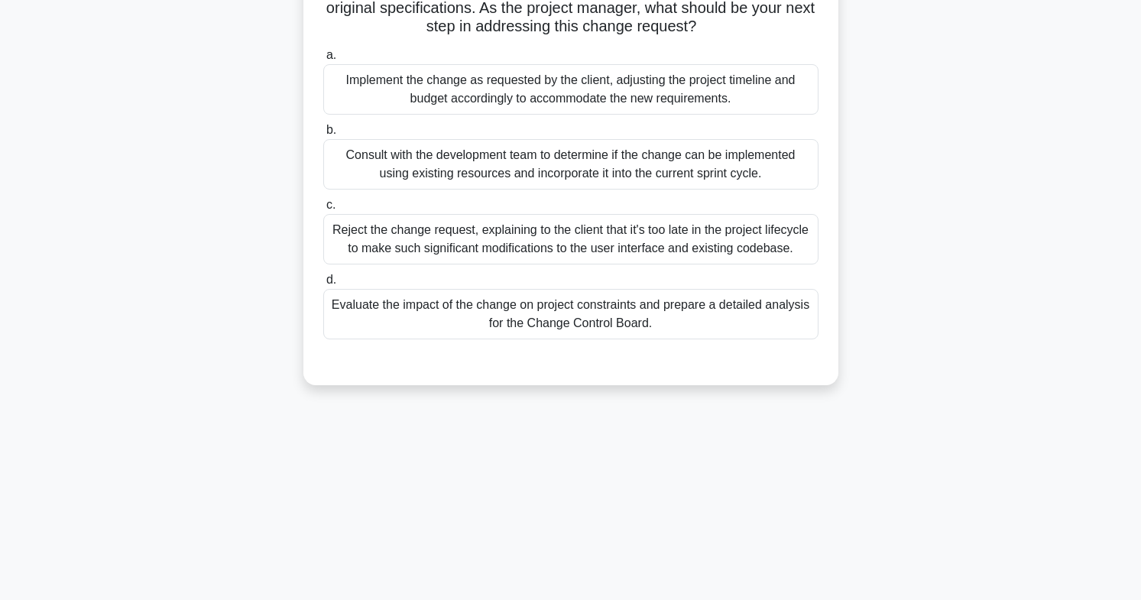
scroll to position [226, 0]
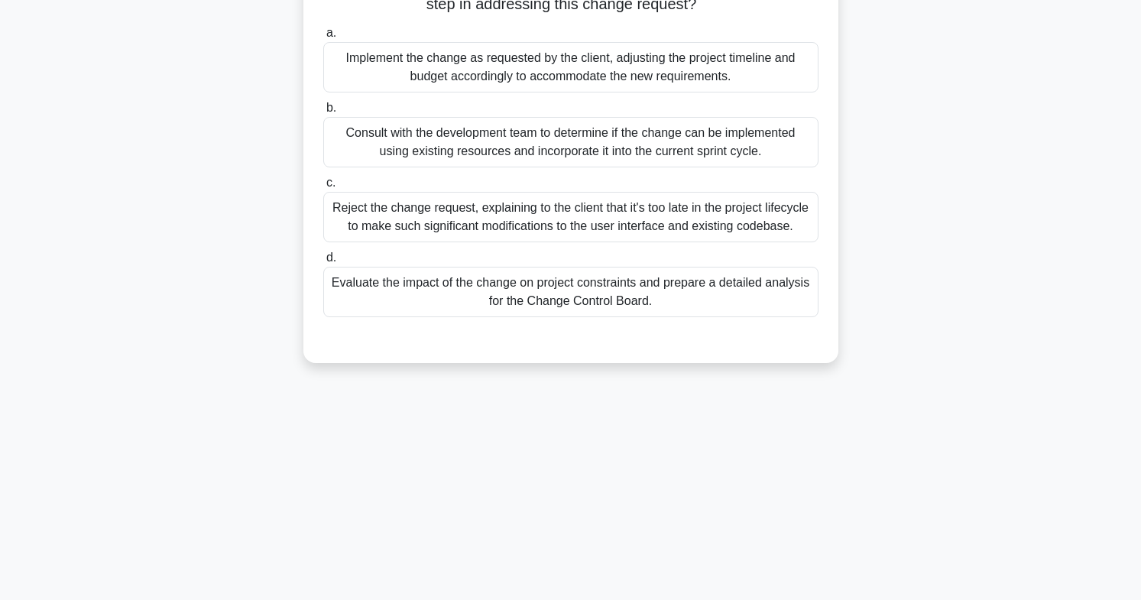
click at [396, 302] on div "Evaluate the impact of the change on project constraints and prepare a detailed…" at bounding box center [570, 292] width 495 height 50
click at [323, 263] on input "d. Evaluate the impact of the change on project constraints and prepare a detai…" at bounding box center [323, 258] width 0 height 10
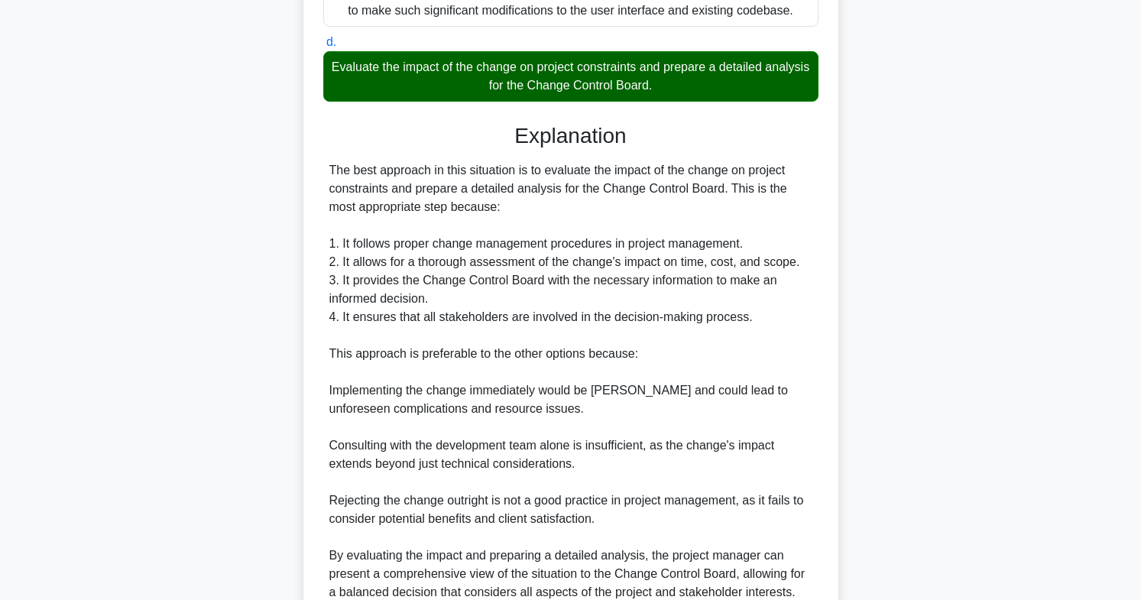
scroll to position [582, 0]
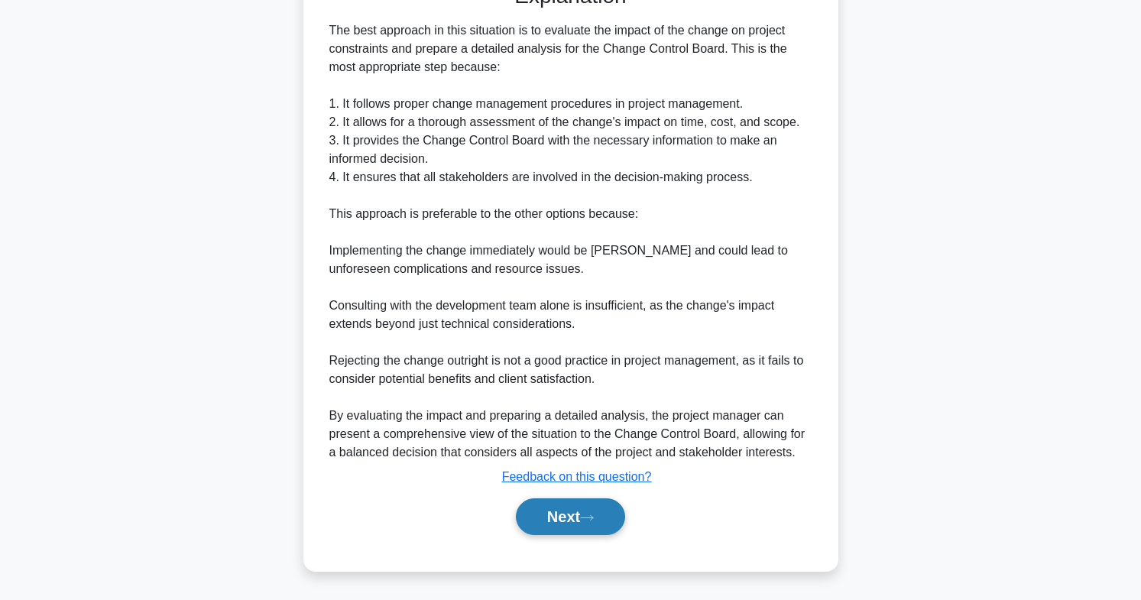
click at [543, 528] on button "Next" at bounding box center [570, 516] width 109 height 37
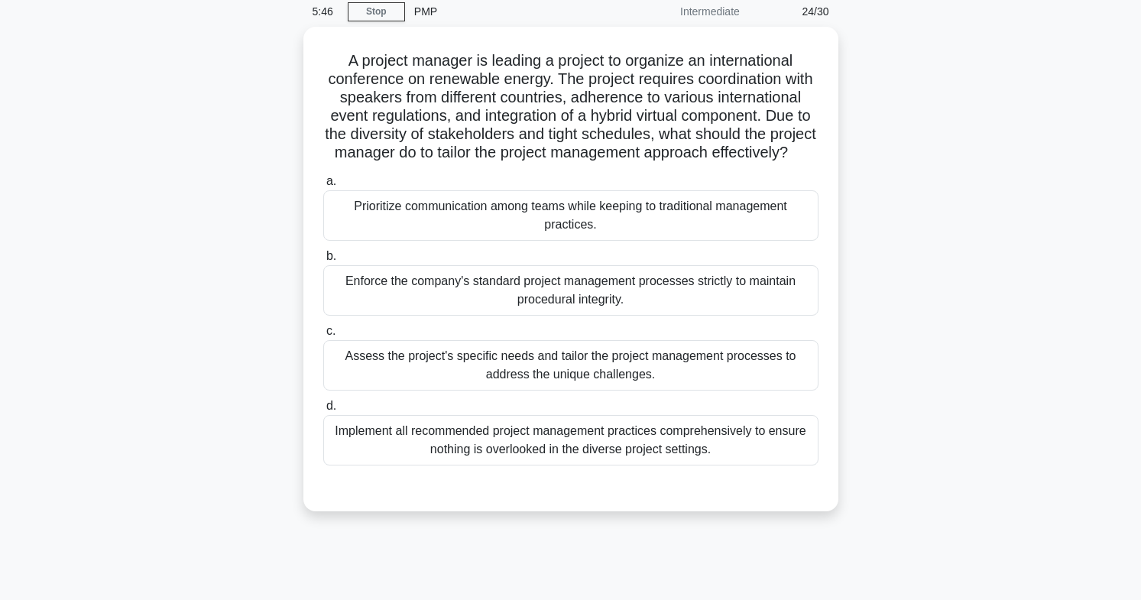
scroll to position [66, 0]
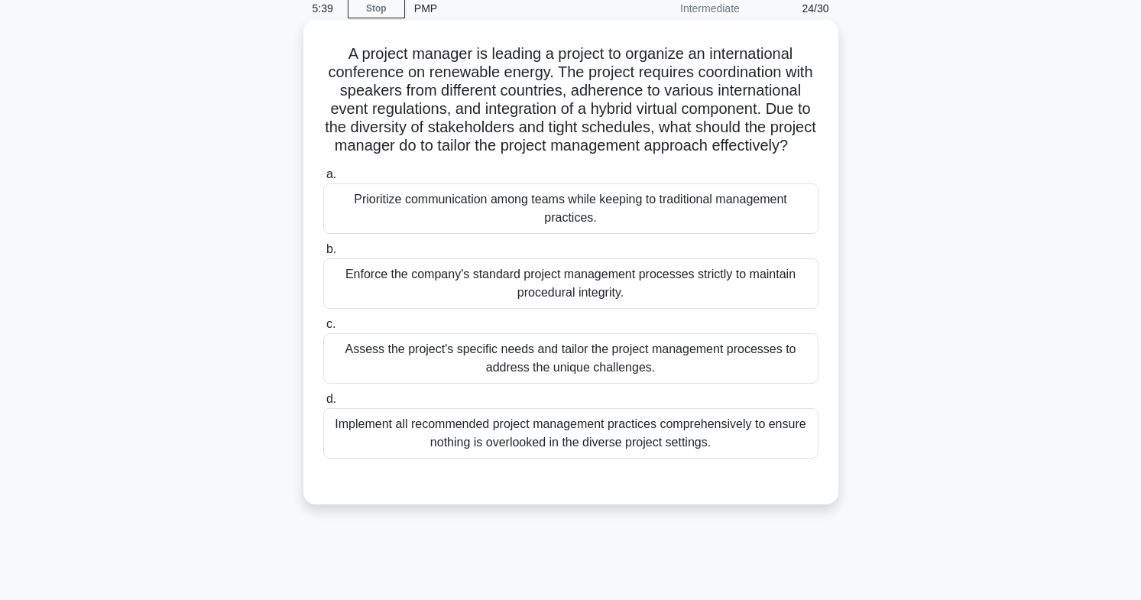
click at [365, 363] on div "Assess the project's specific needs and tailor the project management processes…" at bounding box center [570, 358] width 495 height 50
click at [323, 330] on input "c. Assess the project's specific needs and tailor the project management proces…" at bounding box center [323, 325] width 0 height 10
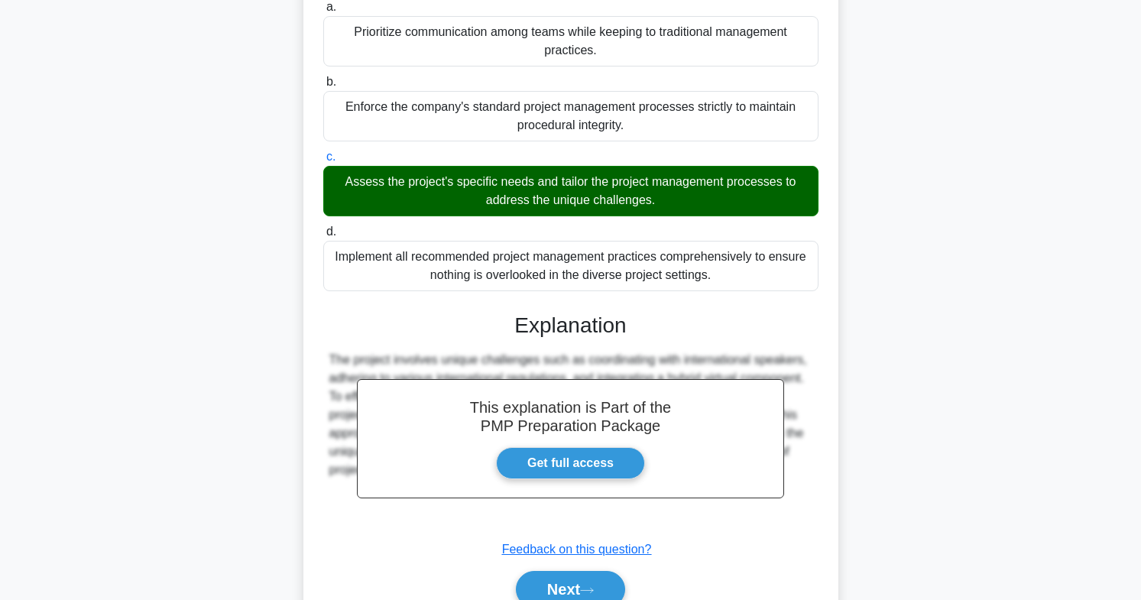
scroll to position [325, 0]
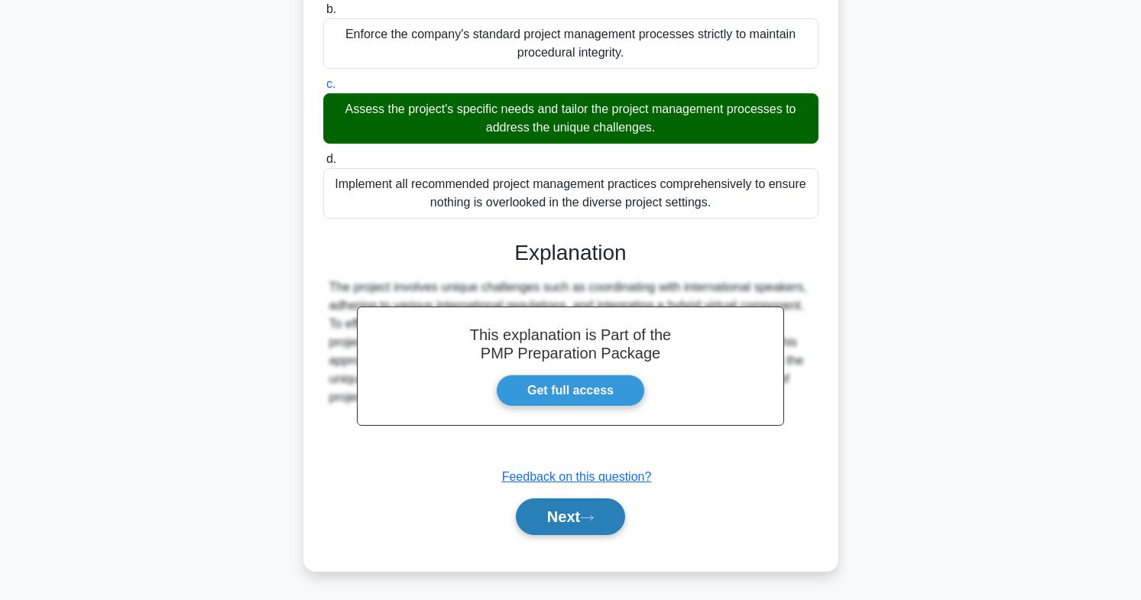
click at [531, 532] on button "Next" at bounding box center [570, 516] width 109 height 37
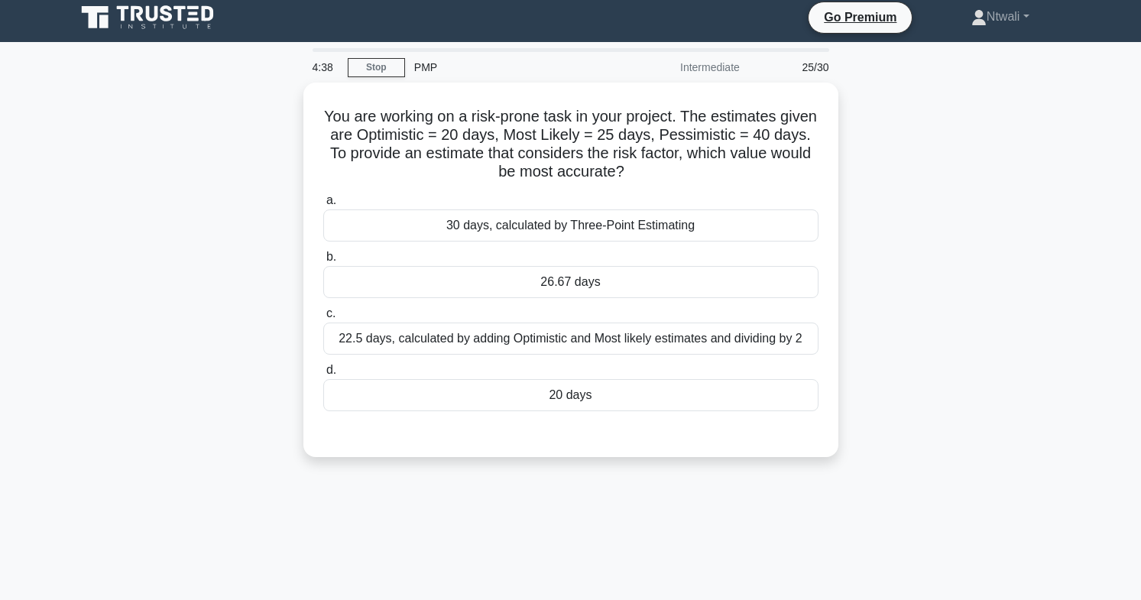
scroll to position [0, 0]
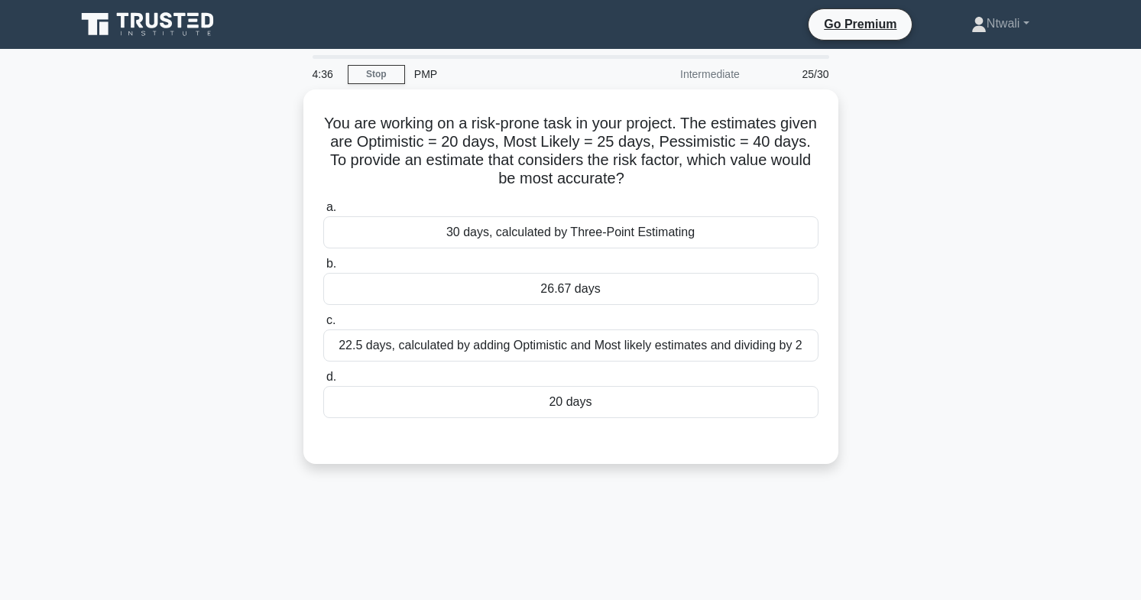
click at [790, 222] on div "30 days, calculated by Three-Point Estimating" at bounding box center [570, 232] width 495 height 32
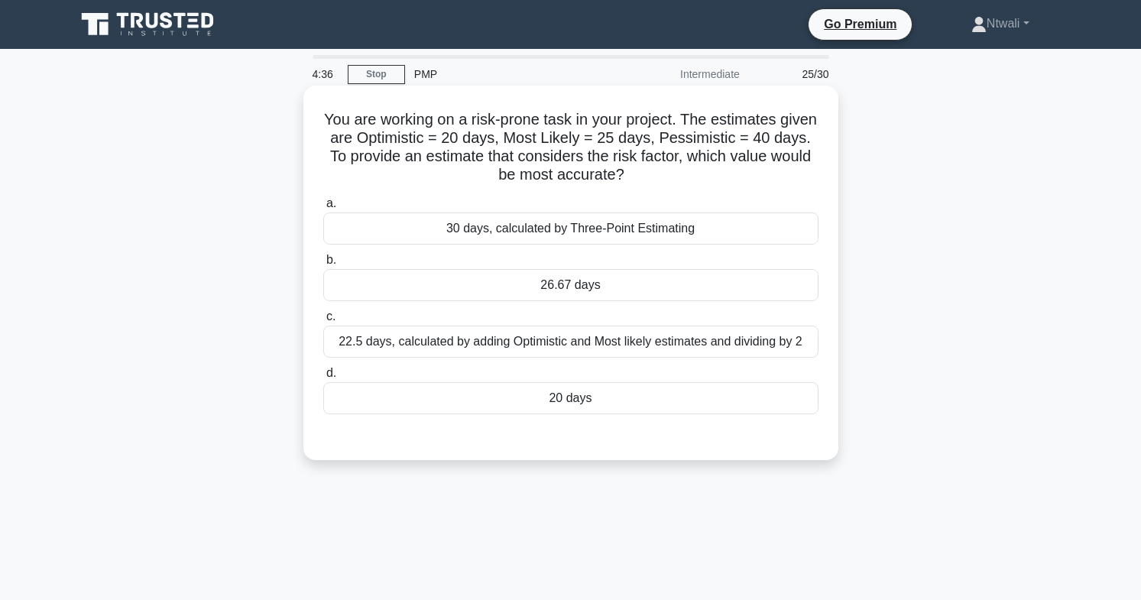
click at [323, 209] on input "a. 30 days, calculated by Three-Point Estimating" at bounding box center [323, 204] width 0 height 10
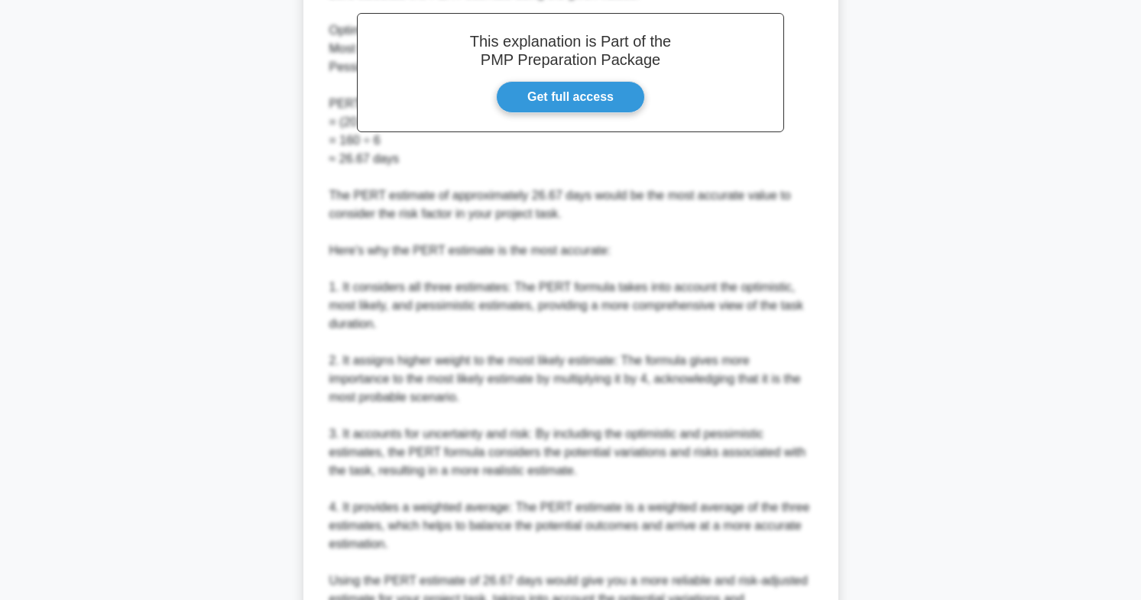
scroll to position [657, 0]
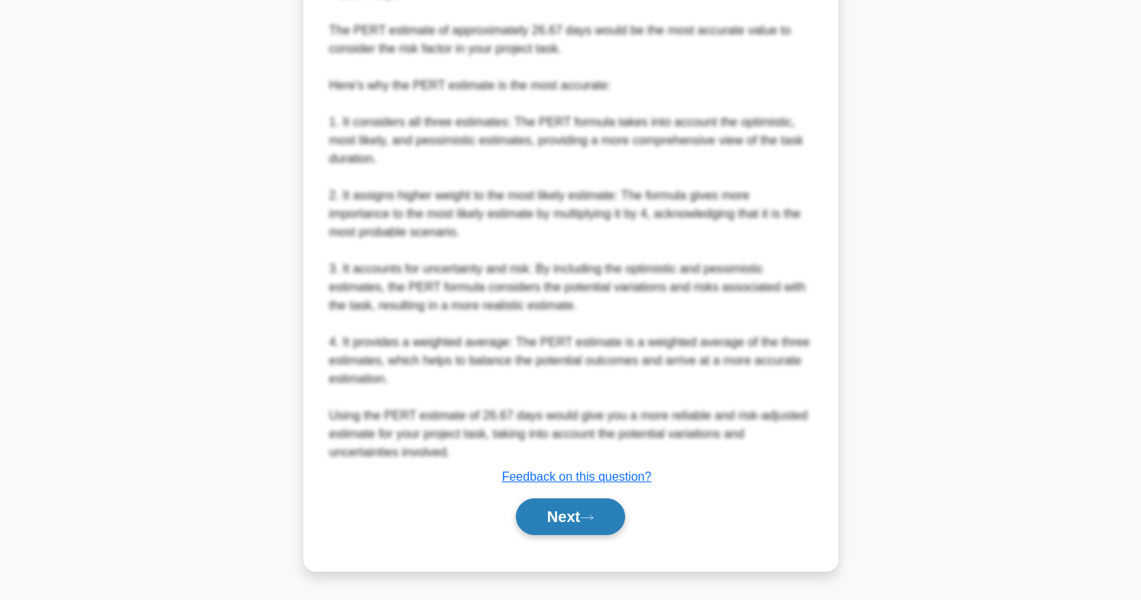
click at [612, 531] on button "Next" at bounding box center [570, 516] width 109 height 37
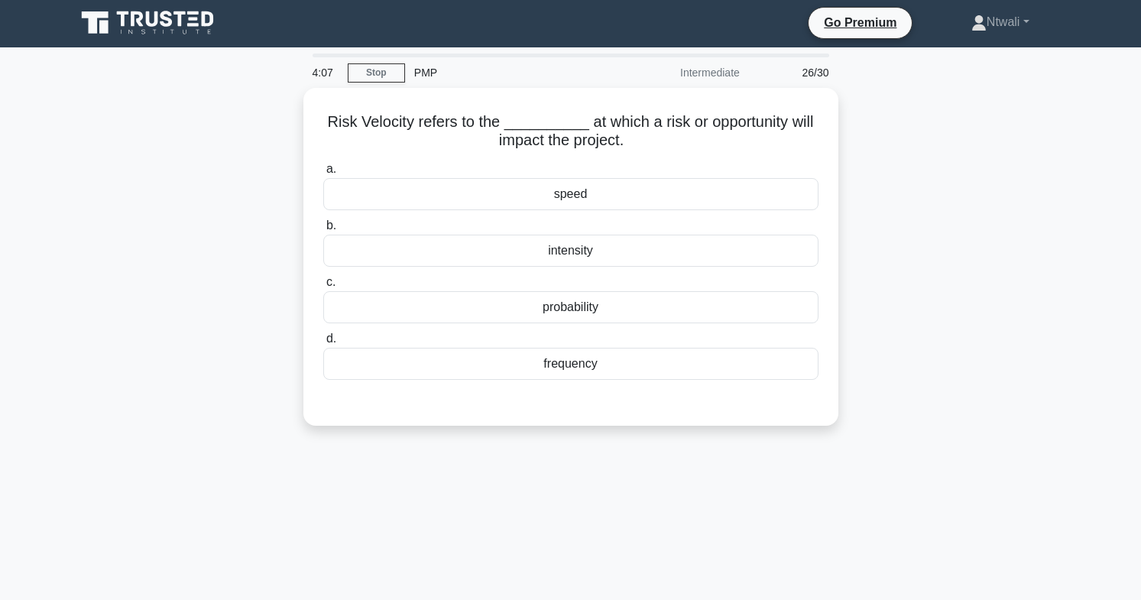
scroll to position [0, 0]
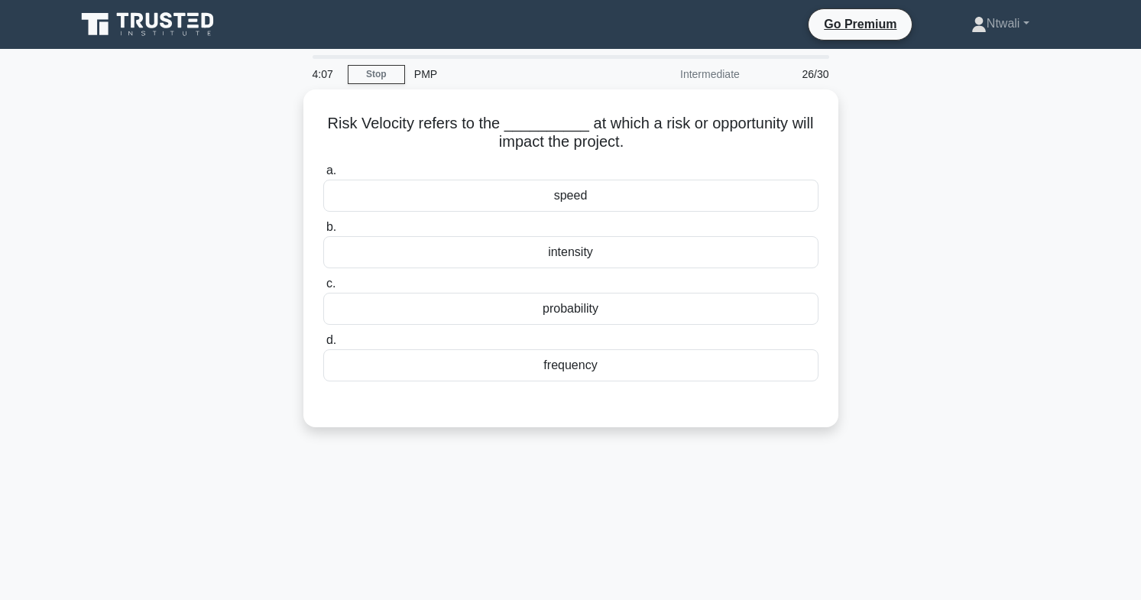
click at [1060, 483] on div "4:07 Stop PMP Intermediate 26/30 Risk Velocity refers to the __________ at whic…" at bounding box center [571, 437] width 1009 height 765
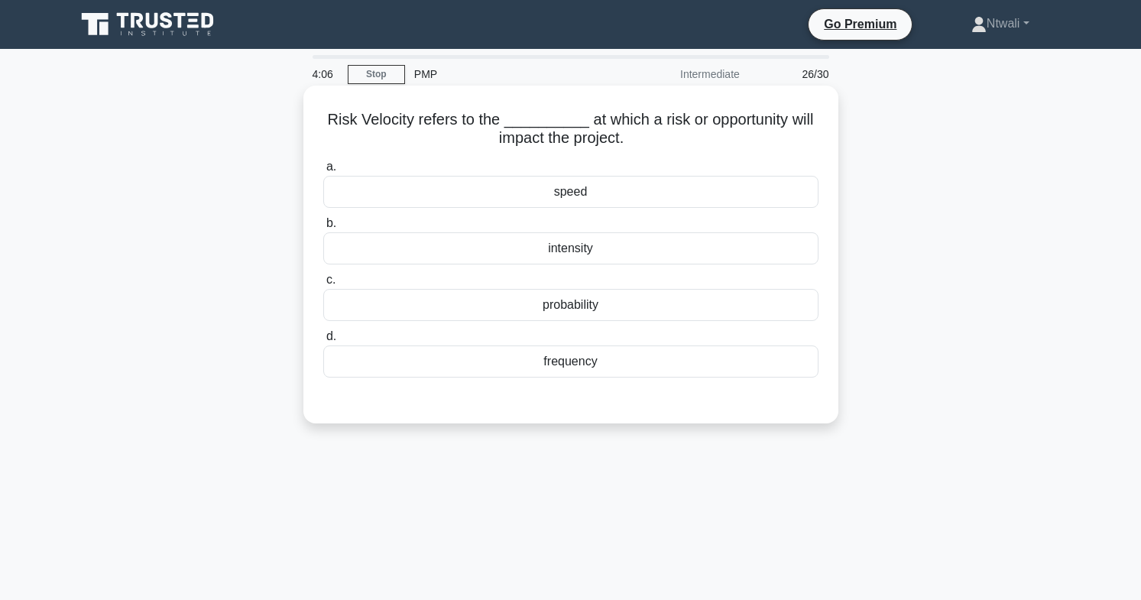
click at [789, 194] on div "speed" at bounding box center [570, 192] width 495 height 32
click at [323, 172] on input "a. speed" at bounding box center [323, 167] width 0 height 10
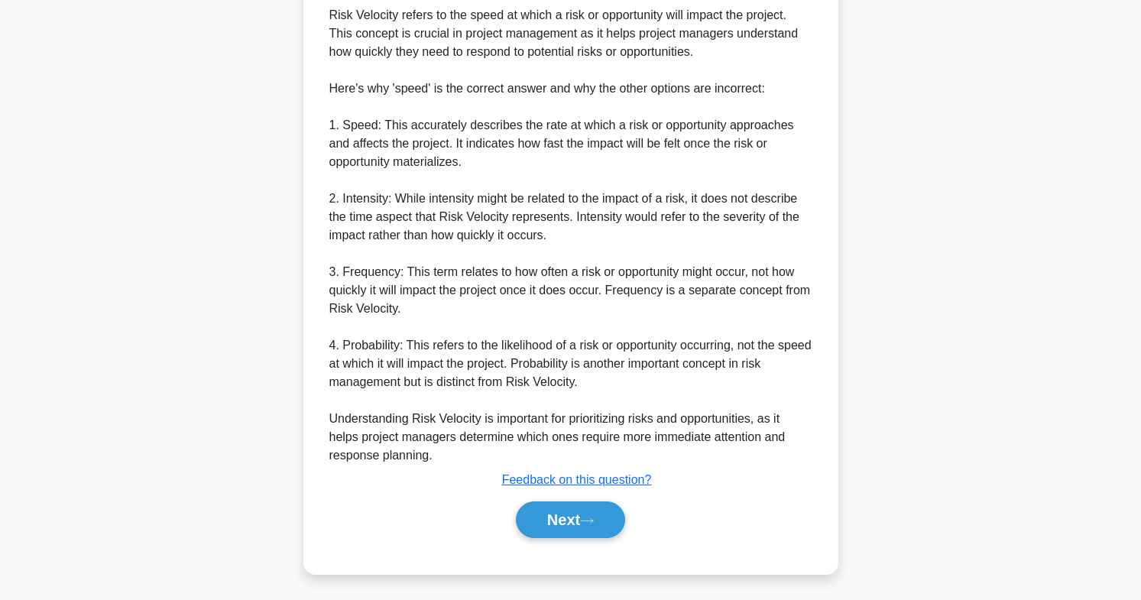
scroll to position [470, 0]
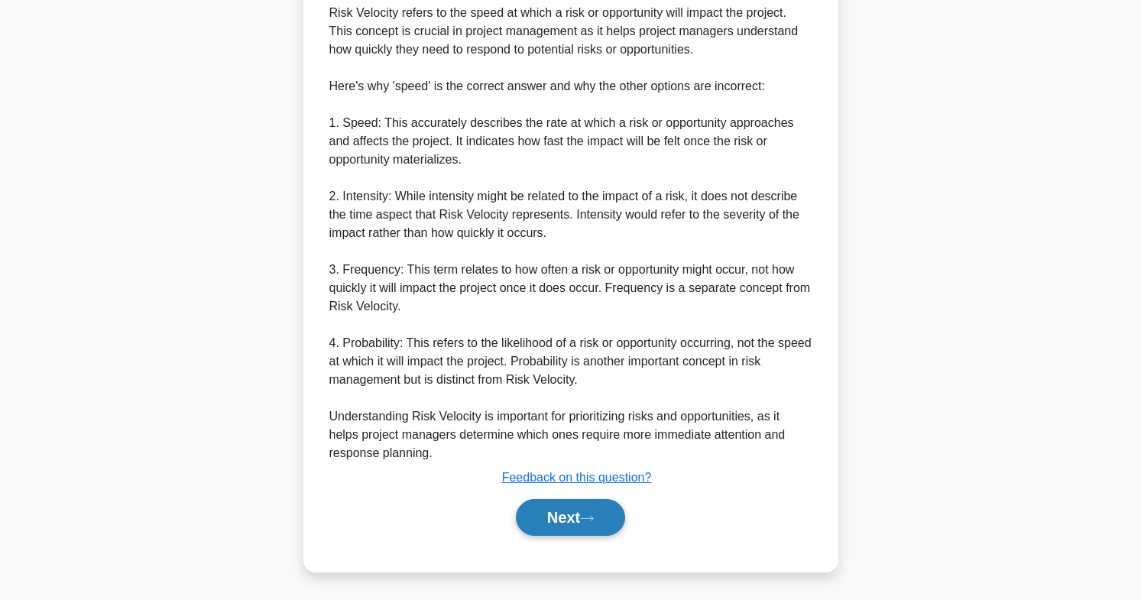
click at [609, 534] on button "Next" at bounding box center [570, 517] width 109 height 37
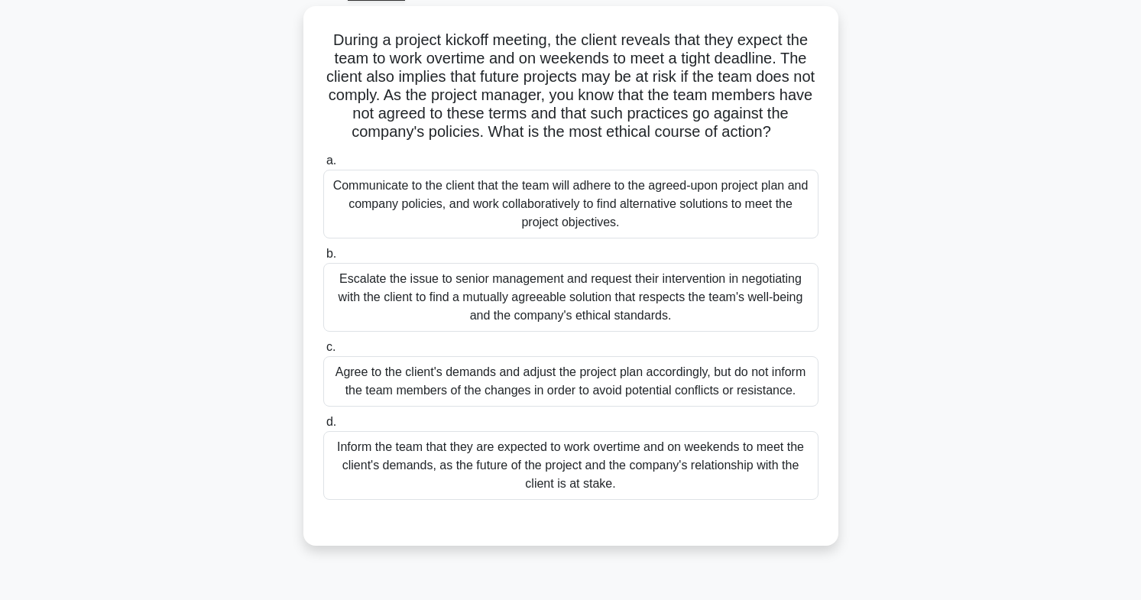
scroll to position [85, 0]
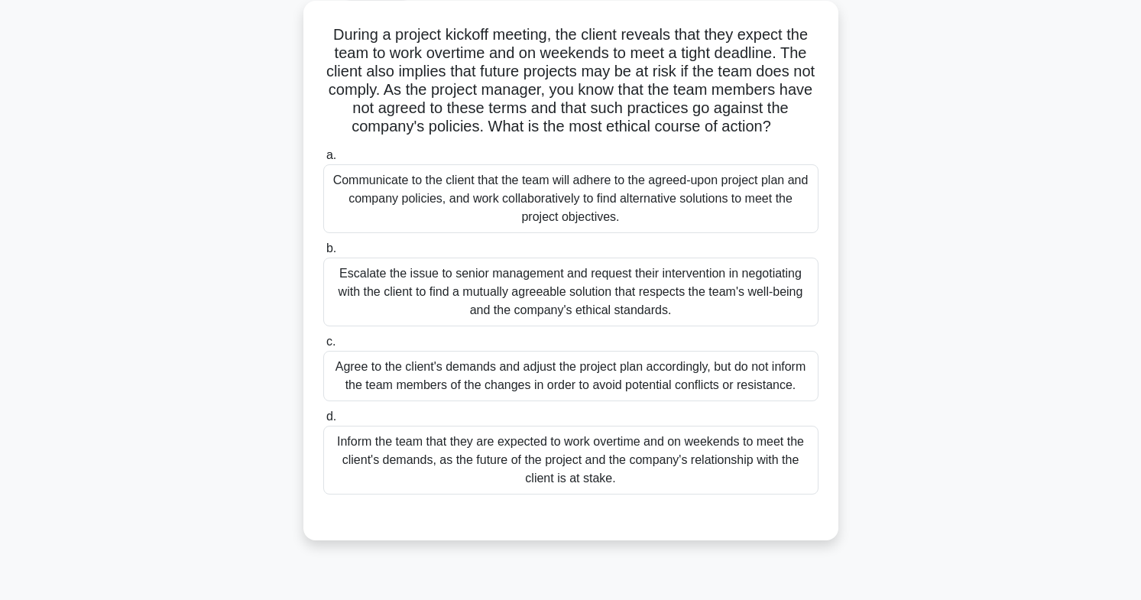
click at [365, 304] on div "Escalate the issue to senior management and request their intervention in negot…" at bounding box center [570, 292] width 495 height 69
click at [323, 254] on input "b. Escalate the issue to senior management and request their intervention in ne…" at bounding box center [323, 249] width 0 height 10
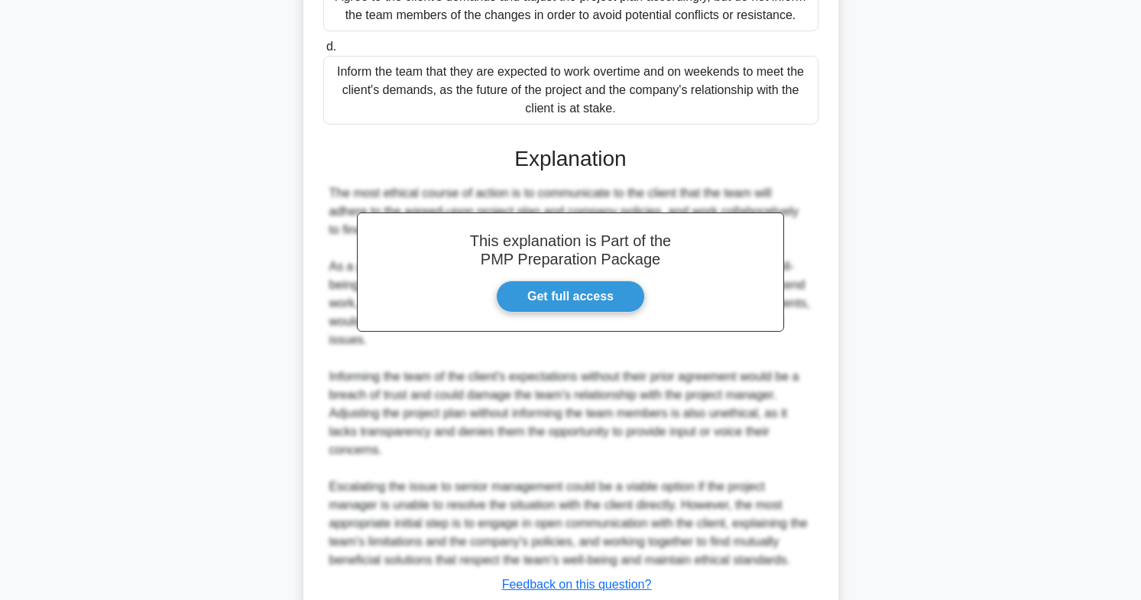
scroll to position [565, 0]
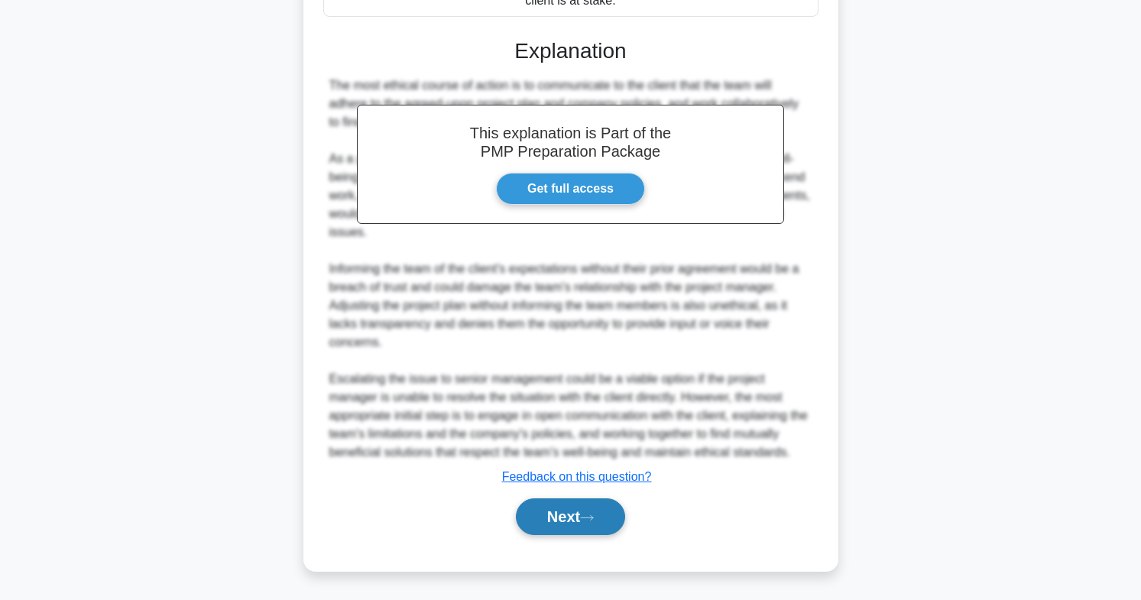
click at [539, 524] on button "Next" at bounding box center [570, 516] width 109 height 37
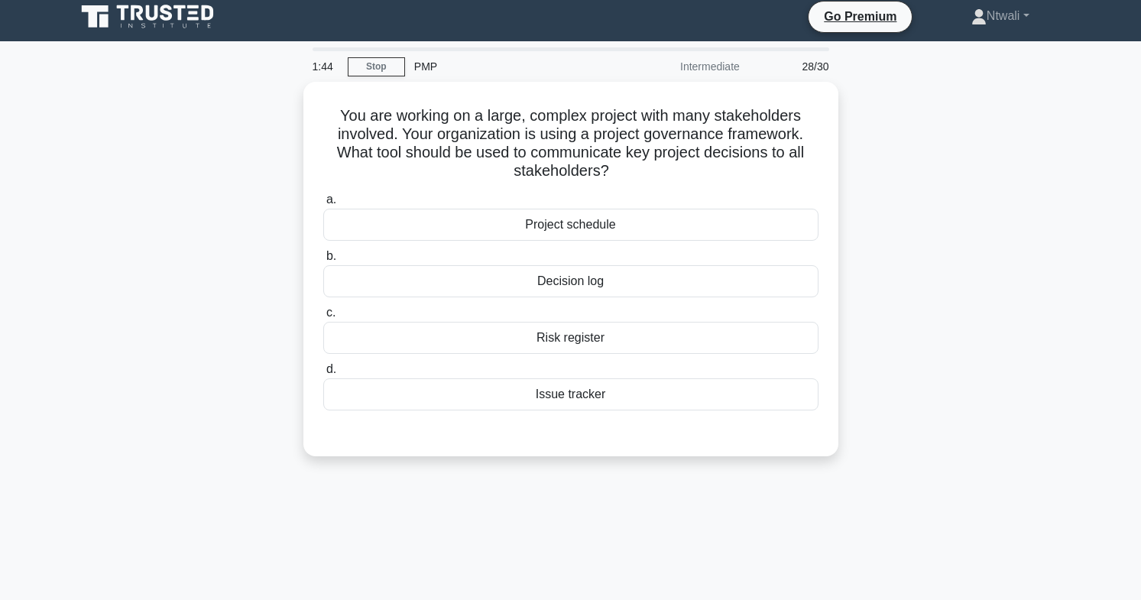
scroll to position [0, 0]
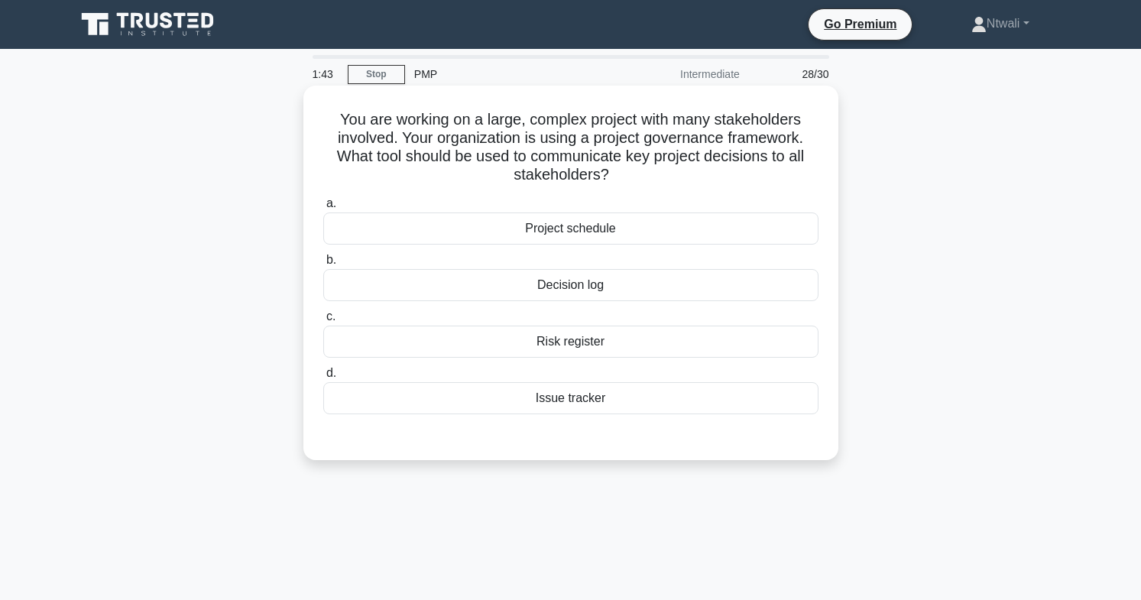
click at [375, 294] on div "Decision log" at bounding box center [570, 285] width 495 height 32
click at [323, 265] on input "b. Decision log" at bounding box center [323, 260] width 0 height 10
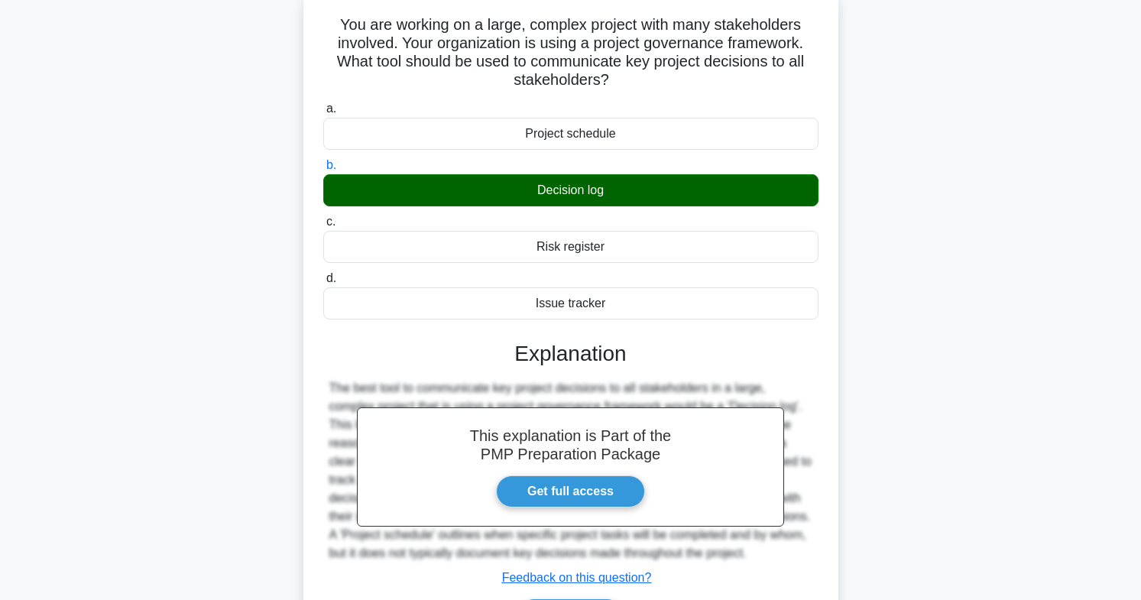
scroll to position [226, 0]
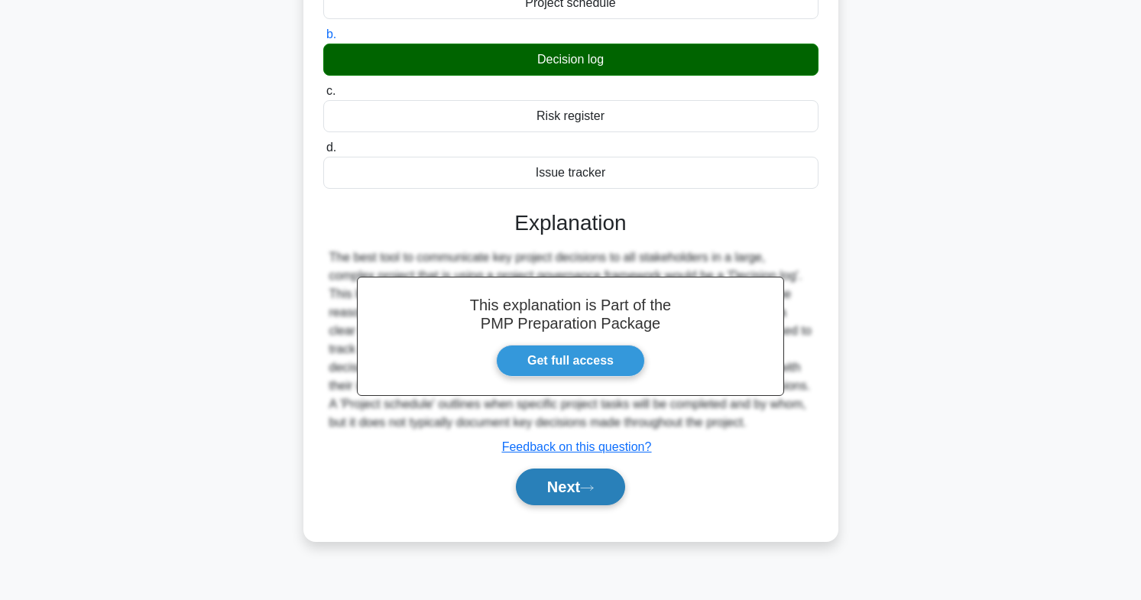
click at [551, 503] on button "Next" at bounding box center [570, 487] width 109 height 37
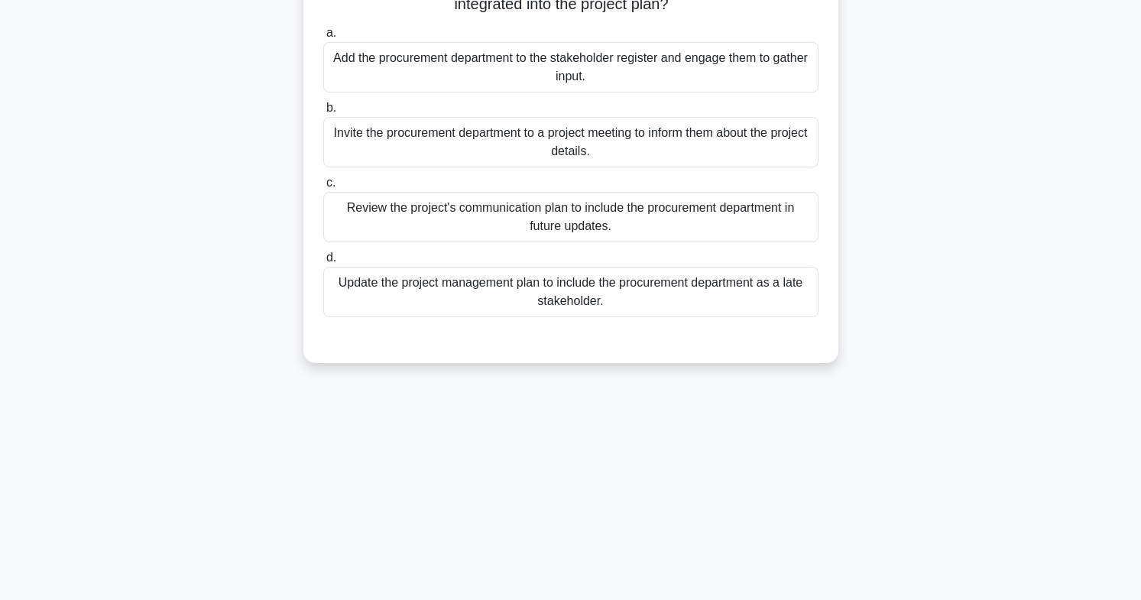
scroll to position [196, 0]
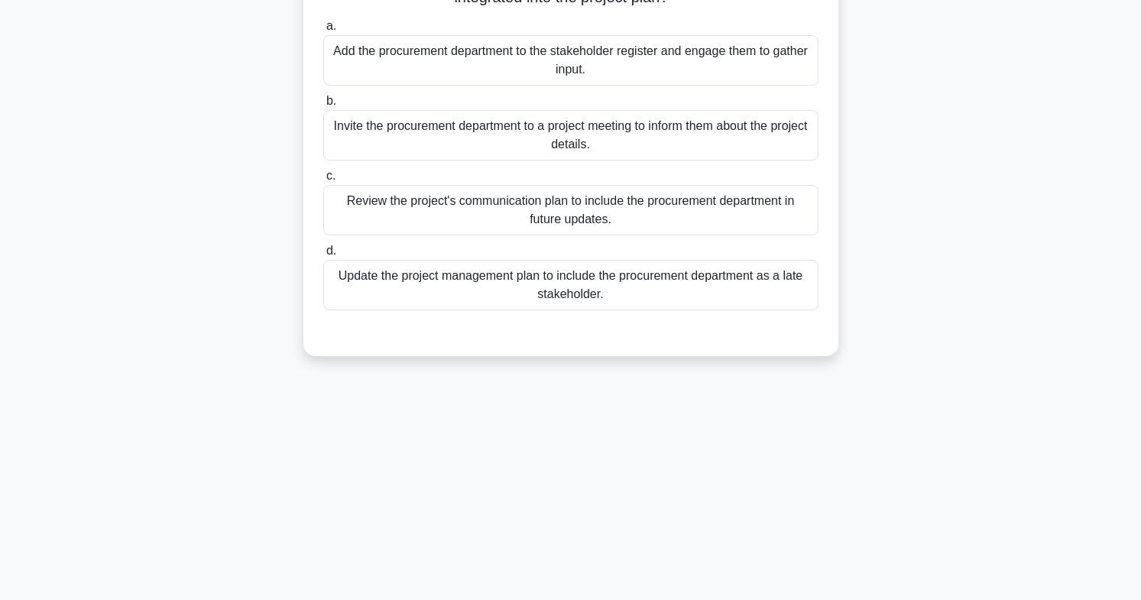
click at [360, 211] on div "Review the project's communication plan to include the procurement department i…" at bounding box center [570, 210] width 495 height 50
click at [323, 181] on input "c. Review the project's communication plan to include the procurement departmen…" at bounding box center [323, 176] width 0 height 10
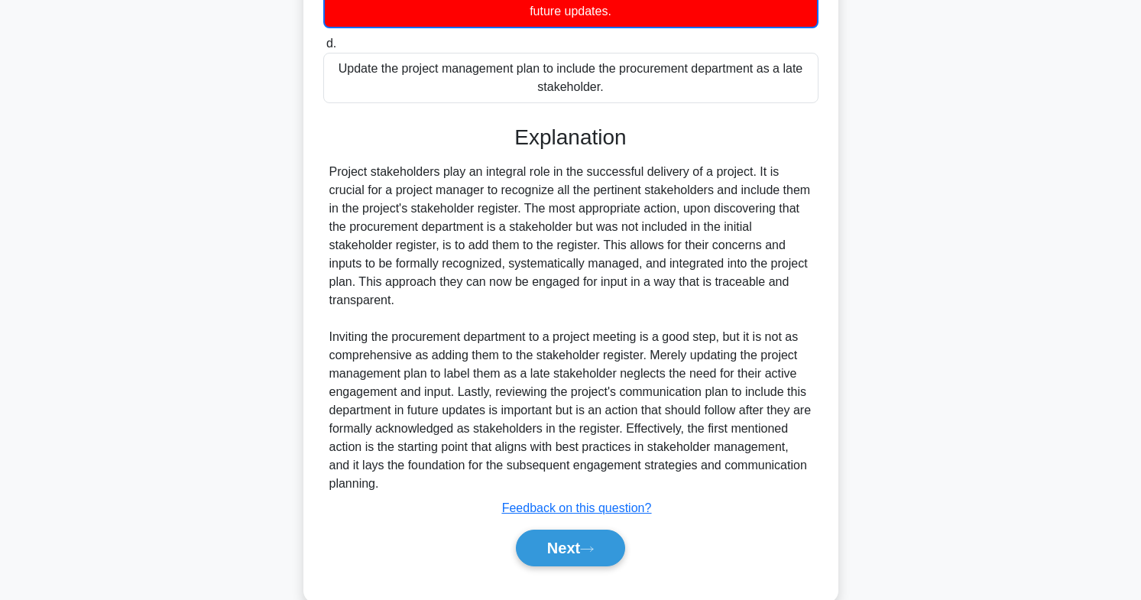
scroll to position [437, 0]
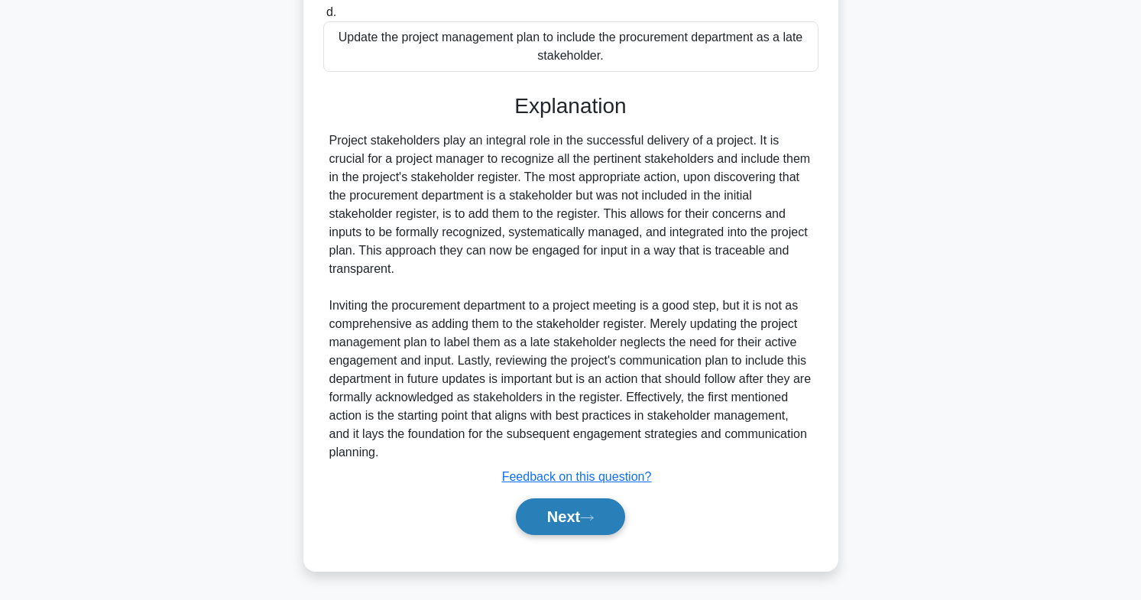
click at [530, 516] on button "Next" at bounding box center [570, 516] width 109 height 37
click at [532, 529] on button "Next" at bounding box center [570, 516] width 109 height 37
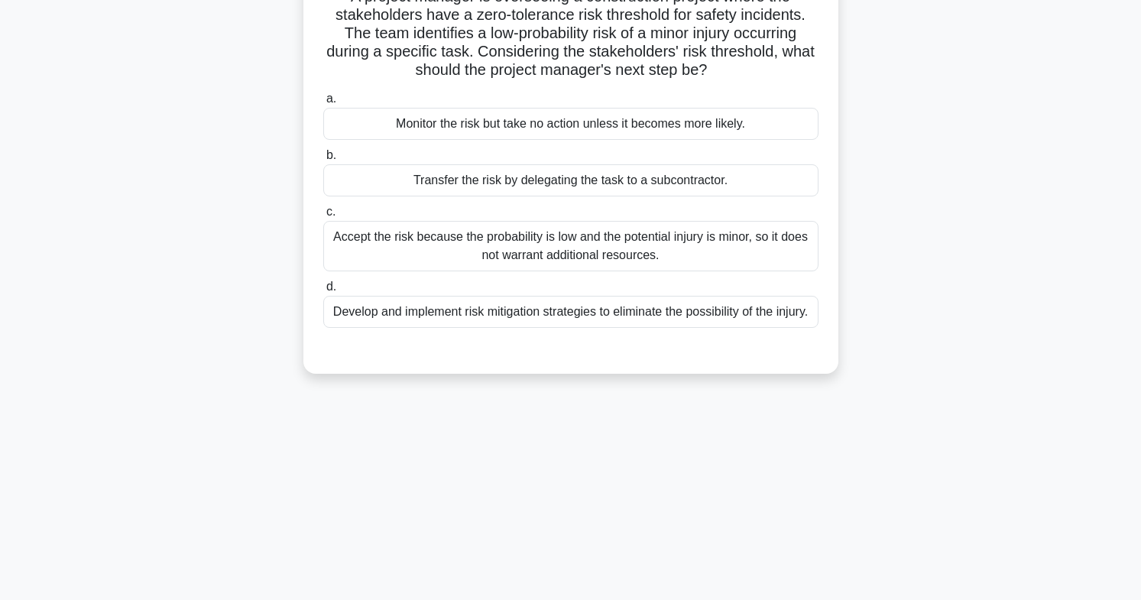
scroll to position [0, 0]
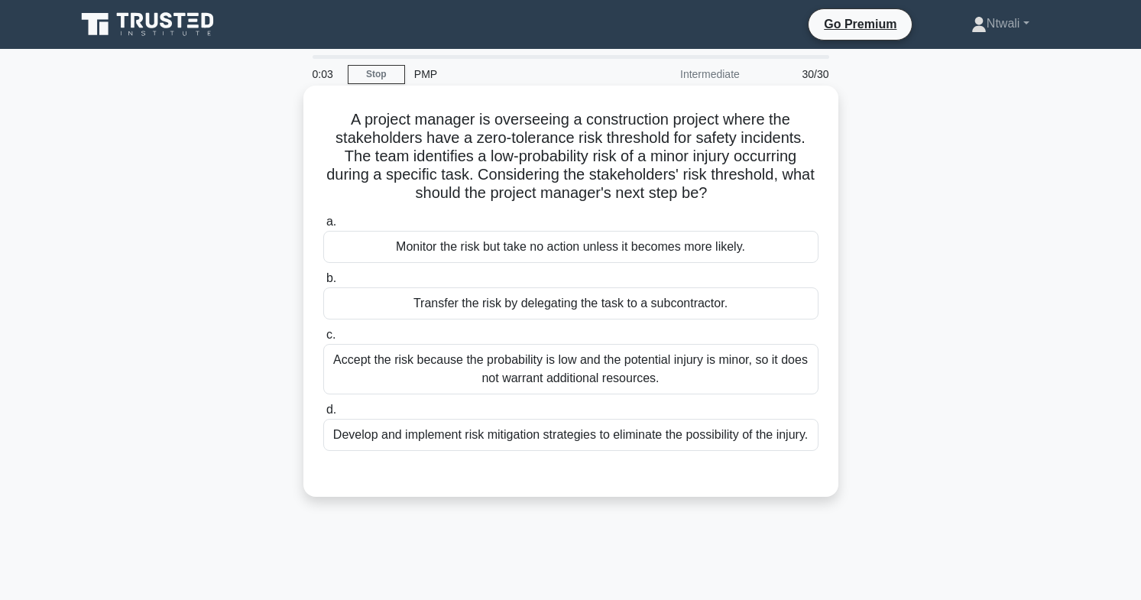
click at [411, 448] on div "Develop and implement risk mitigation strategies to eliminate the possibility o…" at bounding box center [570, 435] width 495 height 32
click at [323, 415] on input "d. Develop and implement risk mitigation strategies to eliminate the possibilit…" at bounding box center [323, 410] width 0 height 10
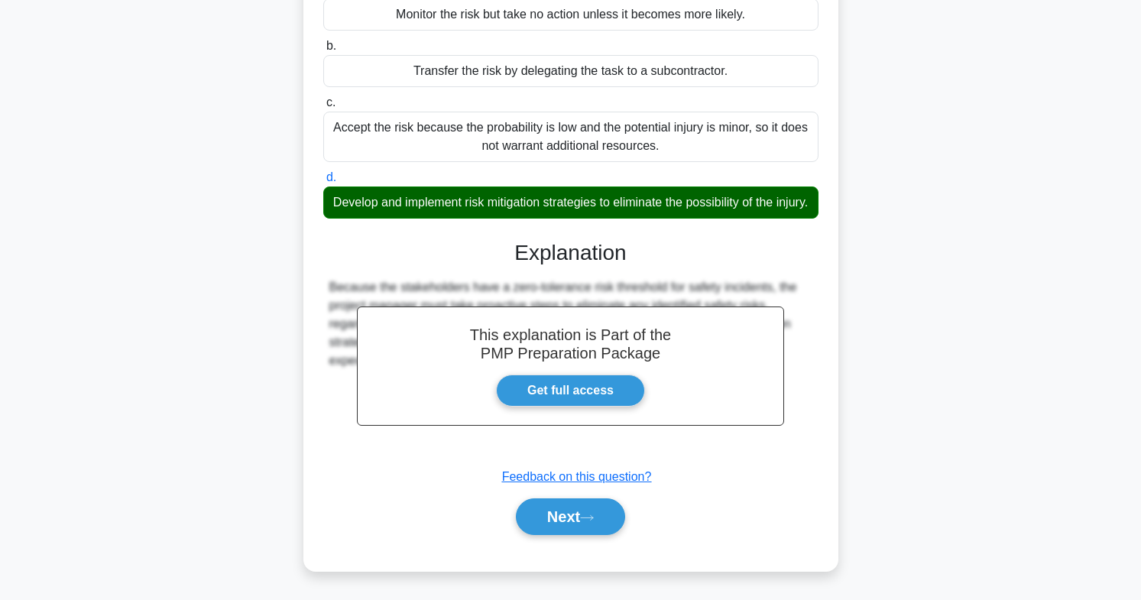
scroll to position [252, 0]
click at [534, 528] on button "Next" at bounding box center [570, 516] width 109 height 37
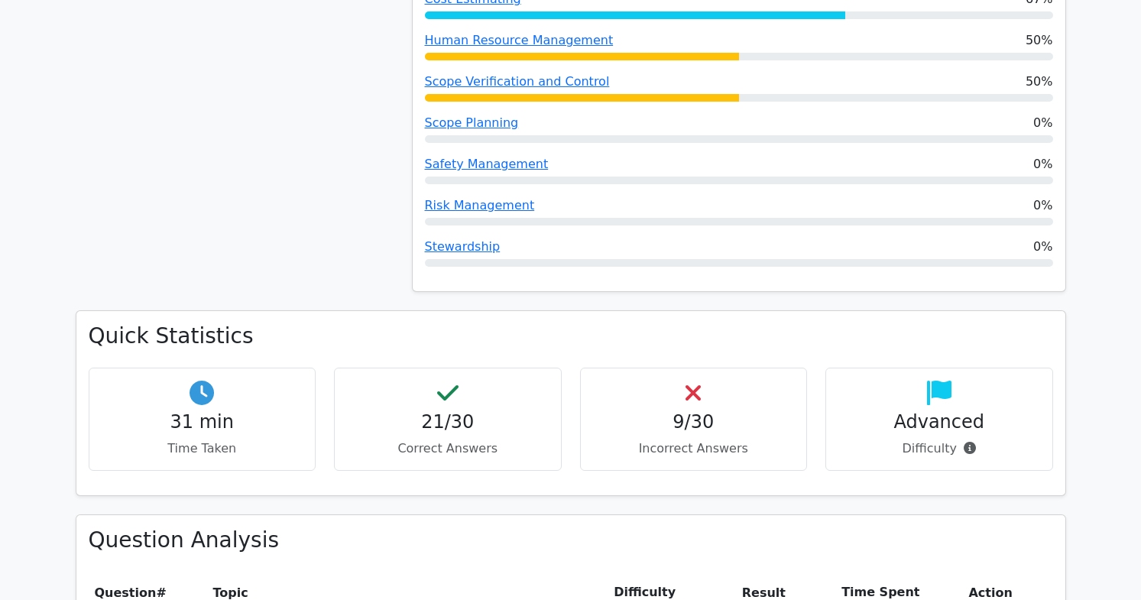
scroll to position [1286, 0]
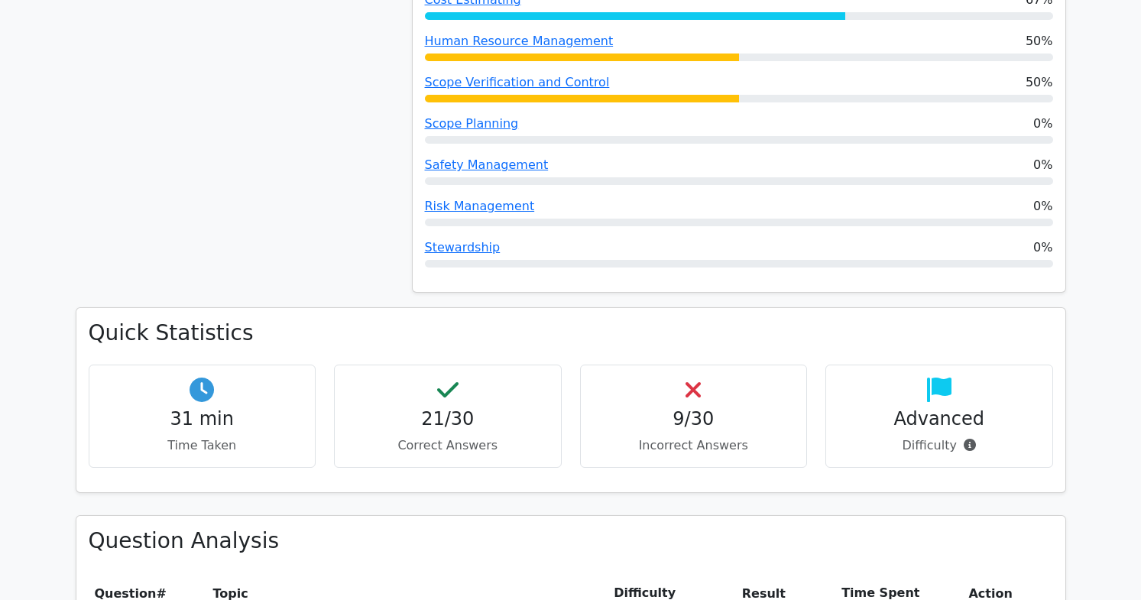
click at [964, 439] on icon at bounding box center [970, 445] width 12 height 12
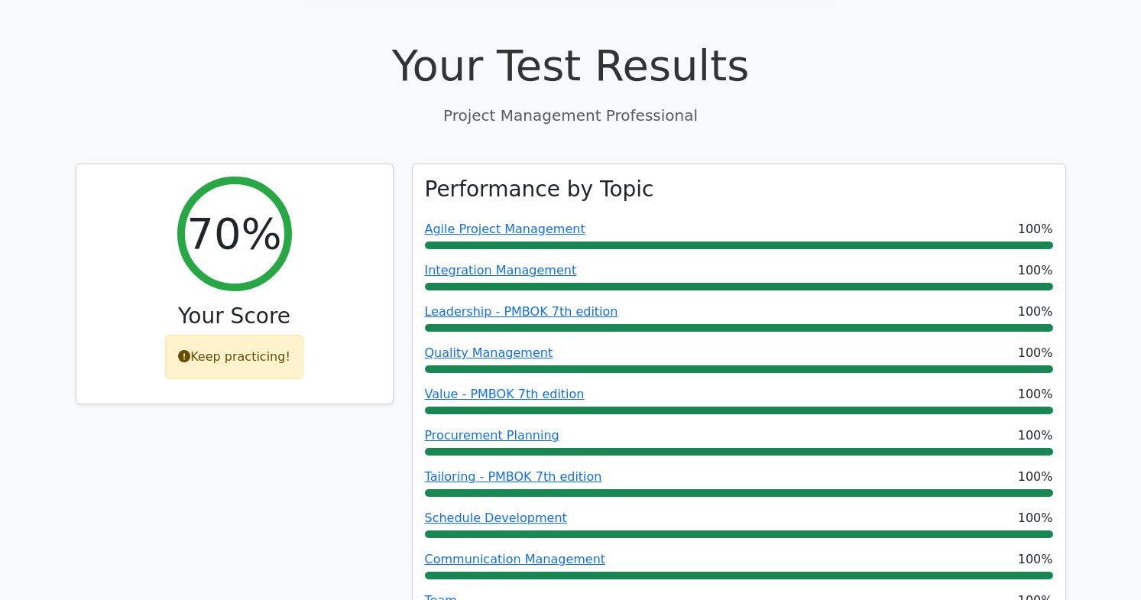
scroll to position [0, 0]
